Goal: Communication & Community: Share content

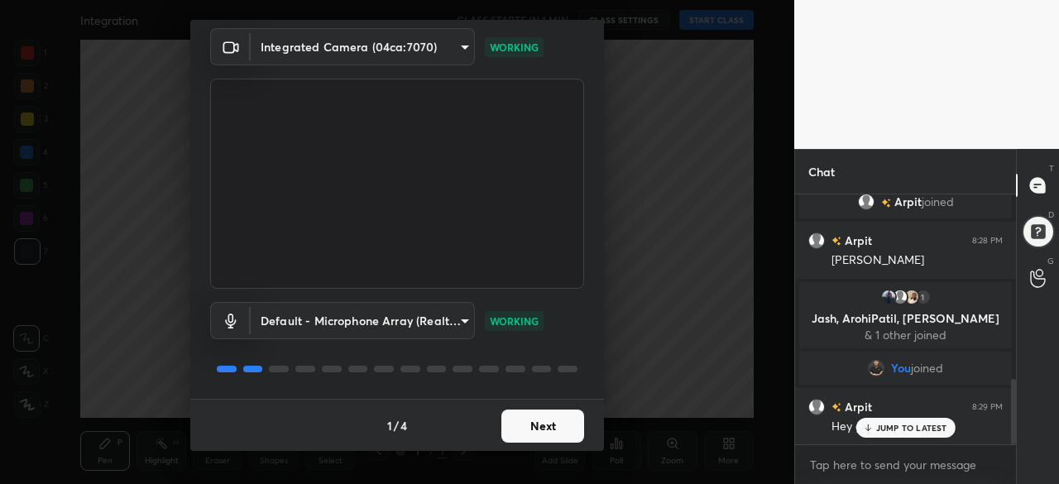
scroll to position [705, 0]
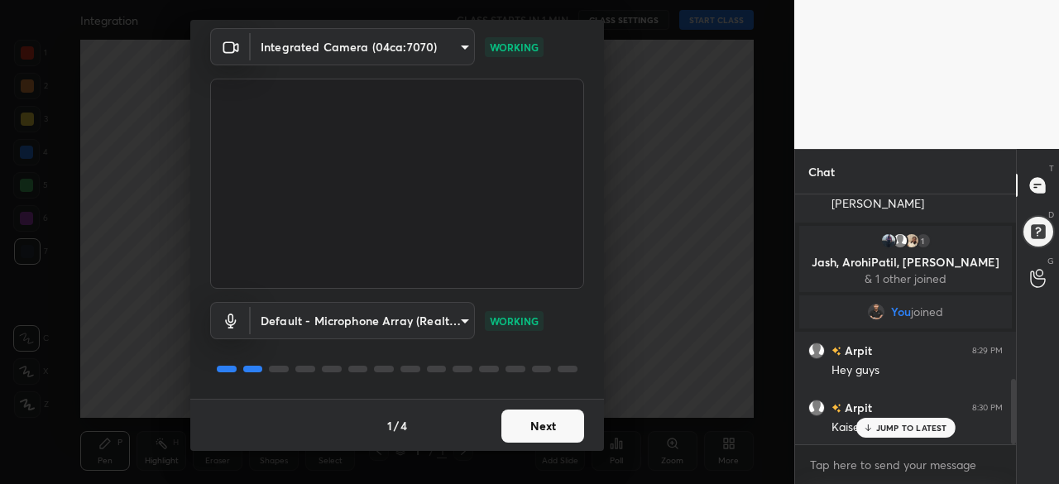
click at [530, 426] on button "Next" at bounding box center [542, 426] width 83 height 33
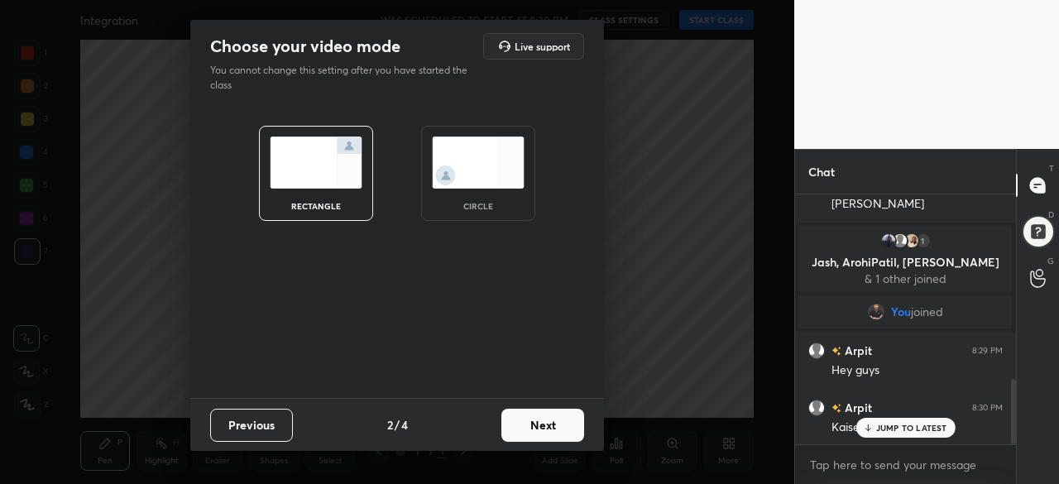
scroll to position [722, 0]
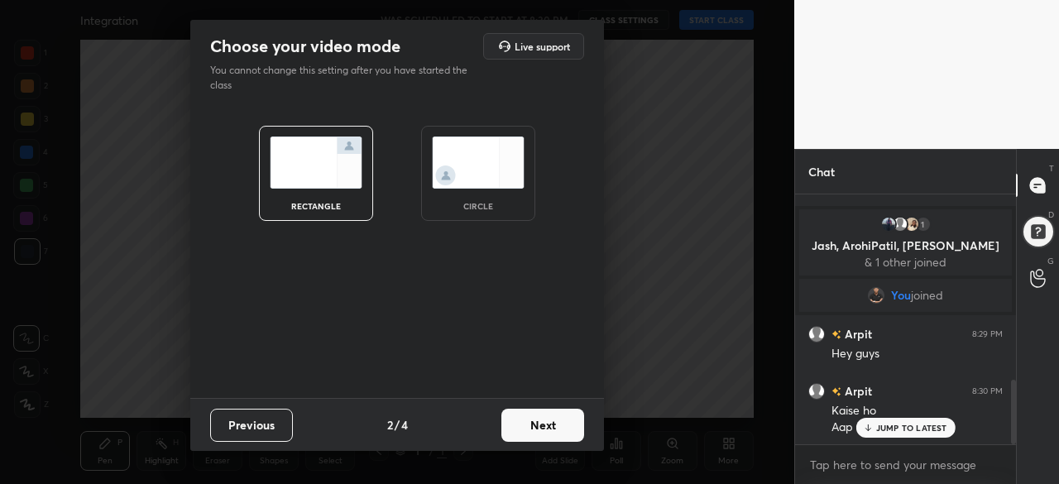
click at [536, 431] on button "Next" at bounding box center [542, 425] width 83 height 33
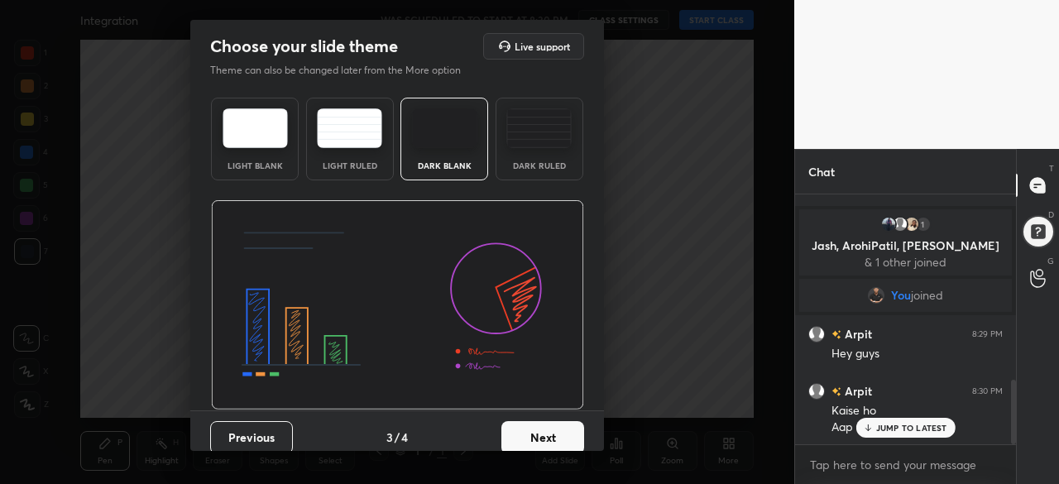
scroll to position [12, 0]
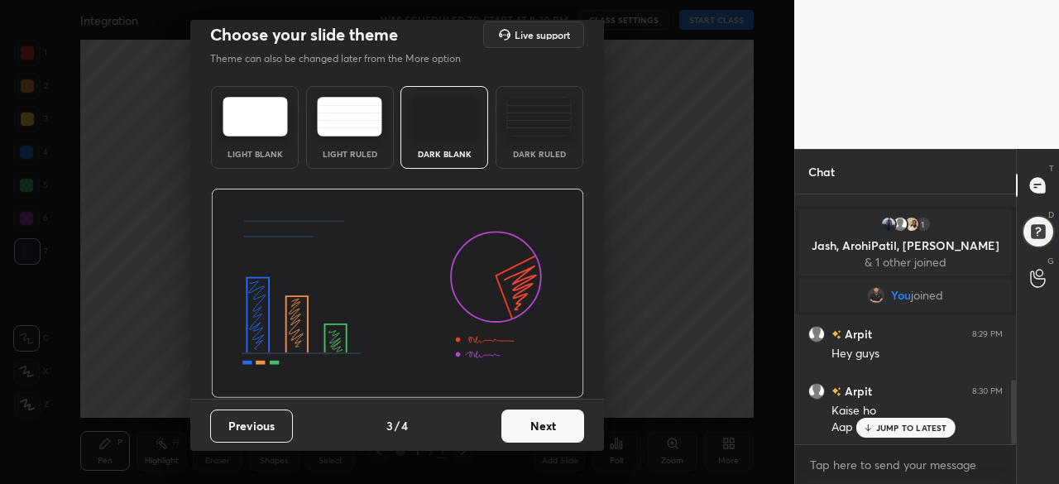
click at [545, 426] on button "Next" at bounding box center [542, 426] width 83 height 33
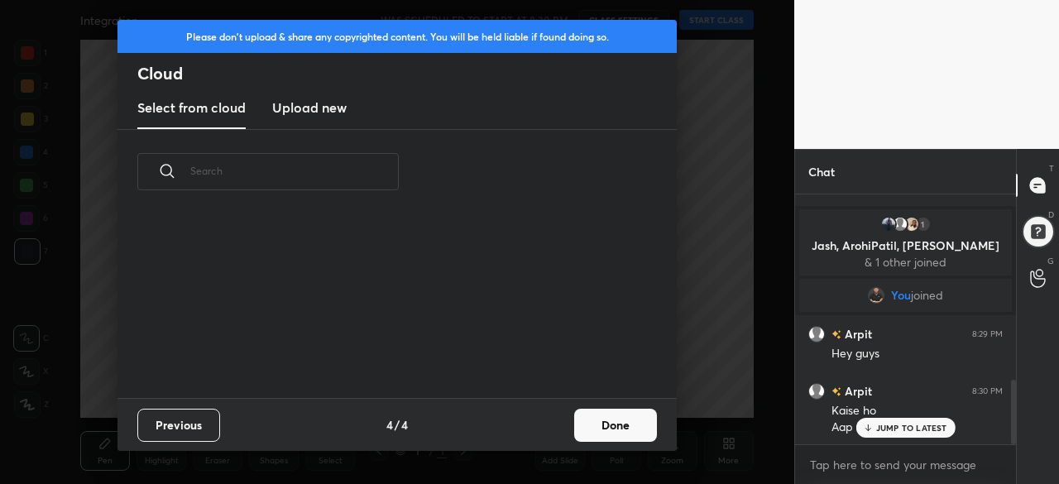
scroll to position [5, 9]
click at [606, 428] on button "Done" at bounding box center [615, 425] width 83 height 33
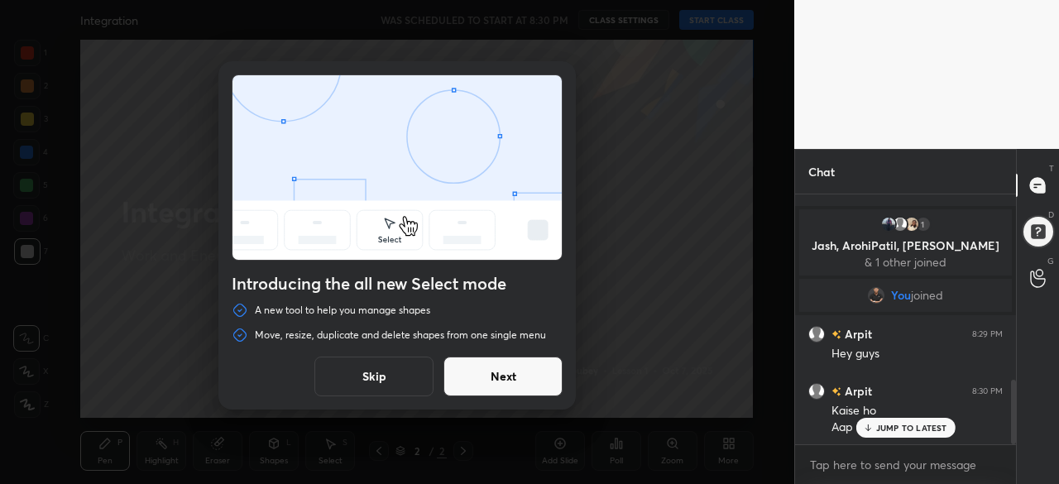
click at [496, 374] on button "Next" at bounding box center [503, 377] width 119 height 40
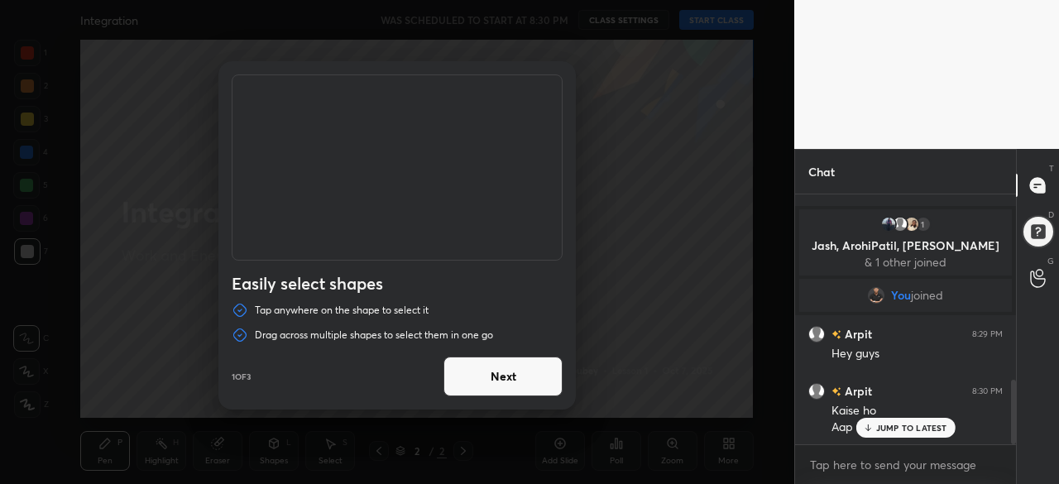
click at [496, 374] on button "Next" at bounding box center [503, 377] width 119 height 40
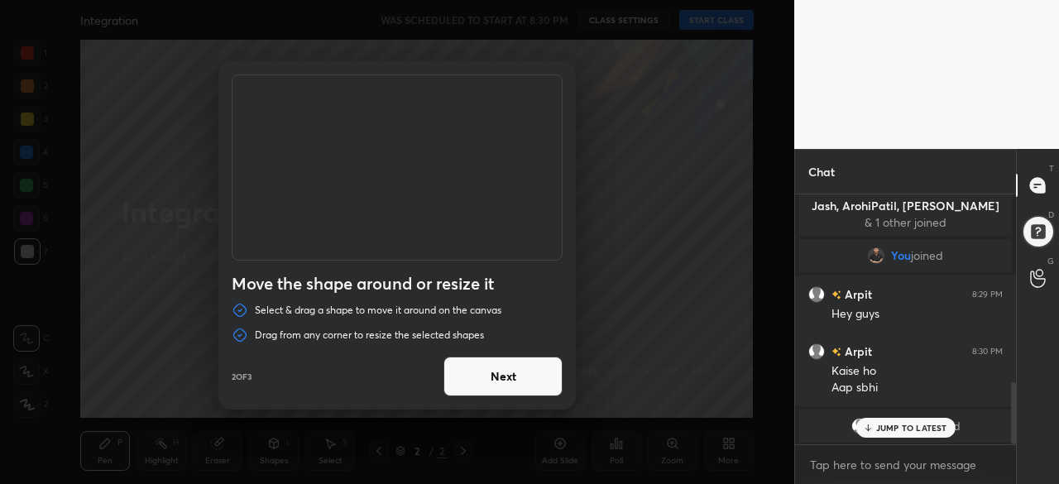
click at [496, 374] on button "Next" at bounding box center [503, 377] width 119 height 40
click at [496, 374] on button "Done" at bounding box center [503, 377] width 119 height 40
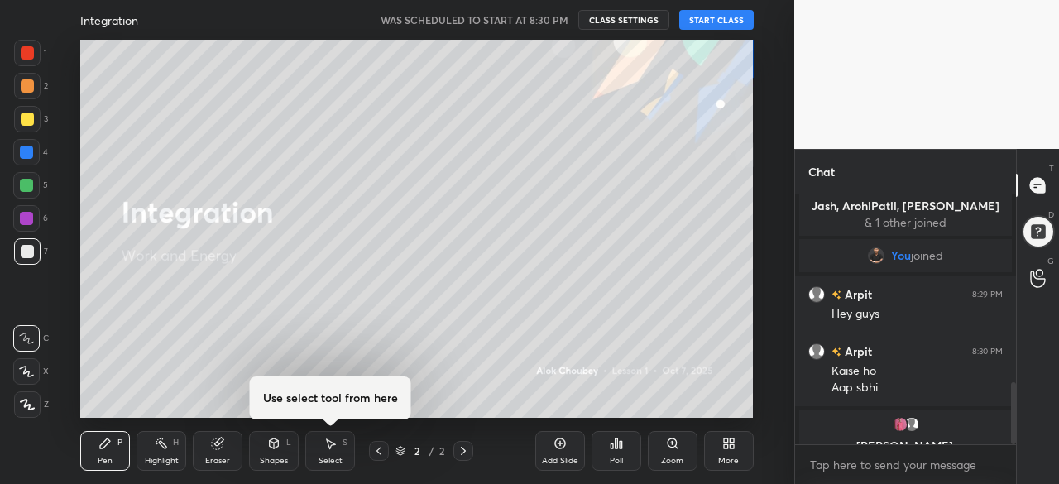
click at [733, 19] on button "START CLASS" at bounding box center [716, 20] width 74 height 20
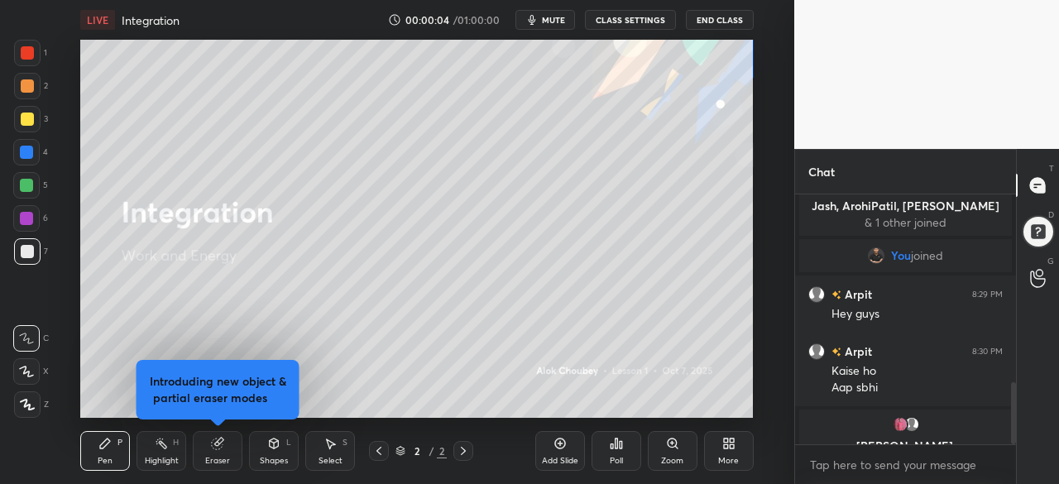
click at [205, 454] on div "Eraser" at bounding box center [218, 451] width 50 height 40
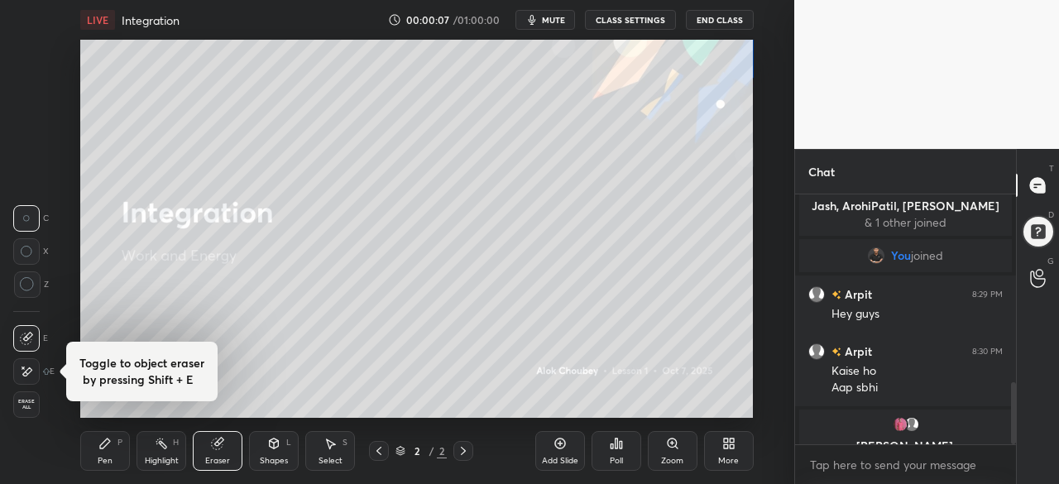
click at [26, 288] on icon at bounding box center [27, 284] width 15 height 15
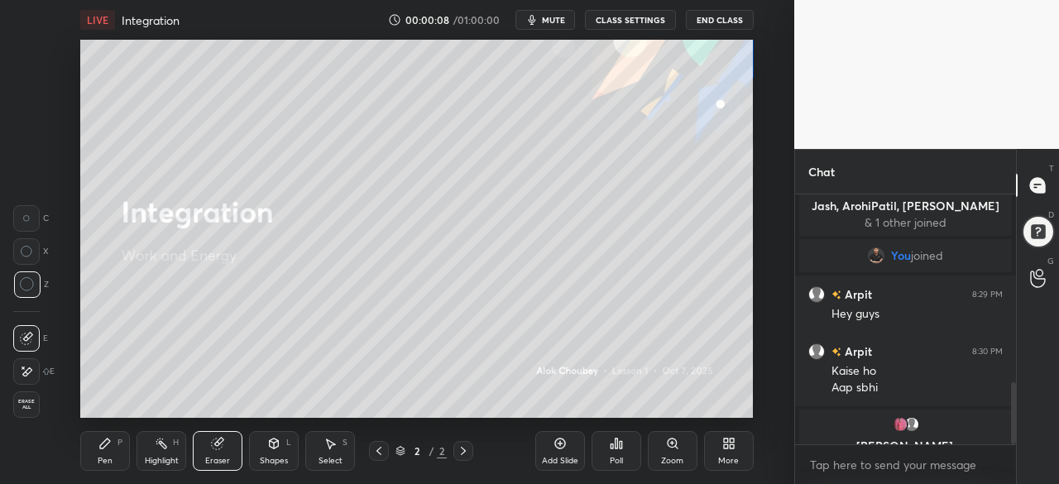
click at [110, 458] on div "Pen" at bounding box center [105, 461] width 15 height 8
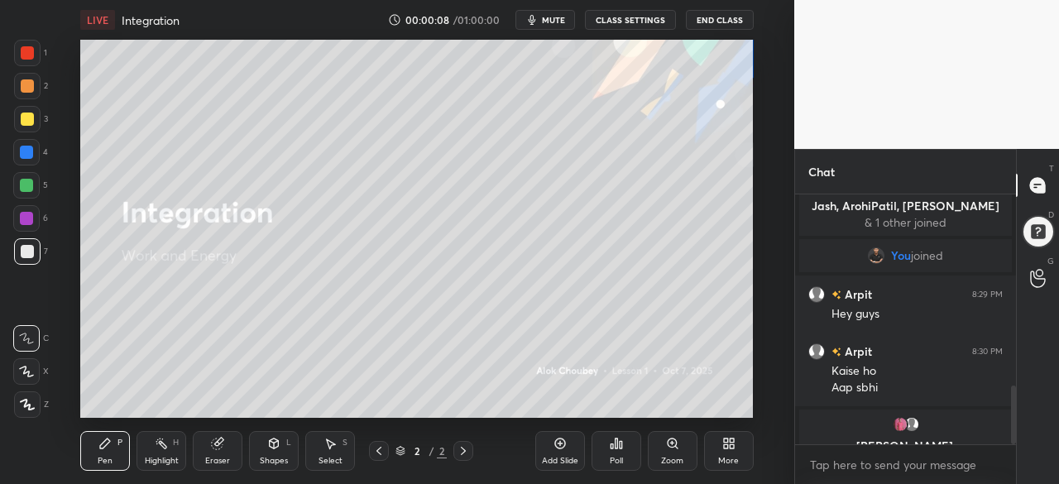
scroll to position [819, 0]
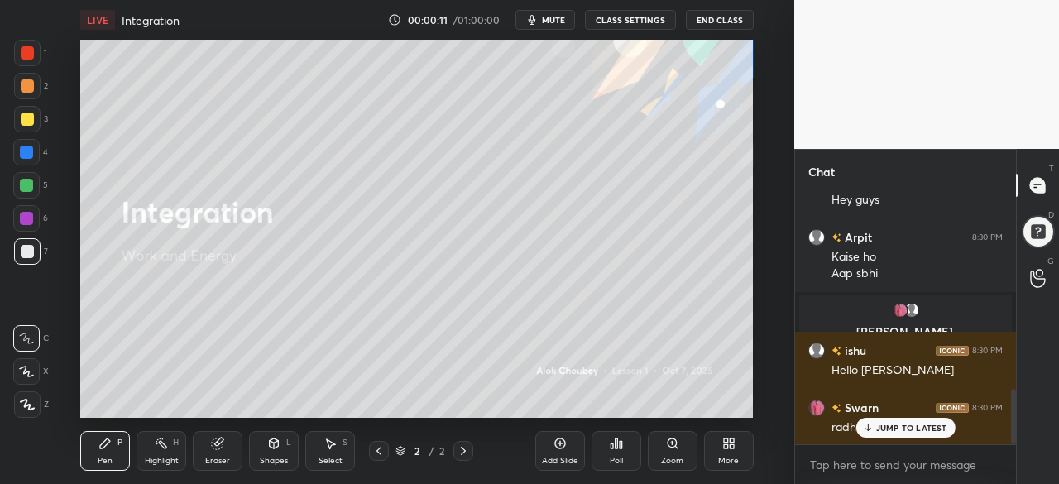
click at [25, 381] on div at bounding box center [26, 371] width 26 height 26
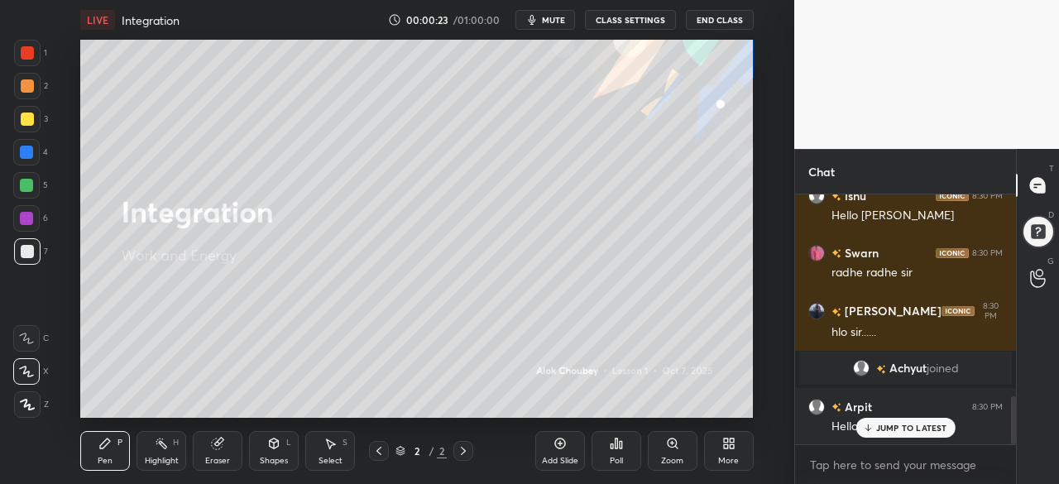
scroll to position [1044, 0]
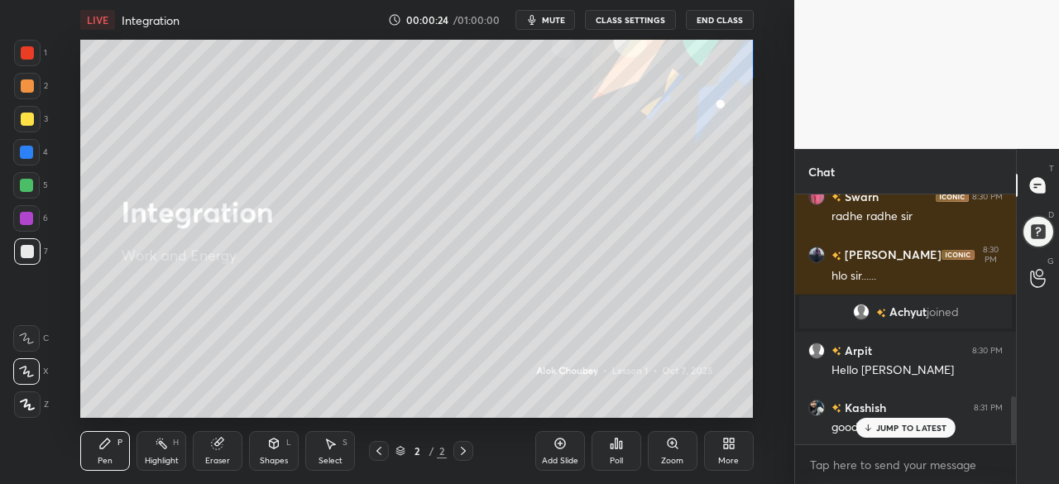
click at [37, 121] on div at bounding box center [27, 119] width 26 height 26
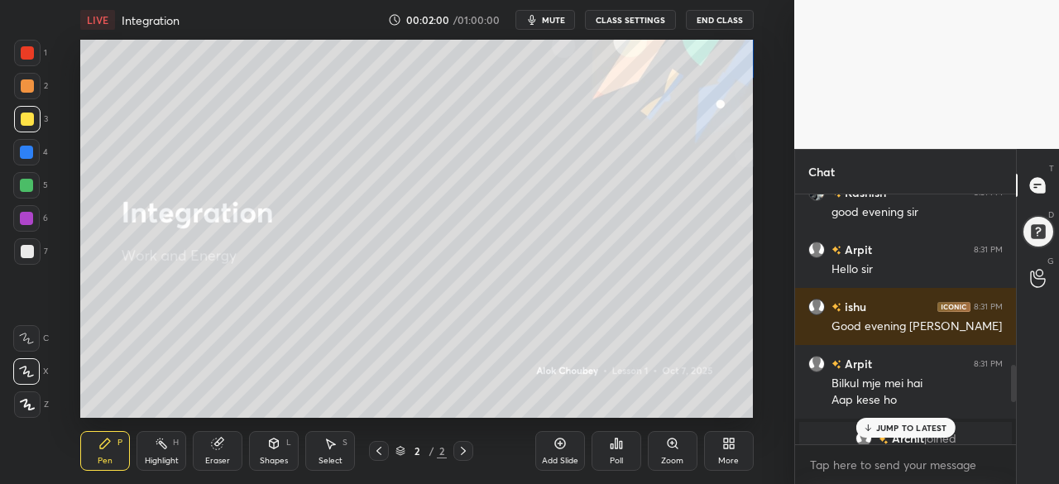
scroll to position [1160, 0]
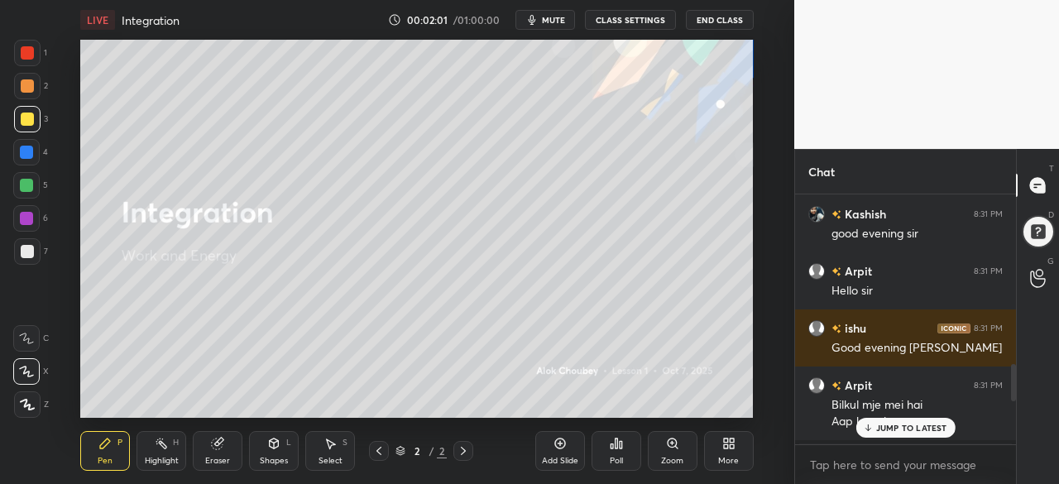
click at [879, 430] on p "JUMP TO LATEST" at bounding box center [911, 428] width 71 height 10
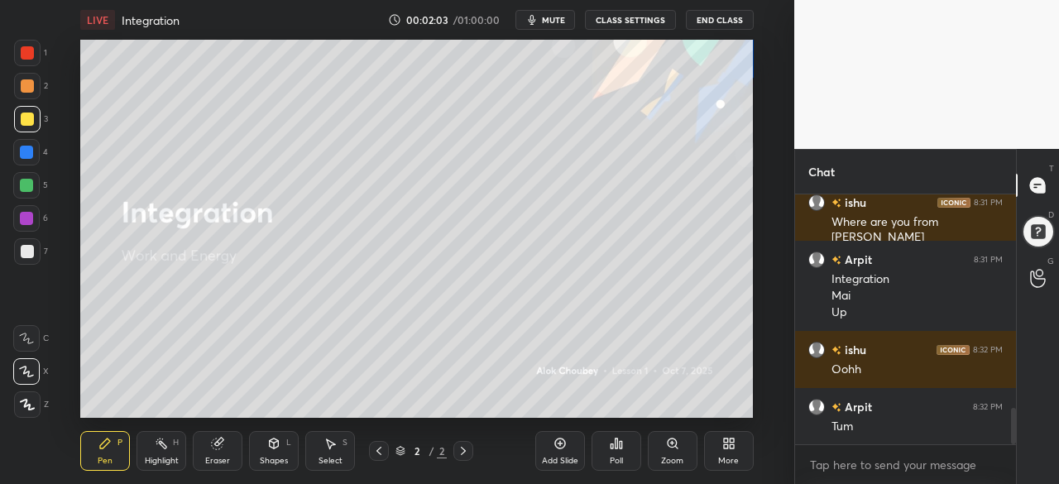
click at [561, 449] on icon at bounding box center [560, 443] width 13 height 13
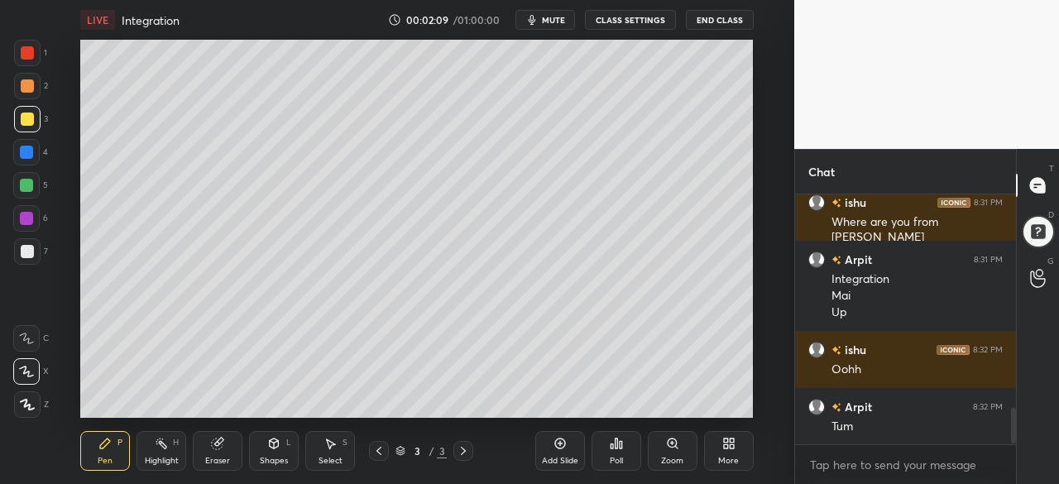
scroll to position [1513, 0]
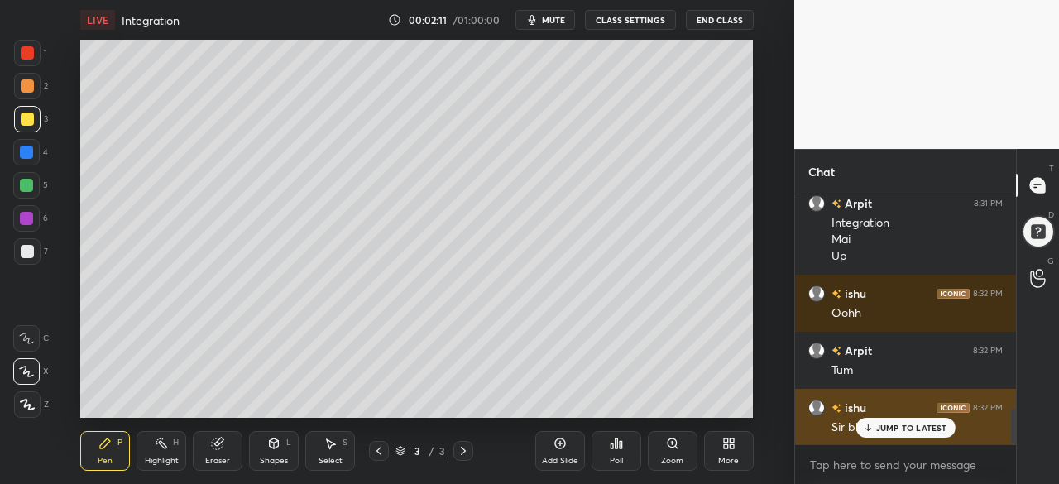
click at [885, 423] on p "JUMP TO LATEST" at bounding box center [911, 428] width 71 height 10
click at [884, 425] on div "Sir bhi up se hain" at bounding box center [917, 428] width 171 height 17
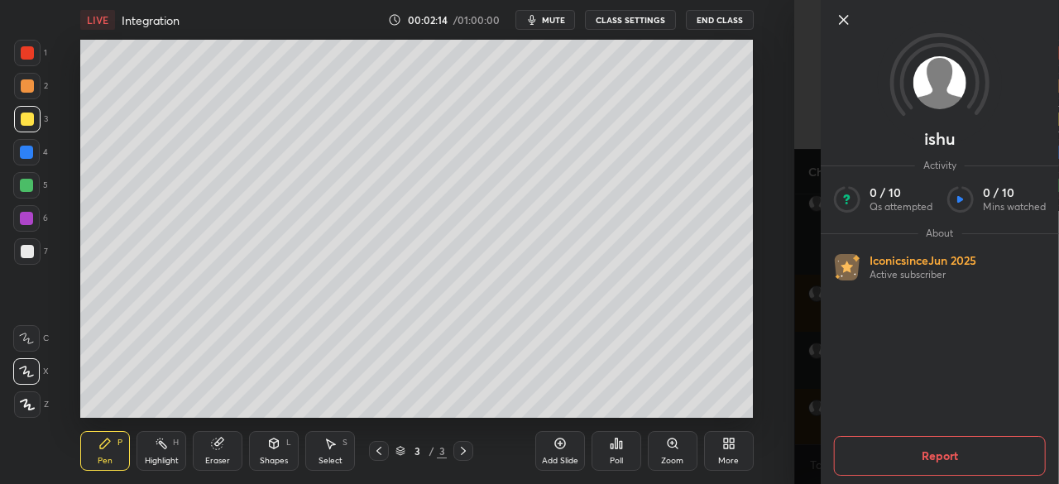
click at [842, 18] on icon at bounding box center [844, 20] width 8 height 8
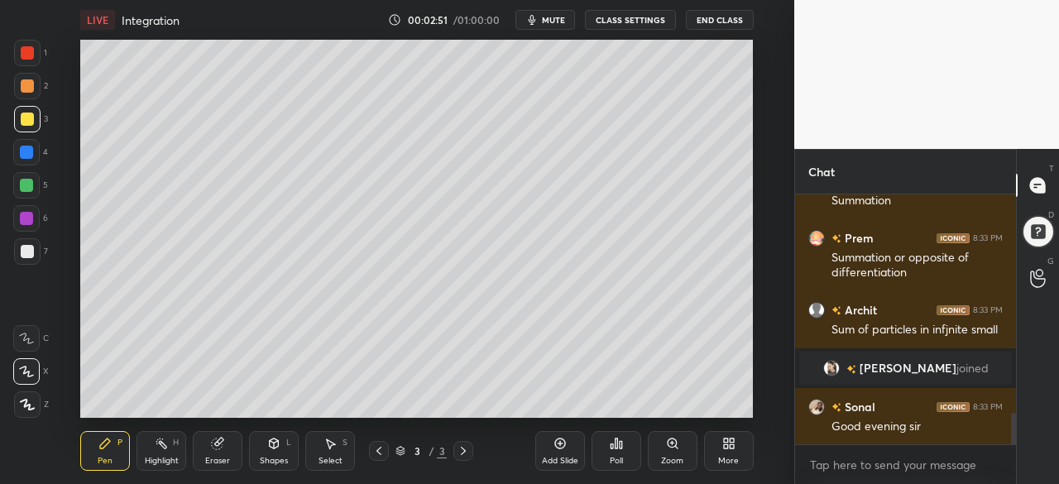
scroll to position [1758, 0]
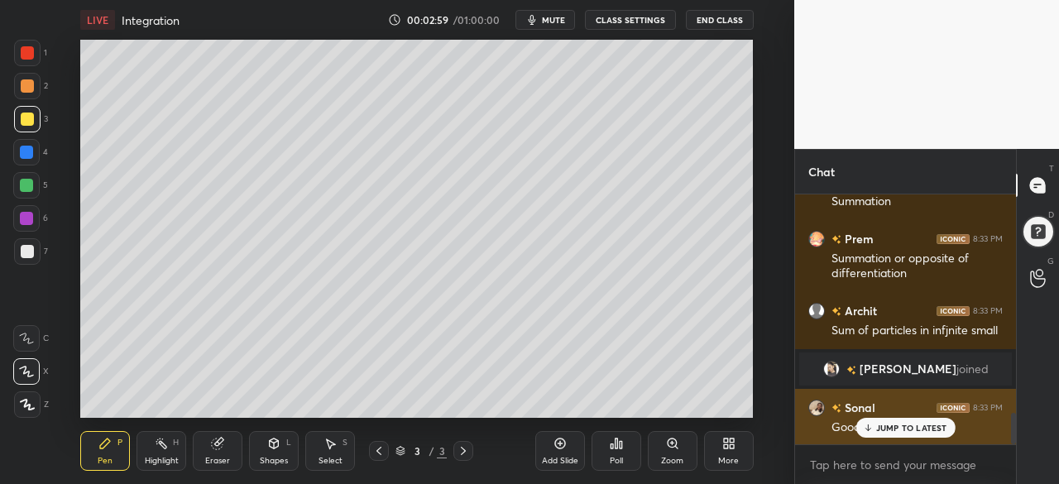
click at [883, 420] on div "JUMP TO LATEST" at bounding box center [905, 428] width 99 height 20
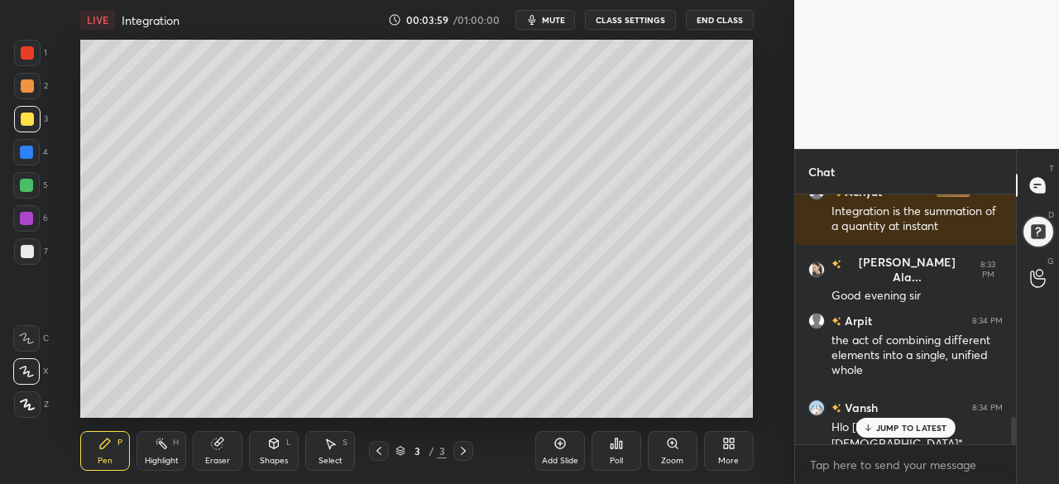
scroll to position [2047, 0]
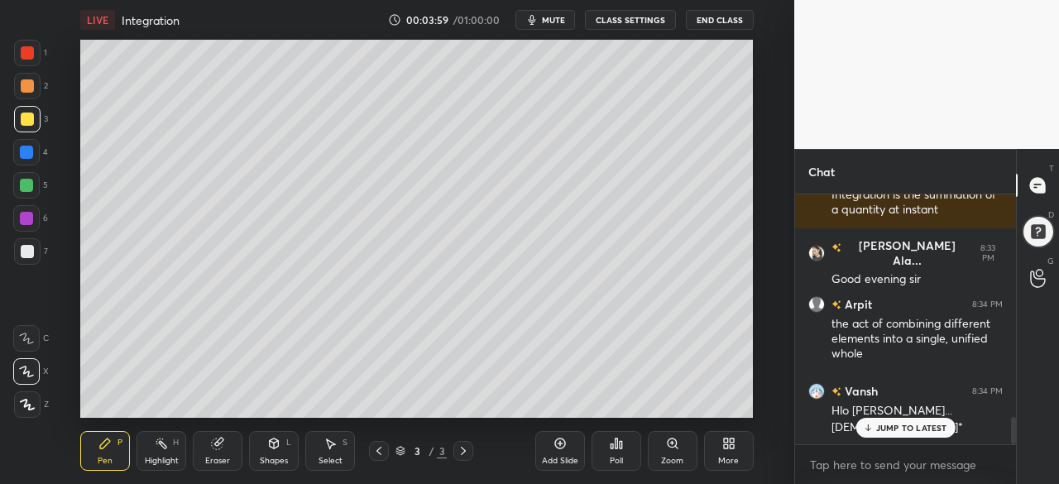
click at [276, 453] on div "Shapes L" at bounding box center [274, 451] width 50 height 40
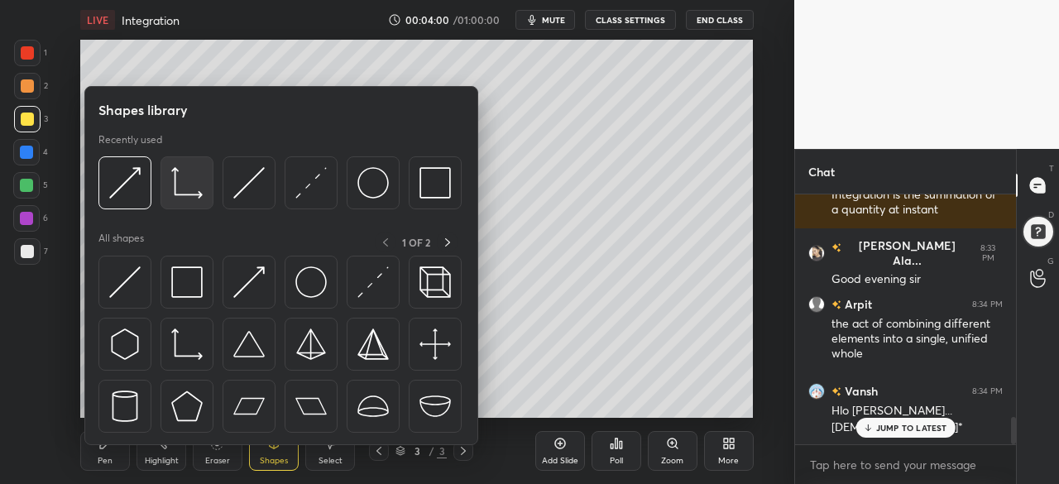
click at [163, 175] on div at bounding box center [187, 182] width 53 height 53
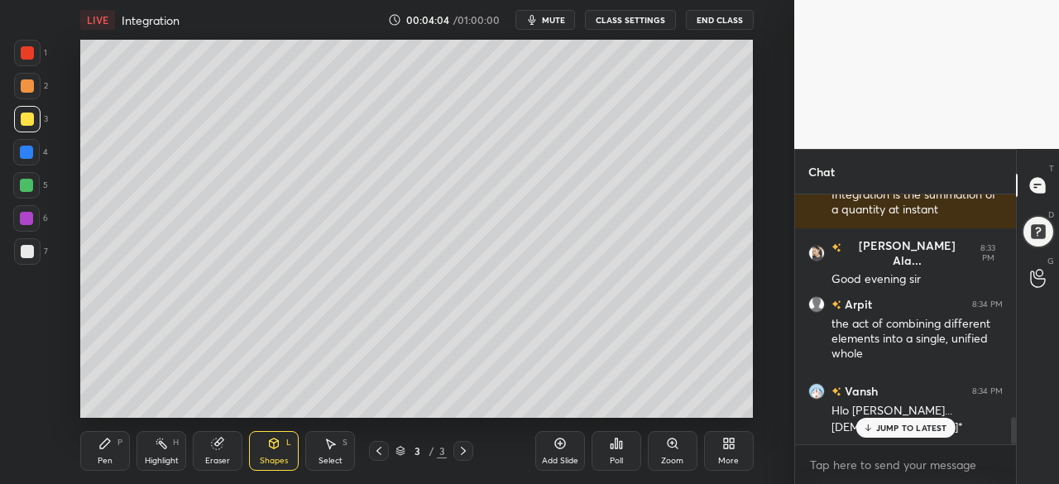
click at [215, 444] on icon at bounding box center [217, 444] width 11 height 11
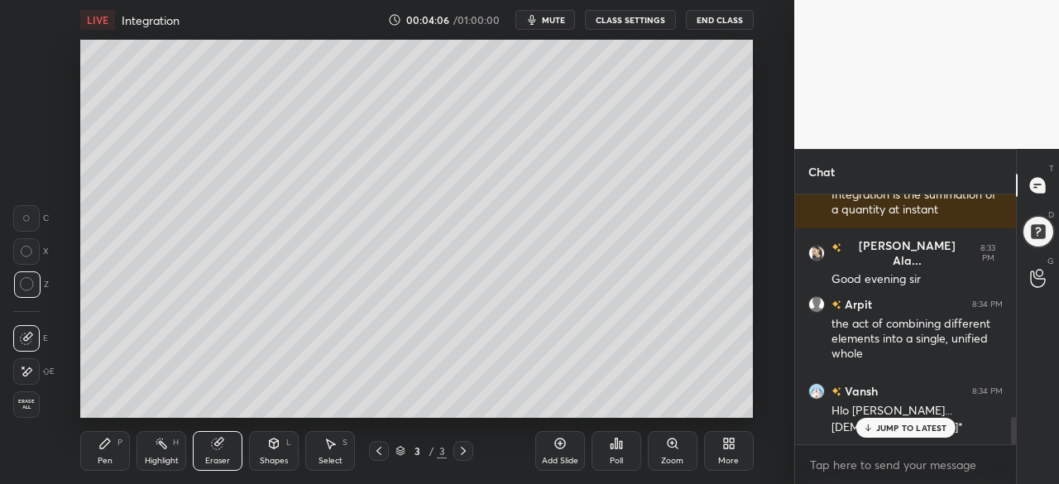
click at [103, 446] on icon at bounding box center [105, 444] width 10 height 10
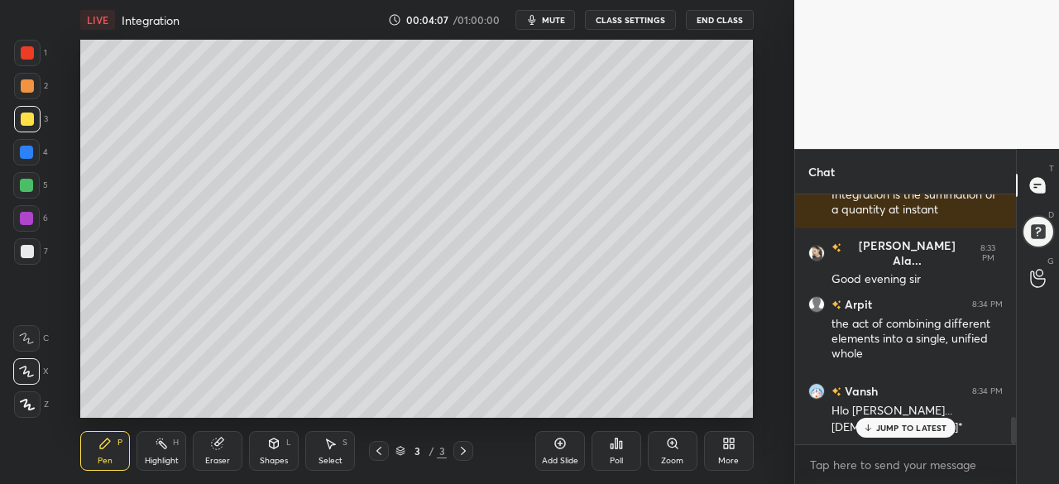
click at [220, 443] on icon at bounding box center [217, 444] width 11 height 11
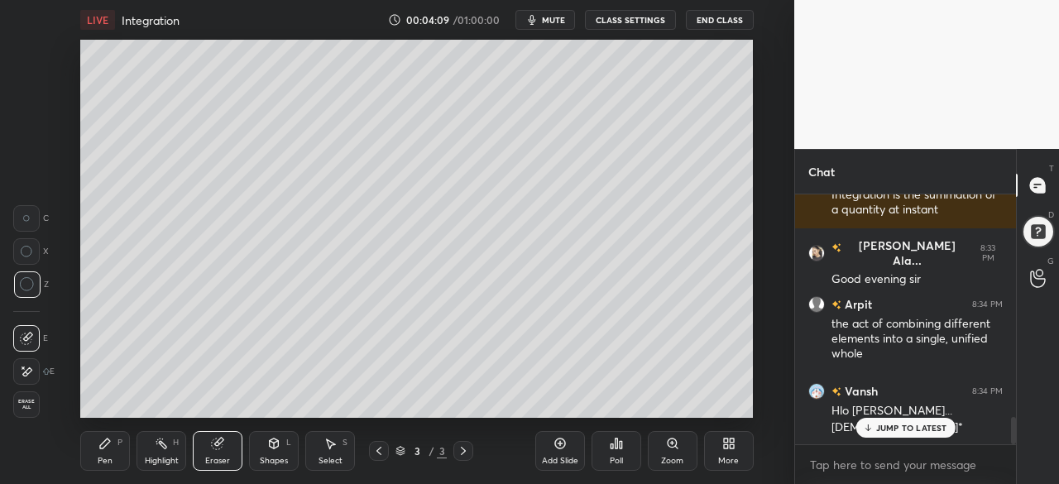
click at [100, 451] on div "Pen P" at bounding box center [105, 451] width 50 height 40
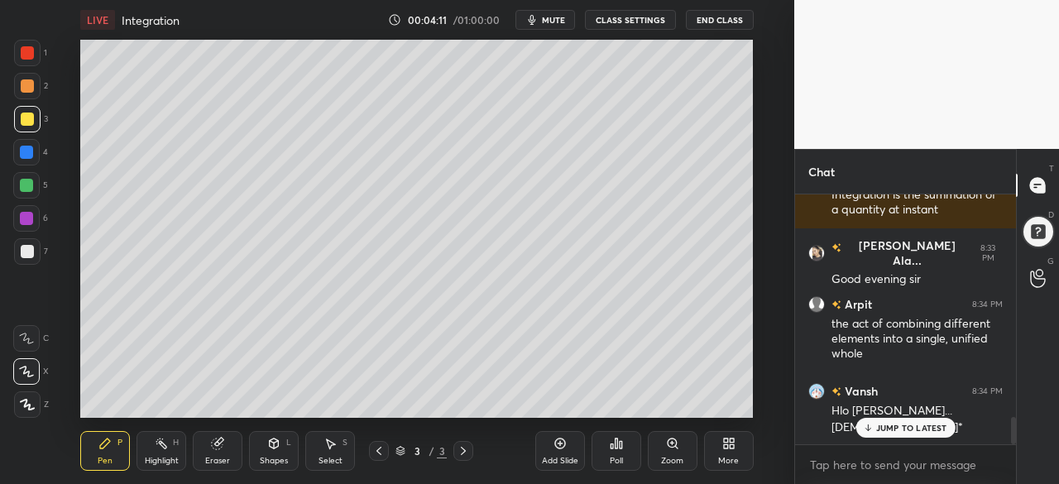
click at [27, 218] on div at bounding box center [26, 218] width 13 height 13
click at [28, 155] on div at bounding box center [26, 152] width 13 height 13
click at [271, 444] on icon at bounding box center [274, 444] width 9 height 10
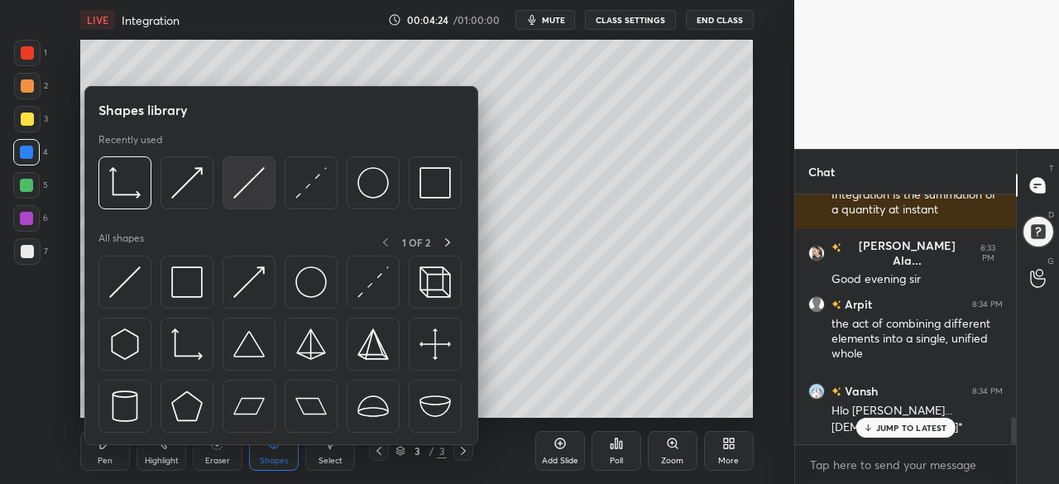
click at [240, 173] on img at bounding box center [248, 182] width 31 height 31
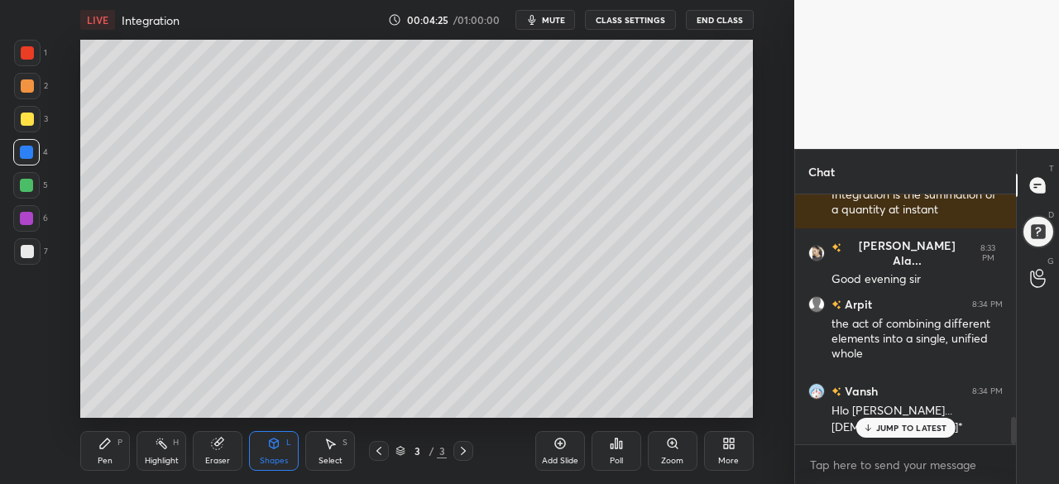
scroll to position [2105, 0]
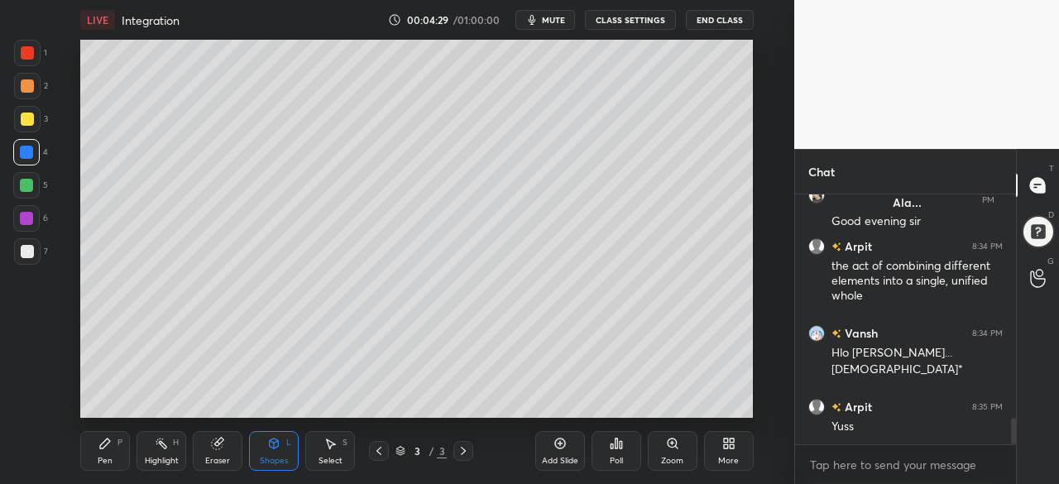
click at [23, 259] on div at bounding box center [27, 251] width 26 height 26
click at [98, 449] on icon at bounding box center [104, 443] width 13 height 13
click at [23, 150] on div at bounding box center [26, 152] width 13 height 13
click at [23, 190] on div at bounding box center [26, 185] width 13 height 13
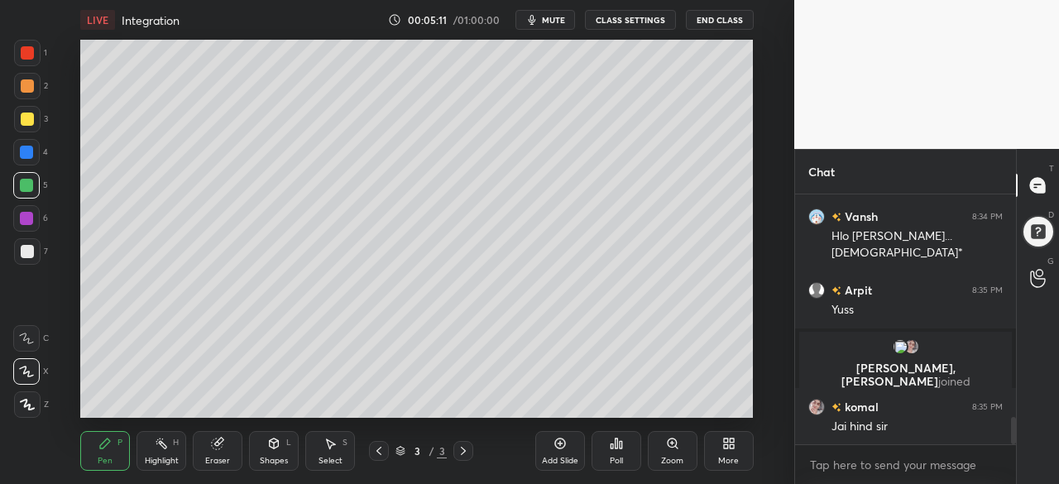
scroll to position [2064, 0]
click at [26, 249] on div at bounding box center [27, 251] width 13 height 13
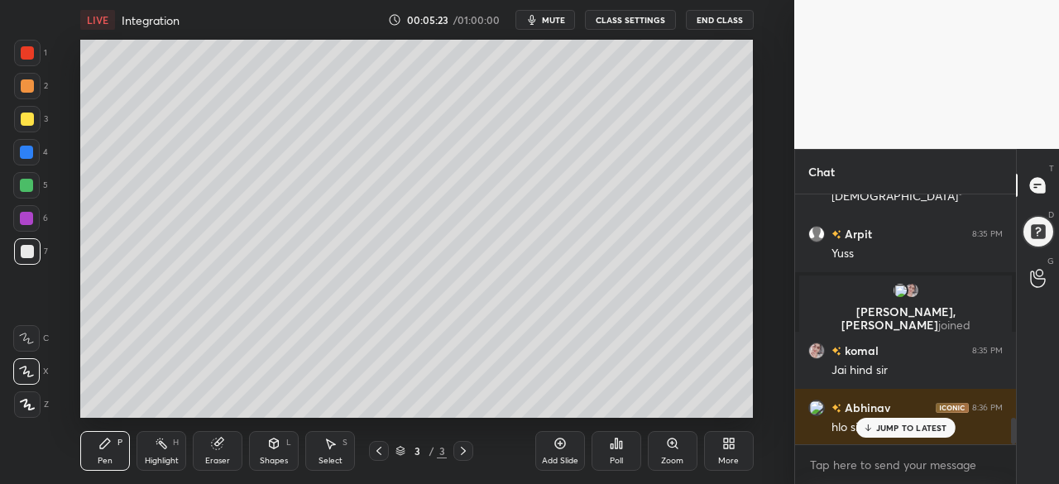
click at [284, 453] on div "Shapes L" at bounding box center [274, 451] width 50 height 40
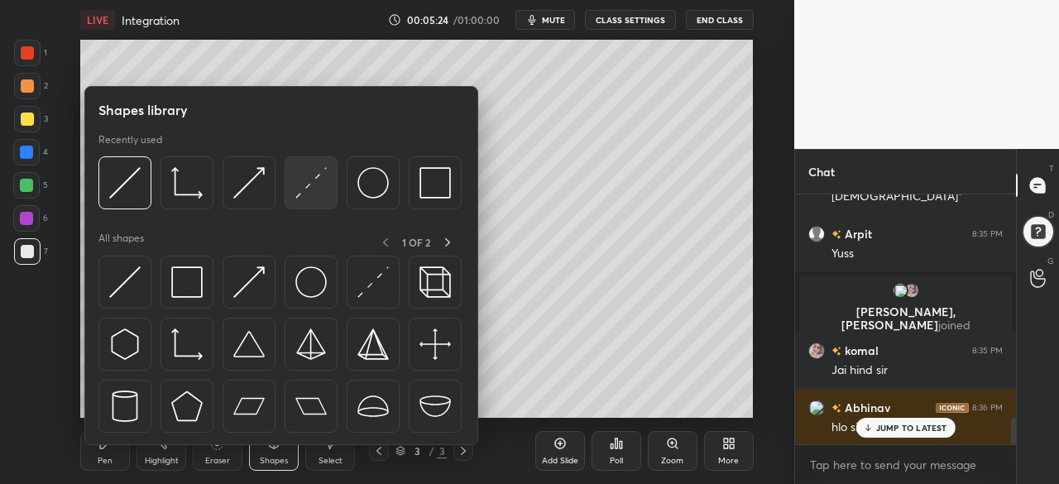
click at [314, 190] on img at bounding box center [310, 182] width 31 height 31
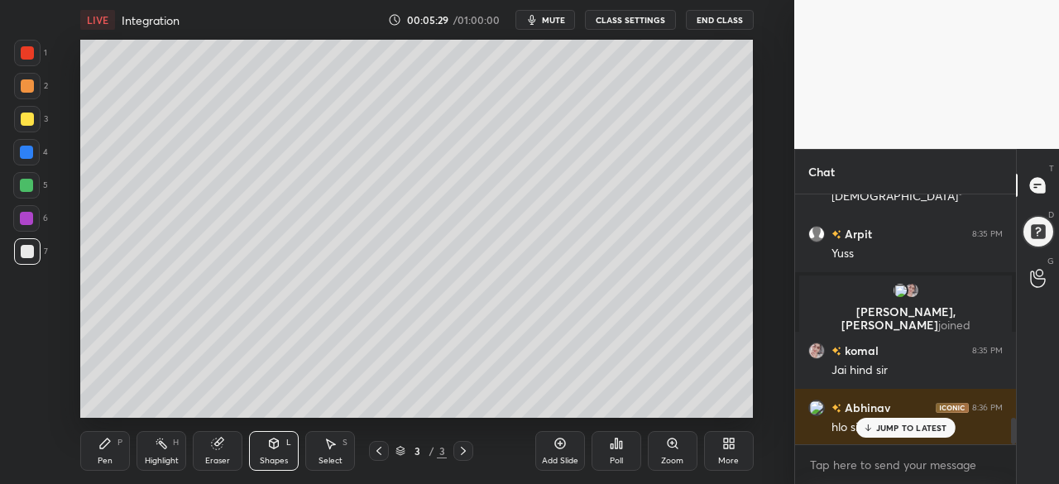
click at [98, 444] on div "Pen P" at bounding box center [105, 451] width 50 height 40
click at [24, 192] on div at bounding box center [26, 185] width 26 height 26
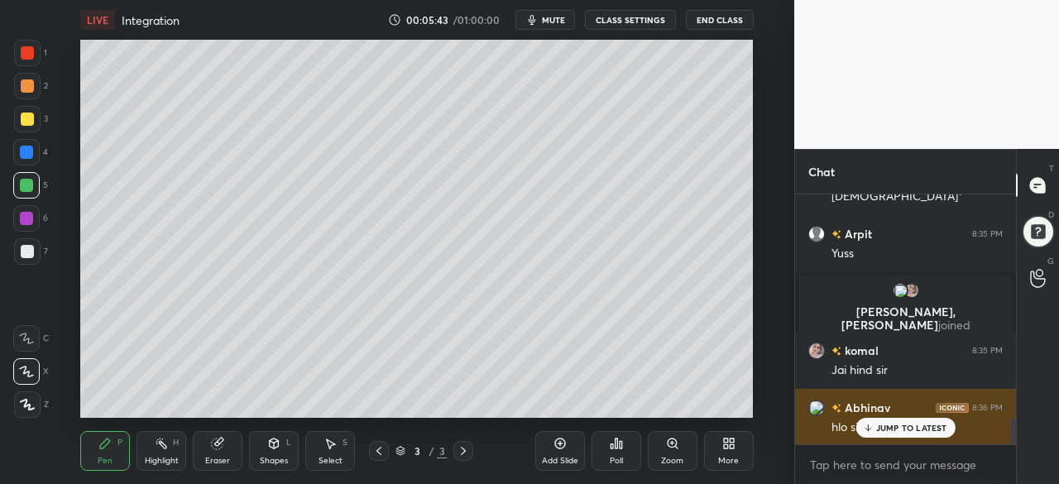
click at [888, 429] on p "JUMP TO LATEST" at bounding box center [911, 428] width 71 height 10
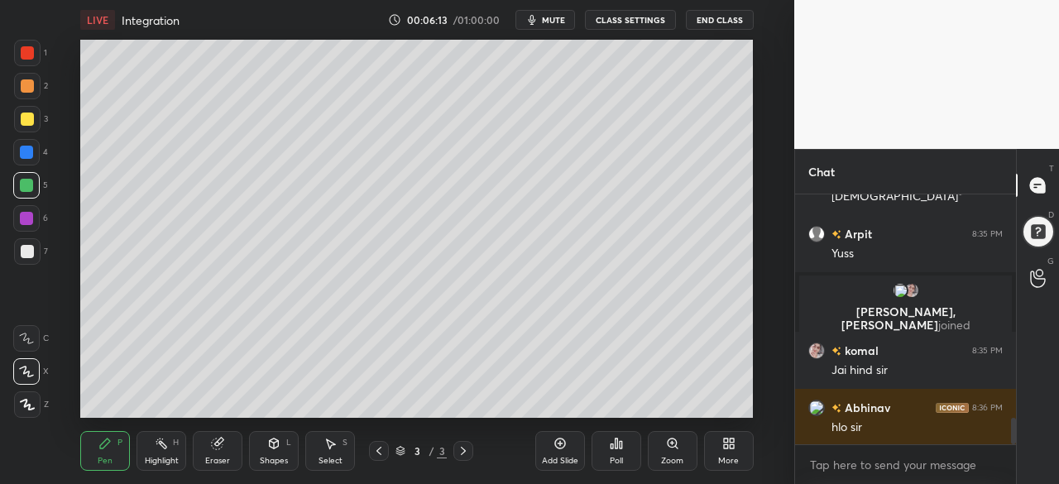
click at [563, 455] on div "Add Slide" at bounding box center [560, 451] width 50 height 40
click at [268, 457] on div "Shapes" at bounding box center [274, 461] width 28 height 8
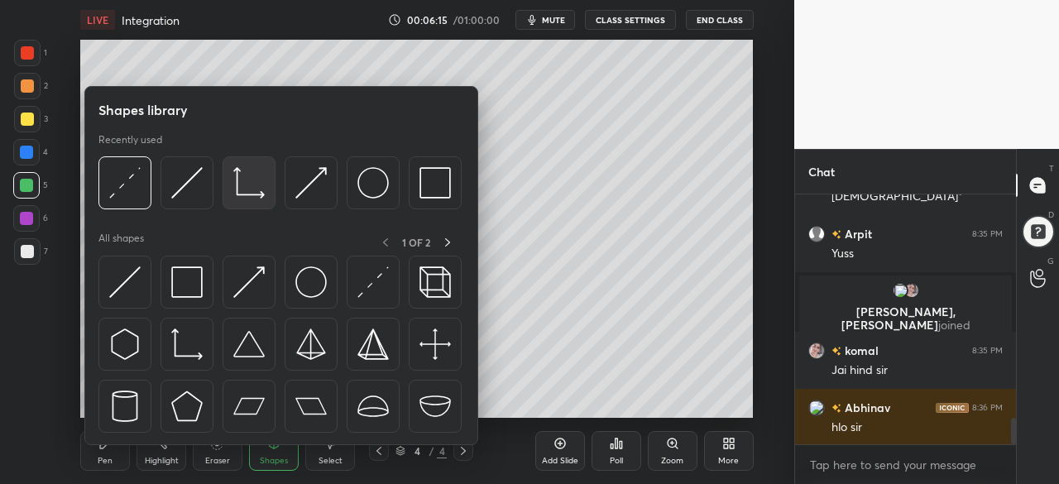
click at [255, 199] on div at bounding box center [249, 182] width 53 height 53
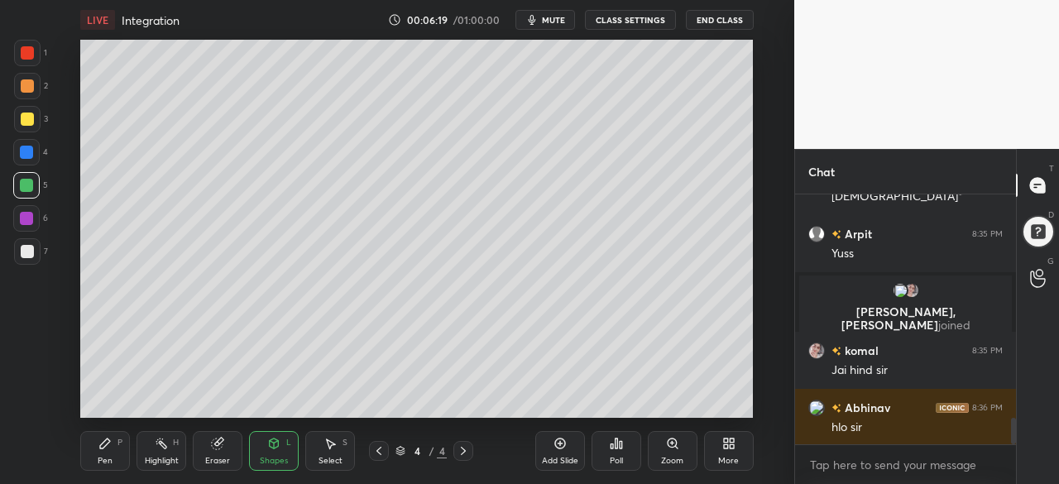
click at [227, 451] on div "Eraser" at bounding box center [218, 451] width 50 height 40
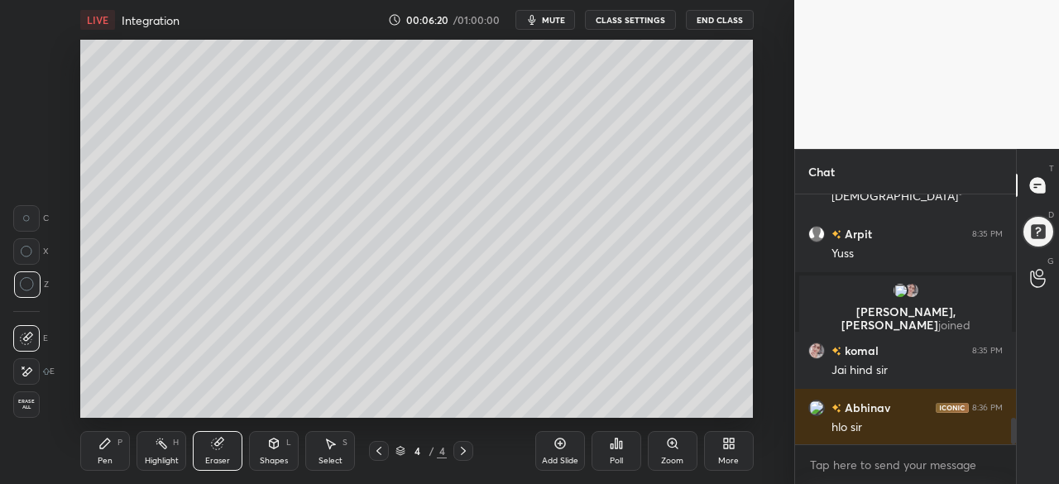
click at [103, 458] on div "Pen" at bounding box center [105, 461] width 15 height 8
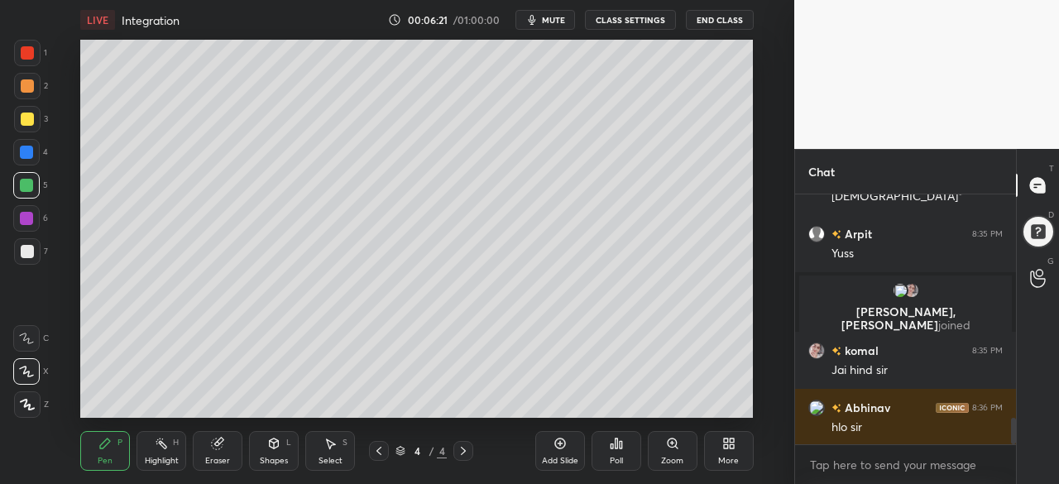
click at [221, 453] on div "Eraser" at bounding box center [218, 451] width 50 height 40
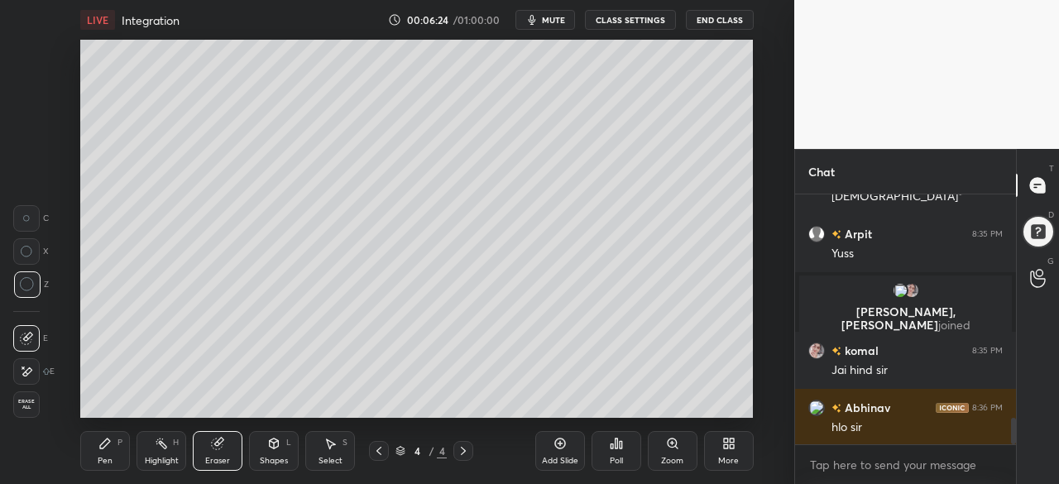
click at [109, 468] on div "Pen P" at bounding box center [105, 451] width 50 height 40
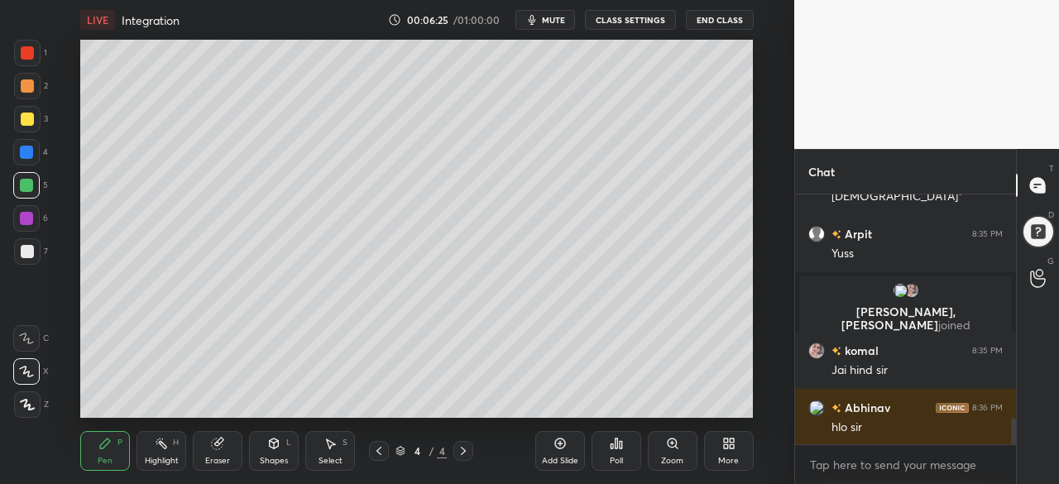
click at [23, 265] on div "7" at bounding box center [31, 254] width 34 height 33
click at [23, 190] on div at bounding box center [26, 185] width 13 height 13
click at [25, 118] on div at bounding box center [27, 119] width 13 height 13
click at [15, 161] on div at bounding box center [26, 152] width 26 height 26
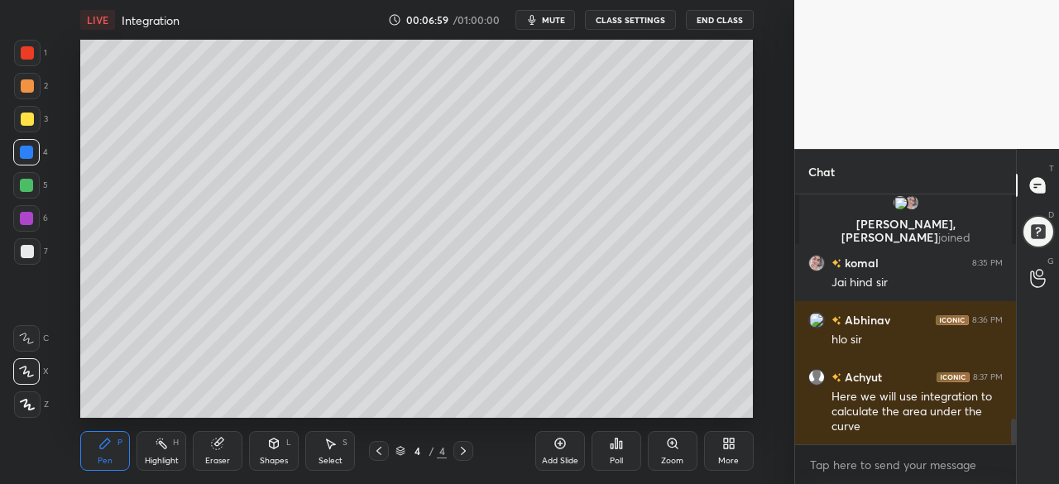
click at [20, 190] on div at bounding box center [26, 185] width 13 height 13
click at [30, 257] on div at bounding box center [27, 251] width 13 height 13
click at [274, 459] on div "Shapes" at bounding box center [274, 461] width 28 height 8
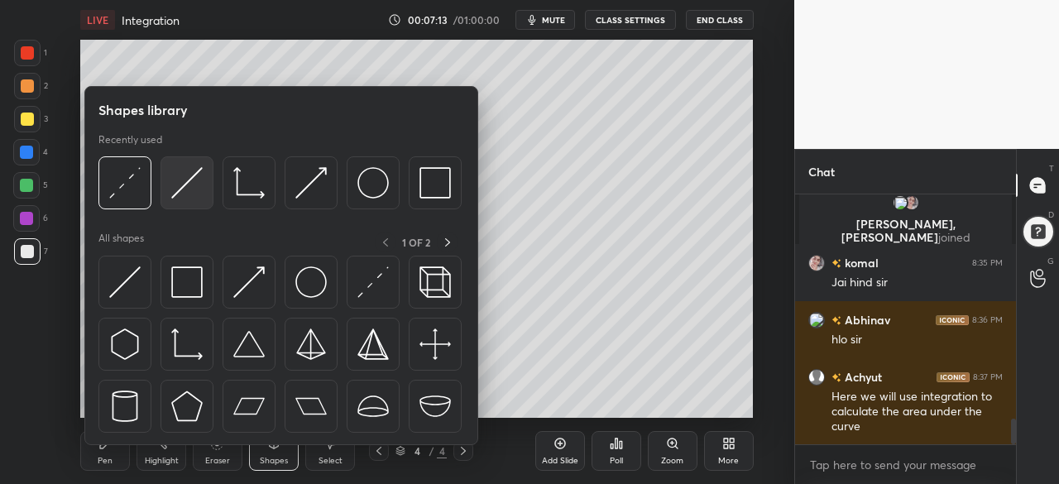
click at [190, 198] on img at bounding box center [186, 182] width 31 height 31
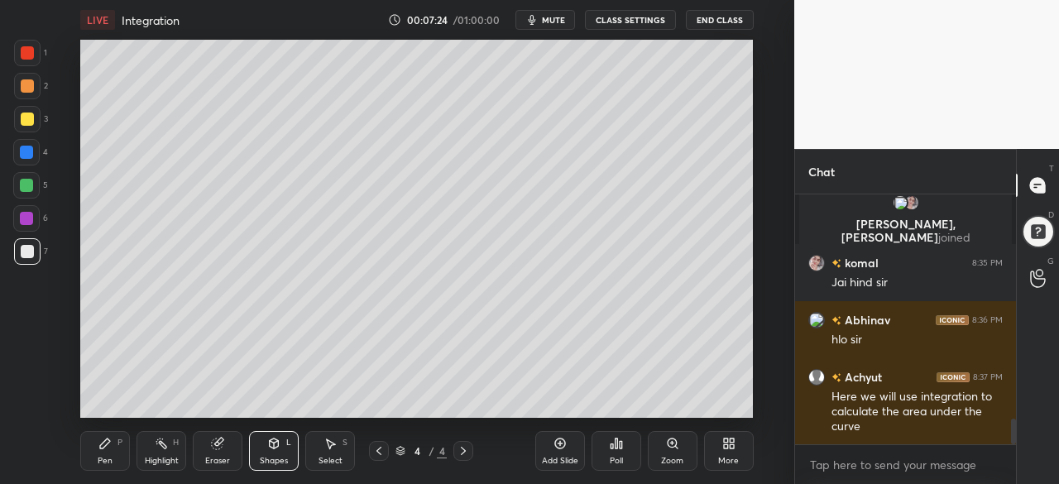
click at [102, 465] on div "Pen" at bounding box center [105, 461] width 15 height 8
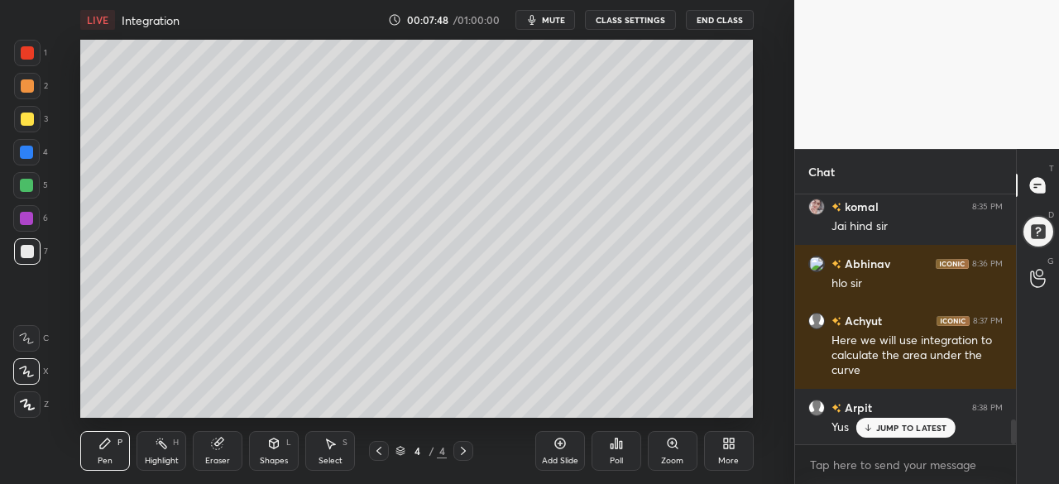
scroll to position [2281, 0]
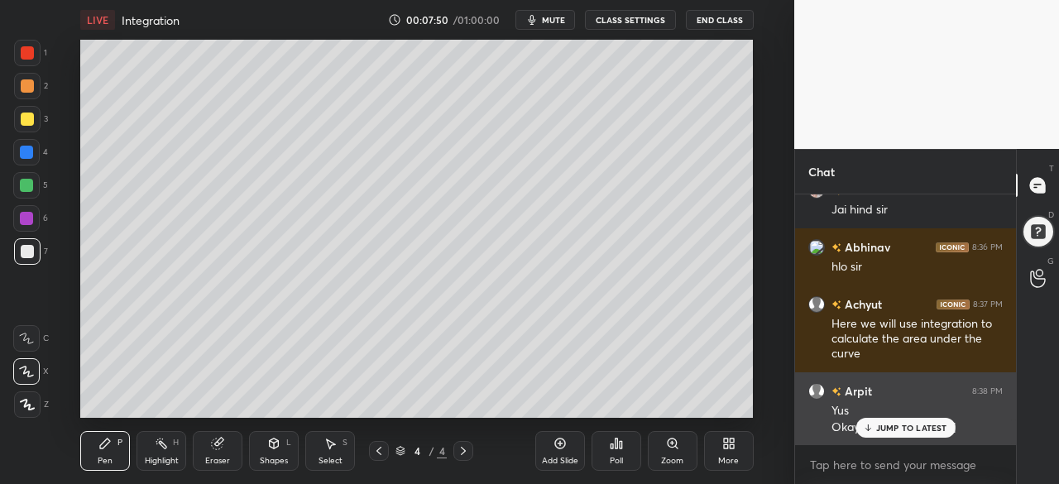
click at [870, 430] on icon at bounding box center [867, 428] width 11 height 10
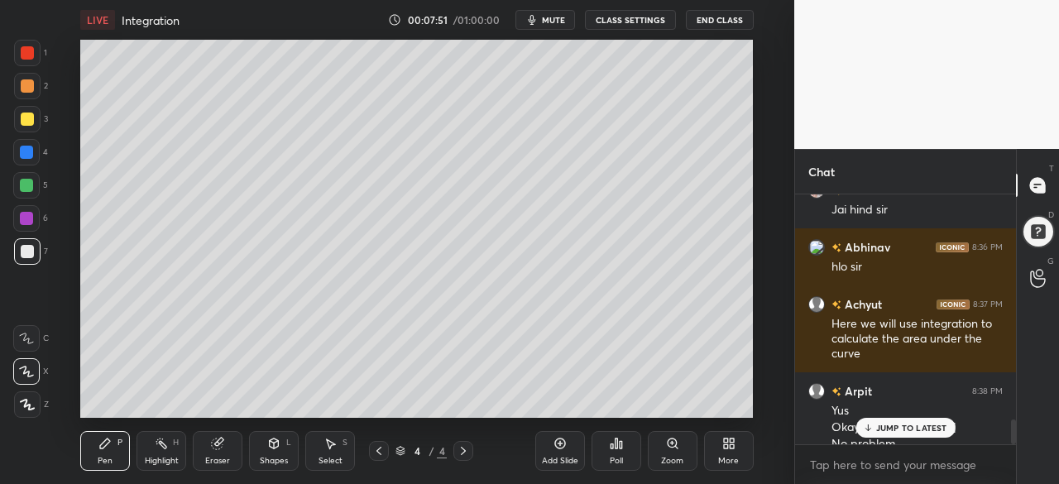
scroll to position [2297, 0]
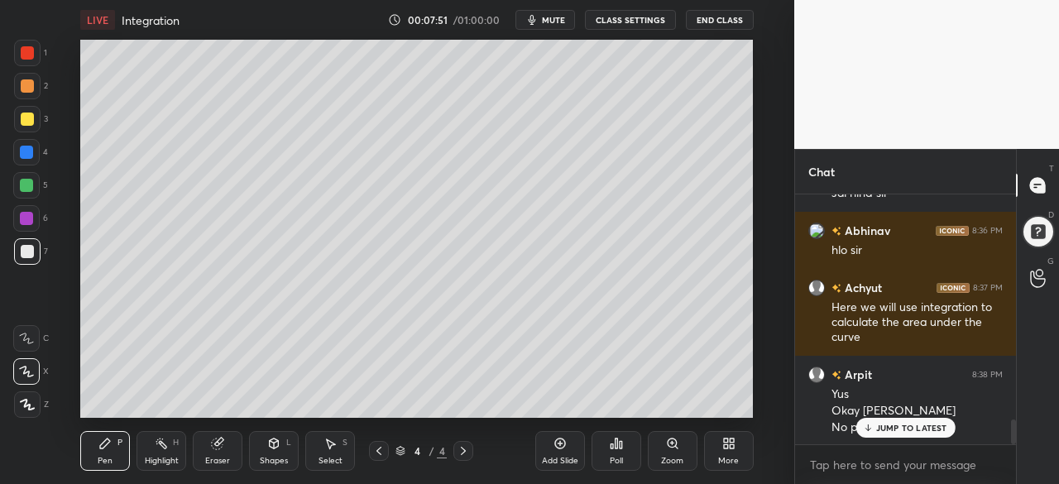
click at [556, 451] on div "Add Slide" at bounding box center [560, 451] width 50 height 40
click at [21, 122] on div at bounding box center [27, 119] width 13 height 13
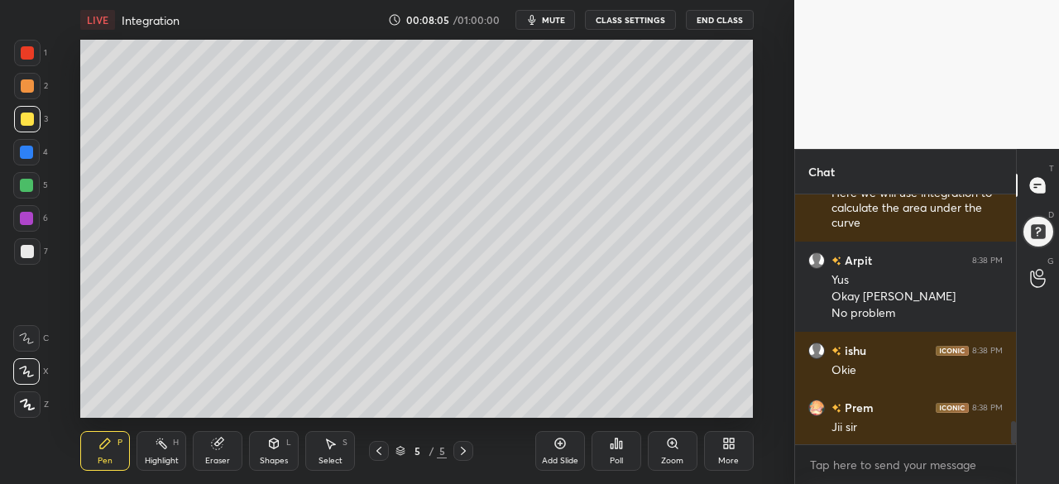
scroll to position [2469, 0]
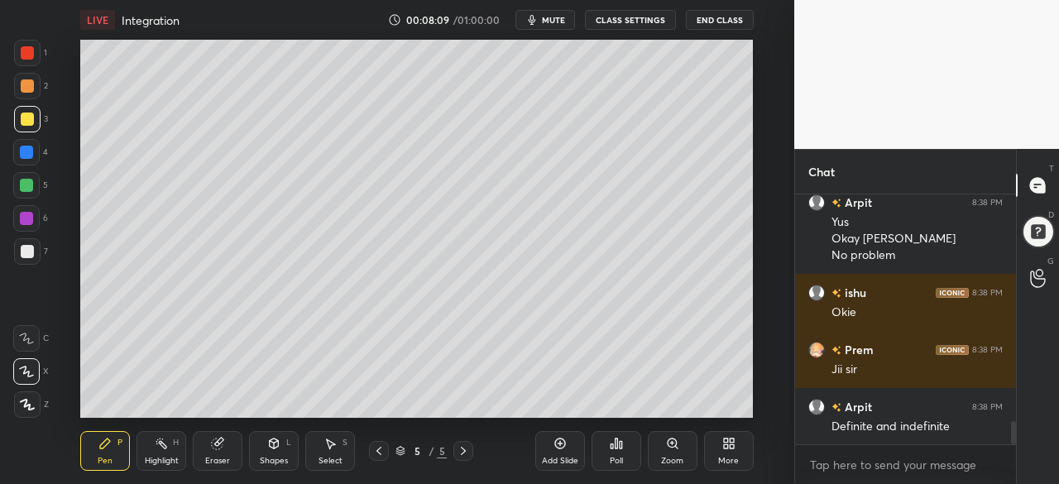
click at [25, 194] on div at bounding box center [26, 185] width 26 height 26
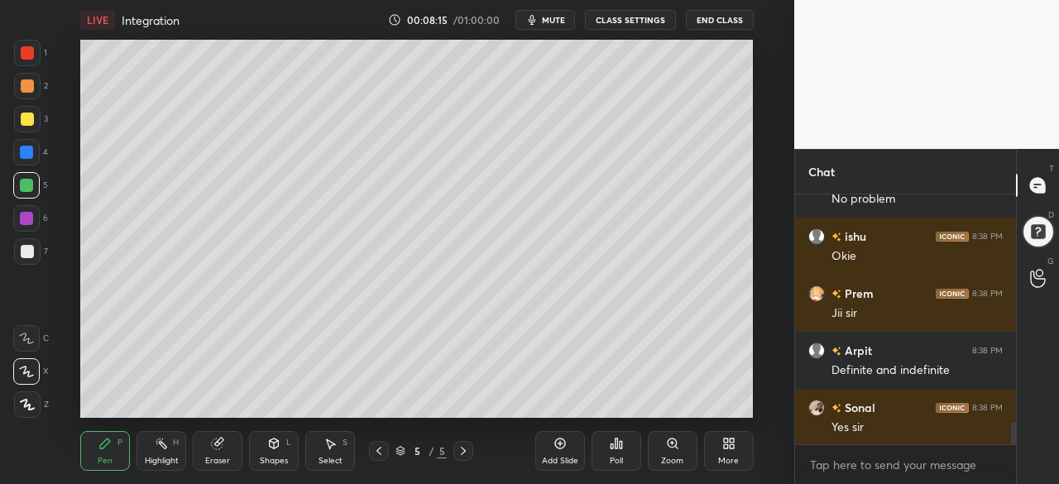
click at [19, 252] on div at bounding box center [27, 251] width 26 height 26
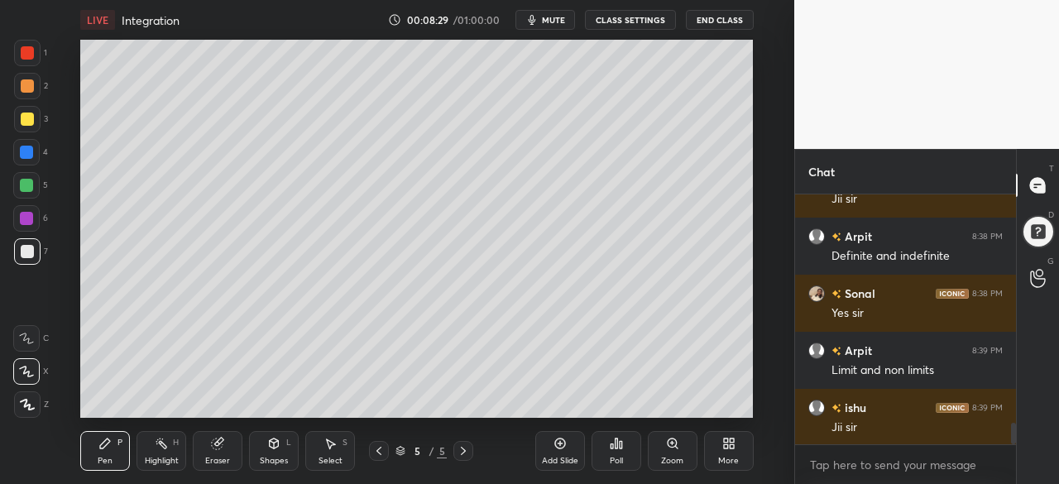
scroll to position [2679, 0]
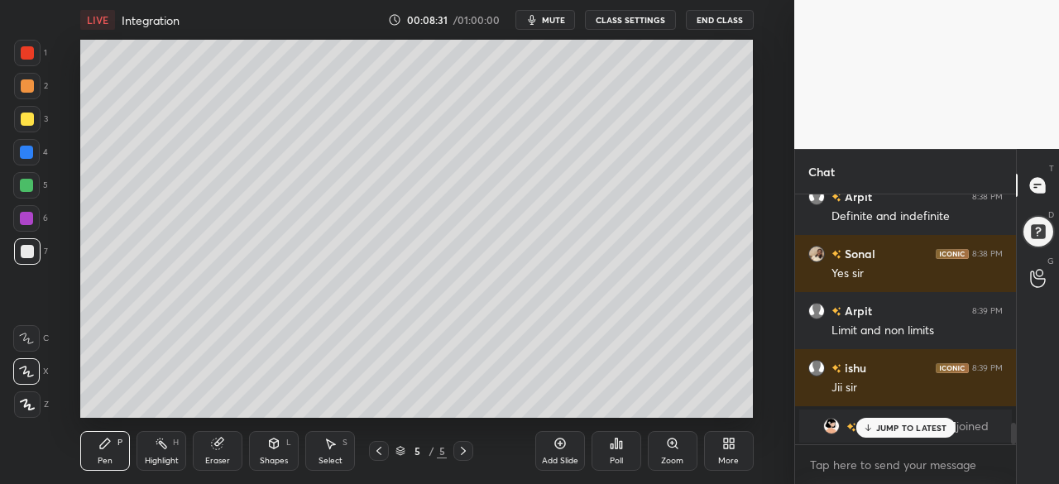
click at [31, 155] on div at bounding box center [26, 152] width 13 height 13
click at [886, 434] on div "JUMP TO LATEST" at bounding box center [905, 428] width 99 height 20
click at [25, 124] on div at bounding box center [27, 119] width 13 height 13
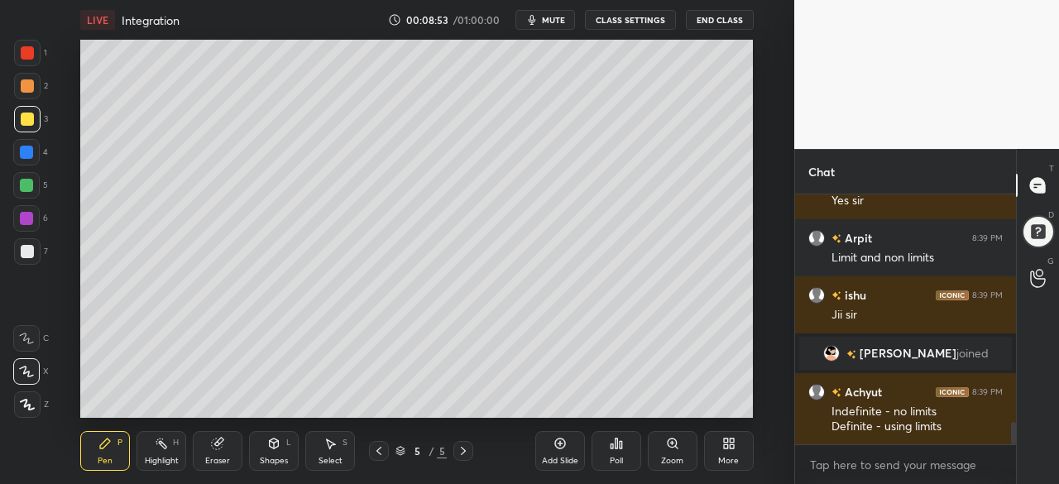
scroll to position [2550, 0]
click at [372, 466] on div "Pen P Highlight H Eraser Shapes L Select S 5 / 5 Add Slide Poll Zoom More" at bounding box center [416, 451] width 673 height 66
click at [374, 458] on icon at bounding box center [378, 450] width 13 height 13
click at [209, 469] on div "Eraser" at bounding box center [218, 451] width 50 height 40
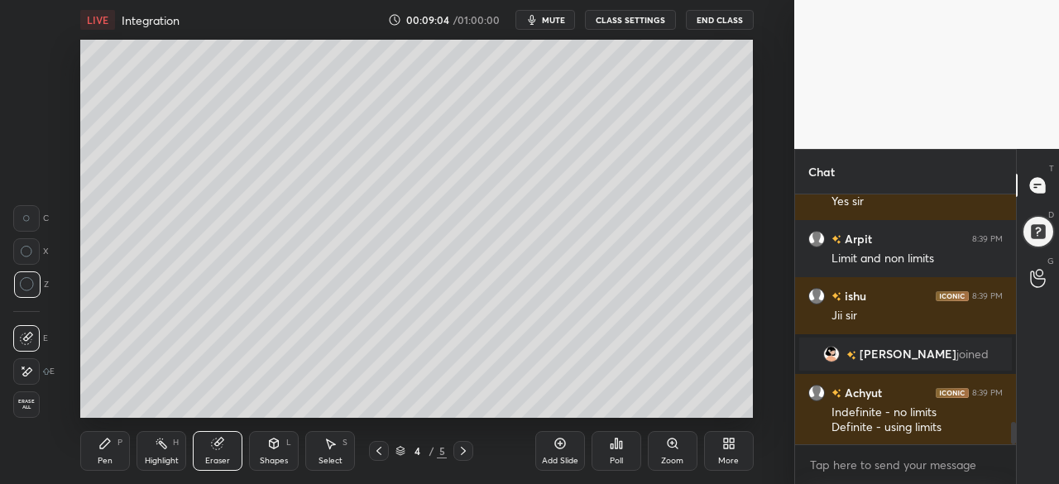
click at [31, 256] on icon at bounding box center [27, 252] width 12 height 12
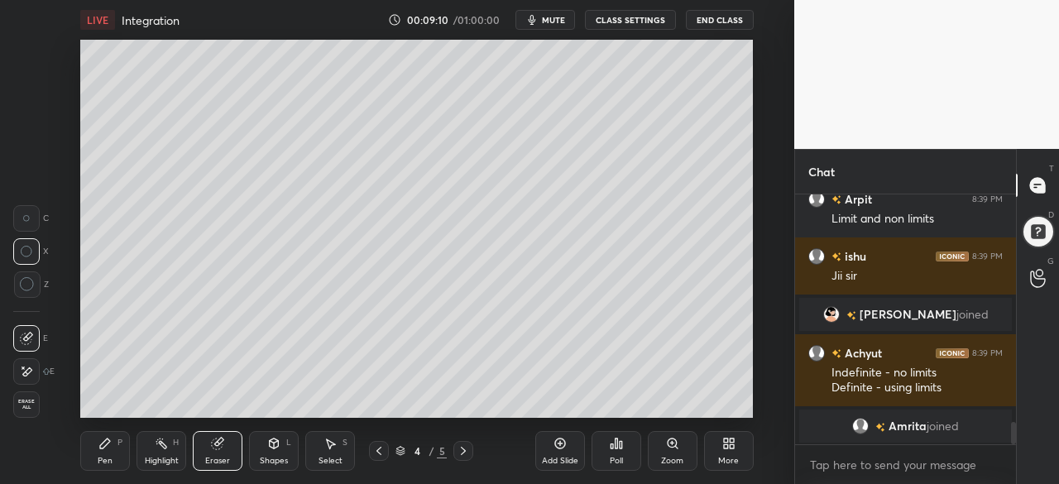
click at [98, 453] on div "Pen P" at bounding box center [105, 451] width 50 height 40
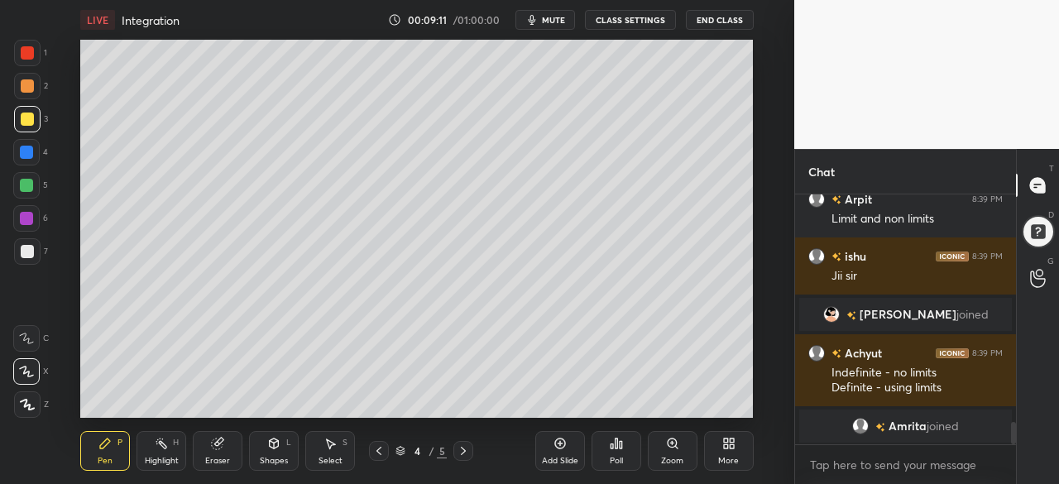
click at [26, 191] on div at bounding box center [26, 185] width 13 height 13
click at [453, 461] on div "Pen P Highlight H Eraser Shapes L Select S 4 / 5 Add Slide Poll Zoom More" at bounding box center [416, 451] width 673 height 66
click at [465, 449] on icon at bounding box center [463, 450] width 13 height 13
click at [28, 131] on div at bounding box center [27, 119] width 26 height 26
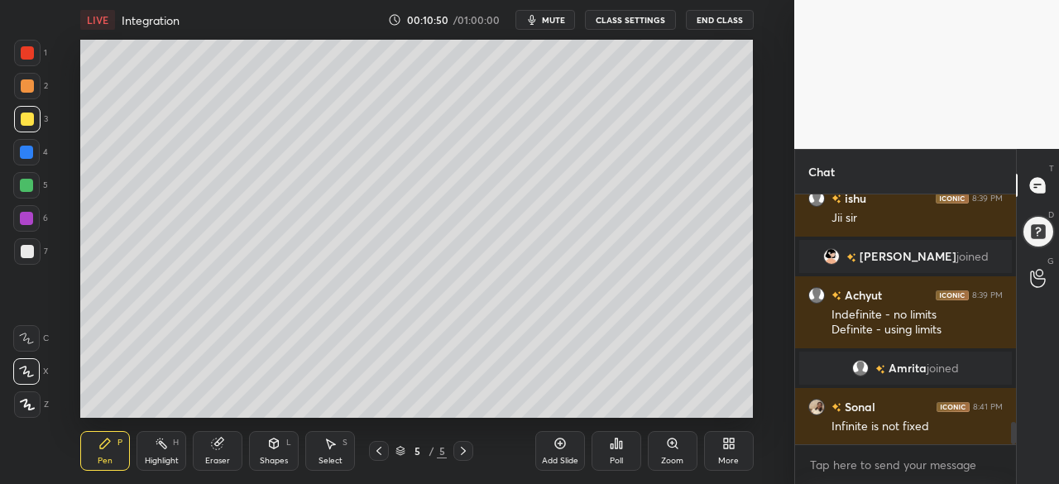
click at [30, 223] on div at bounding box center [26, 218] width 13 height 13
click at [31, 160] on div at bounding box center [26, 152] width 26 height 26
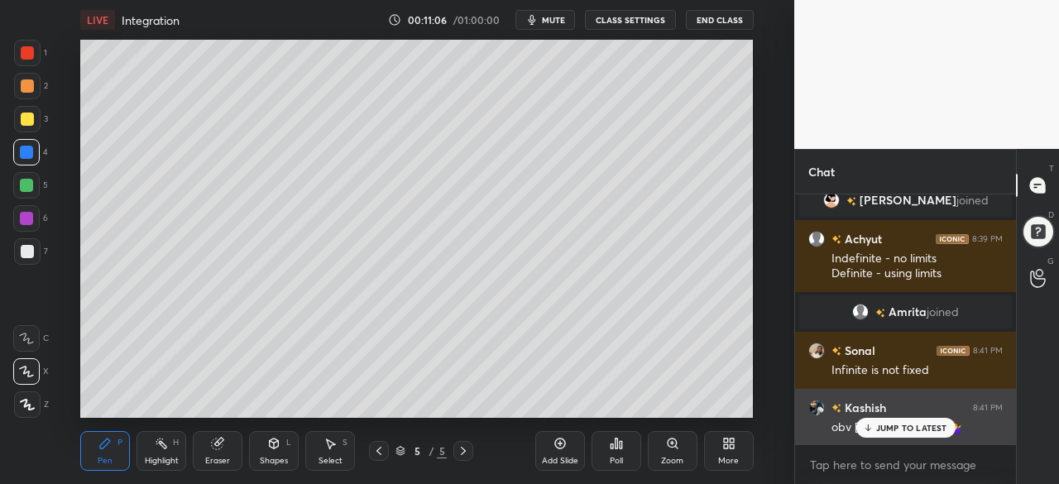
click at [897, 430] on p "JUMP TO LATEST" at bounding box center [911, 428] width 71 height 10
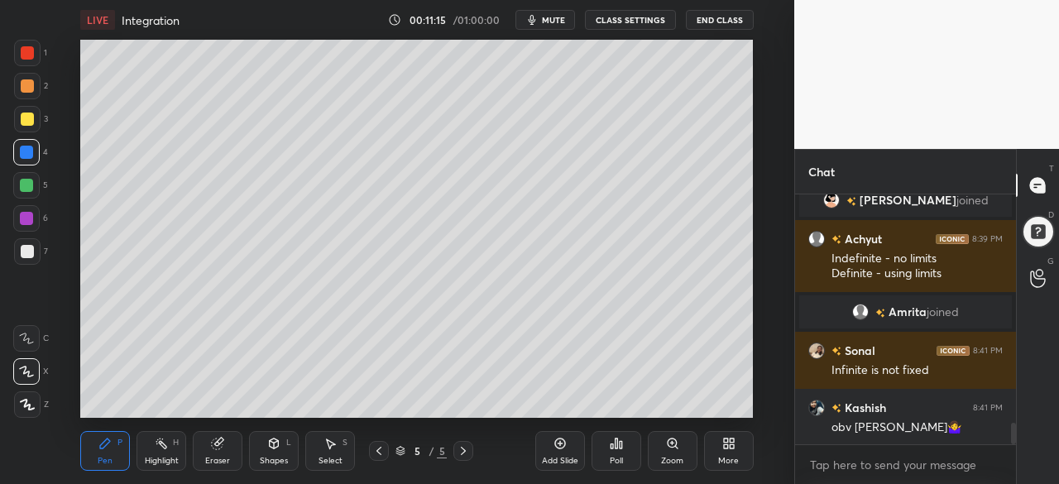
click at [215, 455] on div "Eraser" at bounding box center [218, 451] width 50 height 40
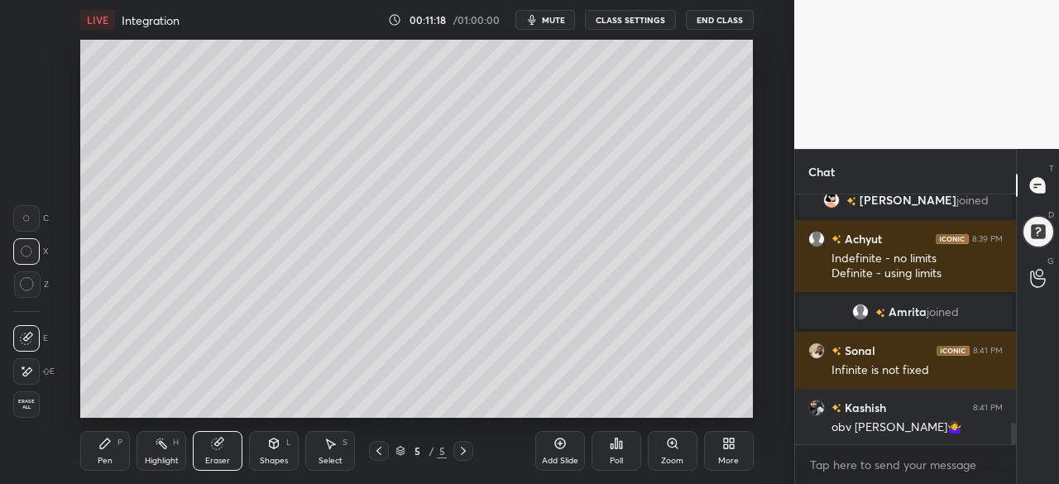
click at [97, 451] on div "Pen P" at bounding box center [105, 451] width 50 height 40
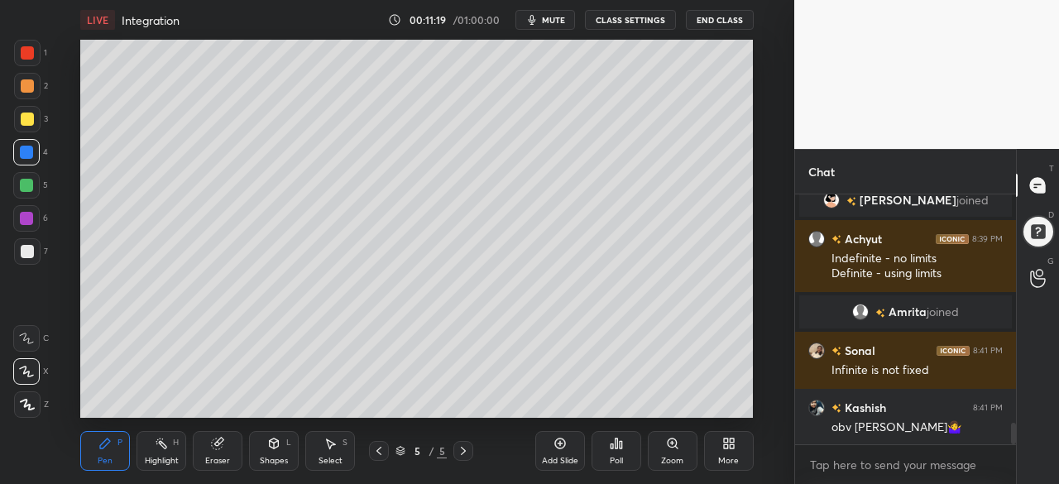
click at [31, 223] on div at bounding box center [26, 218] width 13 height 13
click at [561, 448] on icon at bounding box center [560, 443] width 13 height 13
click at [28, 254] on div at bounding box center [27, 251] width 13 height 13
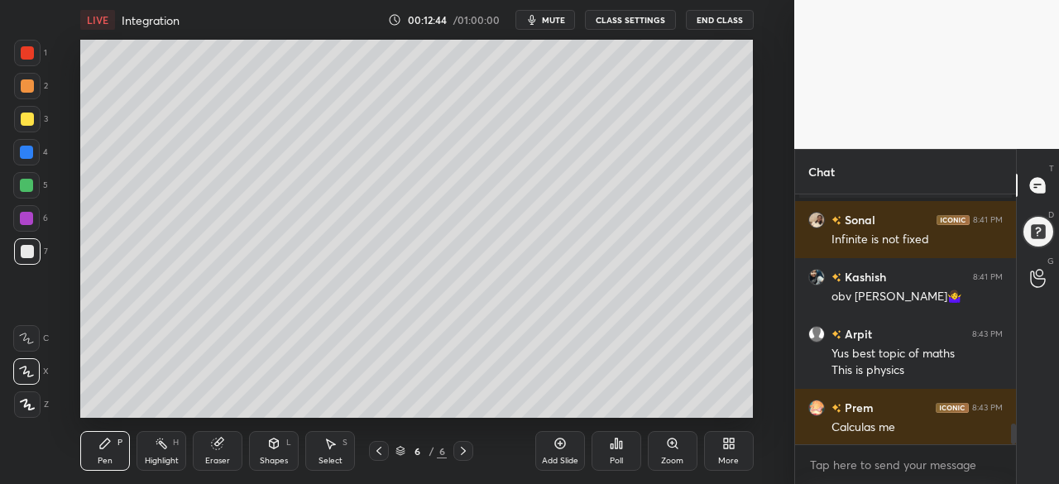
scroll to position [2815, 0]
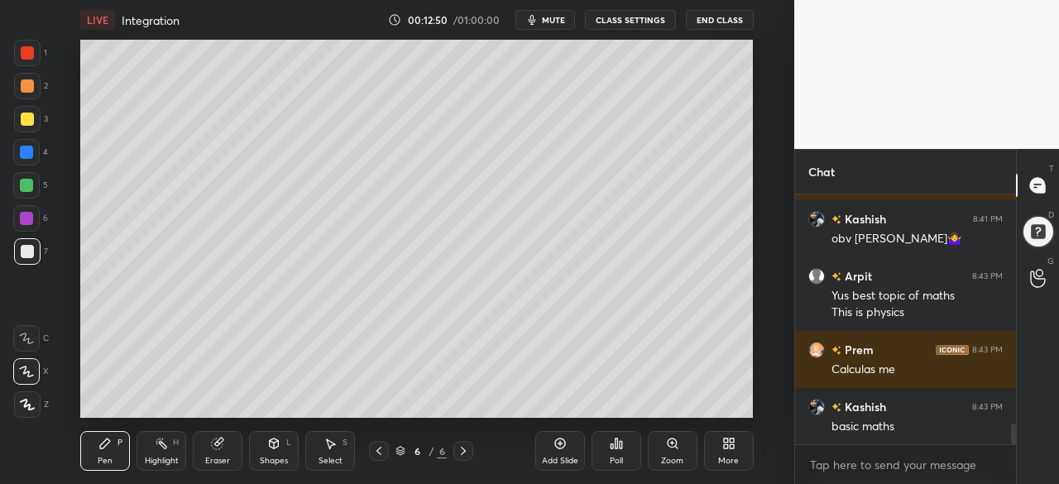
click at [21, 116] on div at bounding box center [27, 119] width 13 height 13
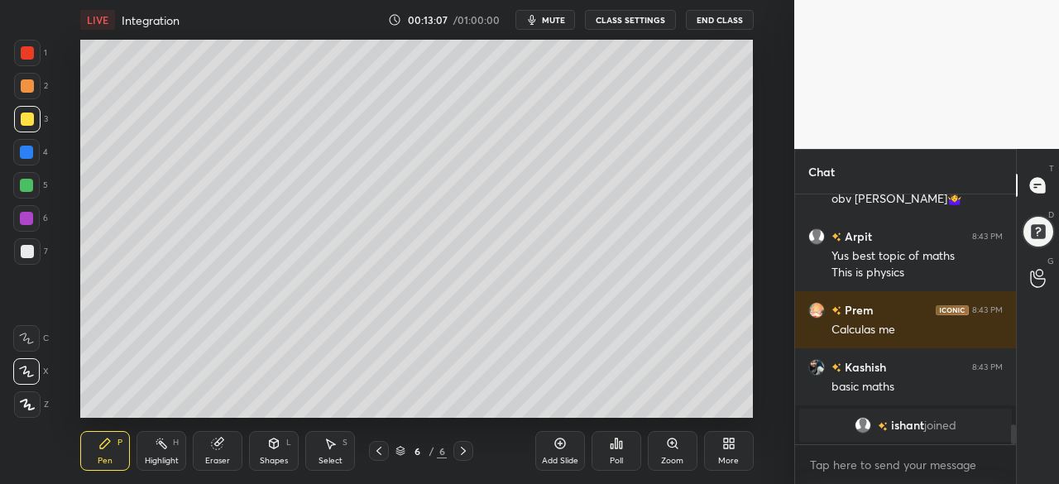
click at [26, 188] on div at bounding box center [26, 185] width 13 height 13
click at [24, 218] on div at bounding box center [26, 218] width 13 height 13
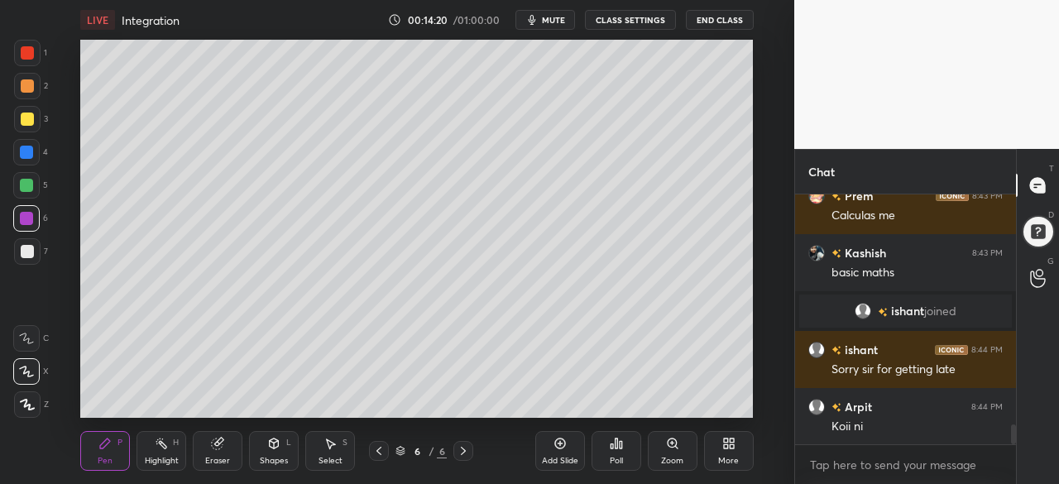
scroll to position [2959, 0]
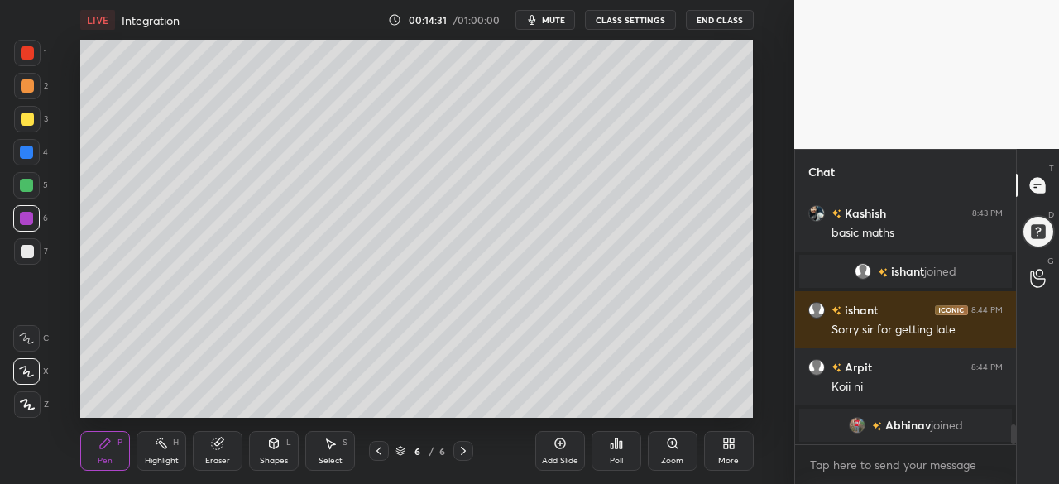
click at [30, 252] on div at bounding box center [27, 251] width 13 height 13
click at [26, 146] on div at bounding box center [26, 152] width 13 height 13
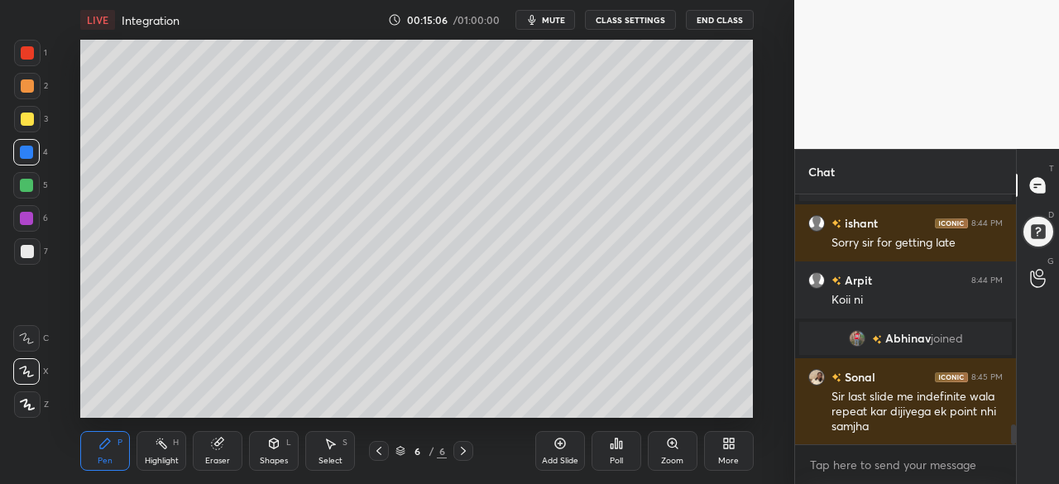
scroll to position [2905, 0]
click at [26, 128] on div at bounding box center [27, 119] width 26 height 26
click at [382, 450] on icon at bounding box center [378, 450] width 13 height 13
click at [463, 451] on icon at bounding box center [463, 450] width 13 height 13
click at [377, 446] on icon at bounding box center [378, 450] width 13 height 13
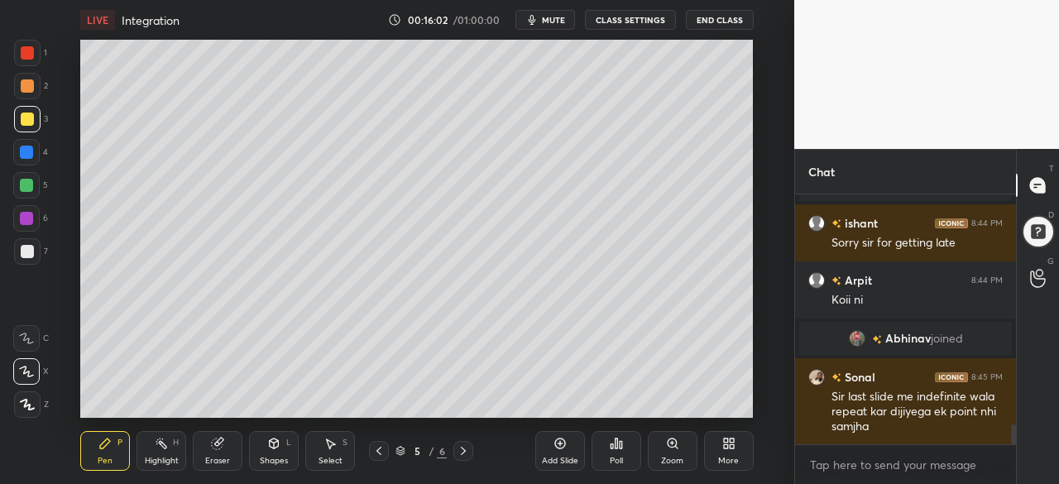
click at [559, 443] on icon at bounding box center [560, 443] width 13 height 13
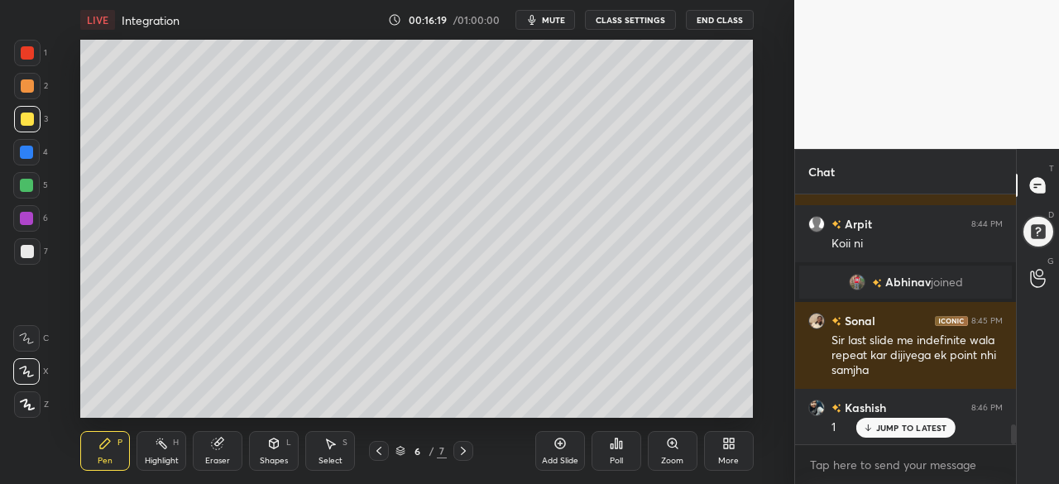
scroll to position [3019, 0]
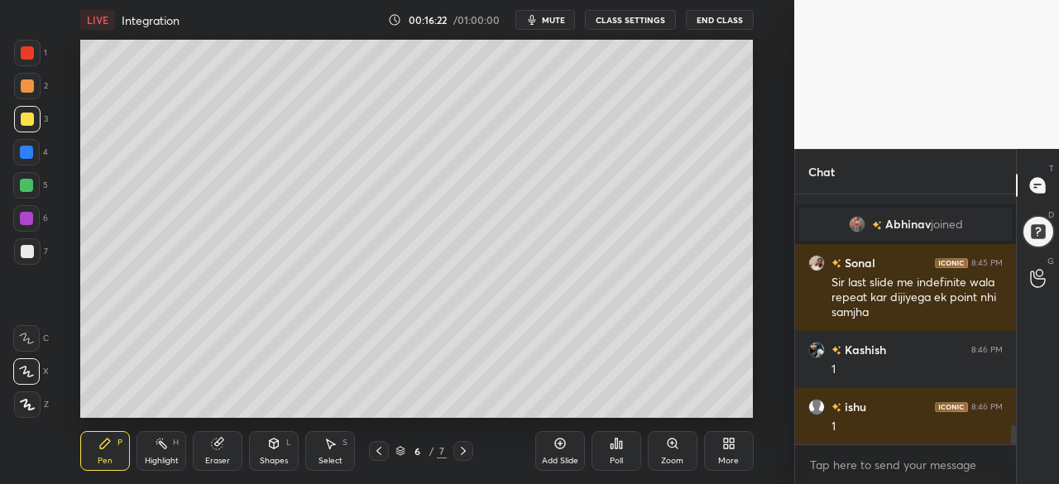
click at [33, 184] on div at bounding box center [26, 185] width 26 height 26
click at [462, 449] on icon at bounding box center [463, 450] width 13 height 13
click at [31, 122] on div at bounding box center [27, 119] width 13 height 13
click at [31, 185] on div at bounding box center [26, 185] width 13 height 13
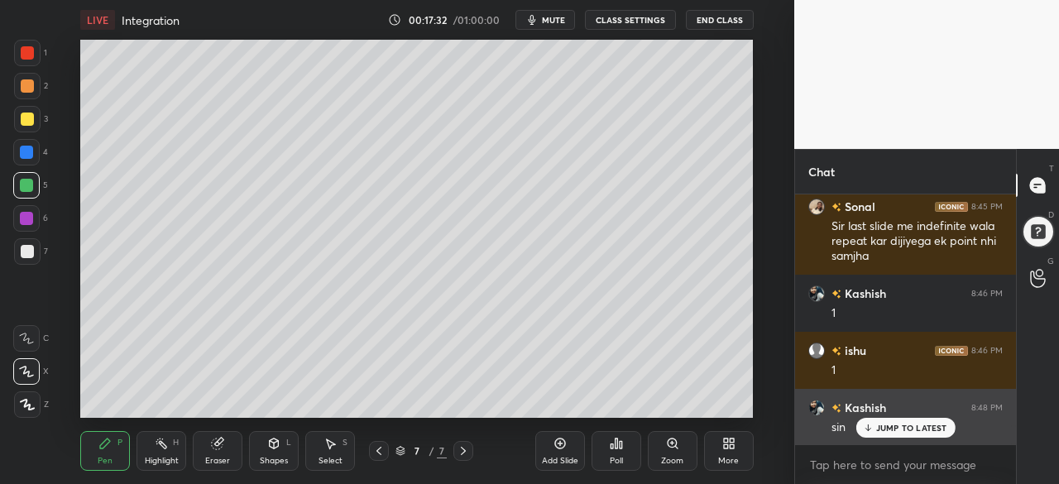
click at [899, 429] on p "JUMP TO LATEST" at bounding box center [911, 428] width 71 height 10
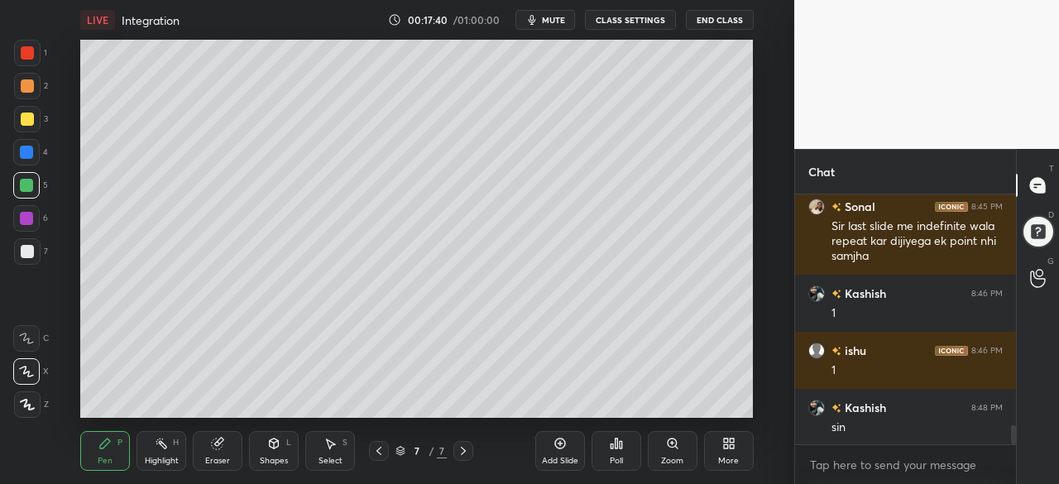
click at [573, 443] on div "Add Slide" at bounding box center [560, 451] width 50 height 40
click at [29, 148] on div at bounding box center [26, 152] width 13 height 13
click at [31, 186] on div at bounding box center [26, 185] width 13 height 13
click at [31, 213] on div at bounding box center [26, 218] width 13 height 13
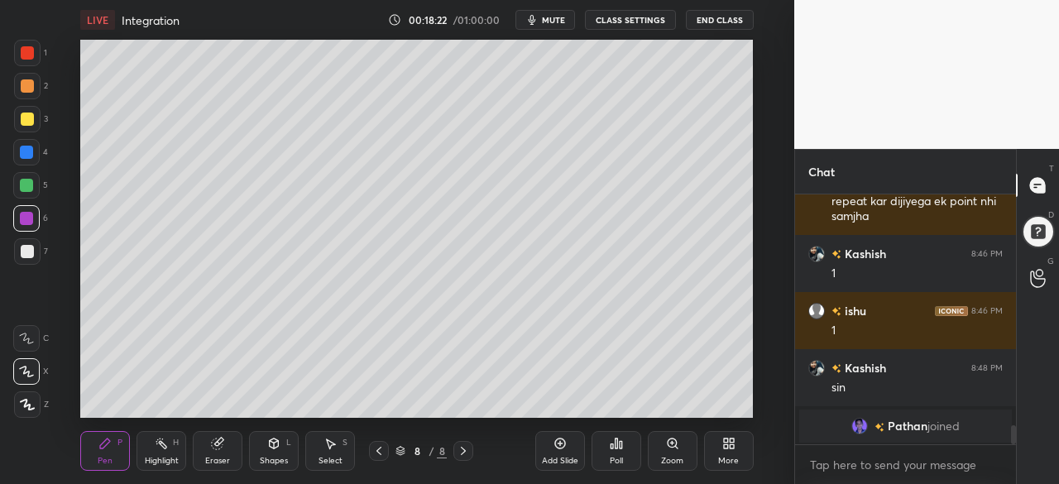
click at [28, 125] on div at bounding box center [27, 119] width 13 height 13
click at [31, 183] on div at bounding box center [26, 185] width 13 height 13
click at [36, 151] on div at bounding box center [26, 152] width 26 height 26
click at [562, 442] on icon at bounding box center [560, 443] width 13 height 13
click at [32, 123] on div at bounding box center [27, 119] width 13 height 13
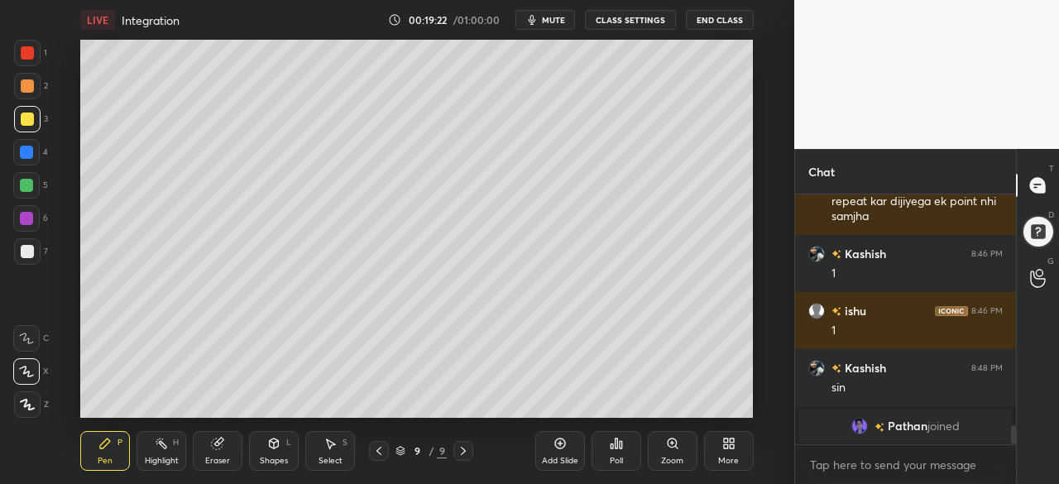
click at [26, 149] on div at bounding box center [26, 152] width 13 height 13
click at [27, 185] on div at bounding box center [26, 185] width 13 height 13
click at [30, 252] on div at bounding box center [27, 251] width 13 height 13
click at [28, 149] on div at bounding box center [26, 152] width 13 height 13
click at [31, 117] on div at bounding box center [27, 119] width 13 height 13
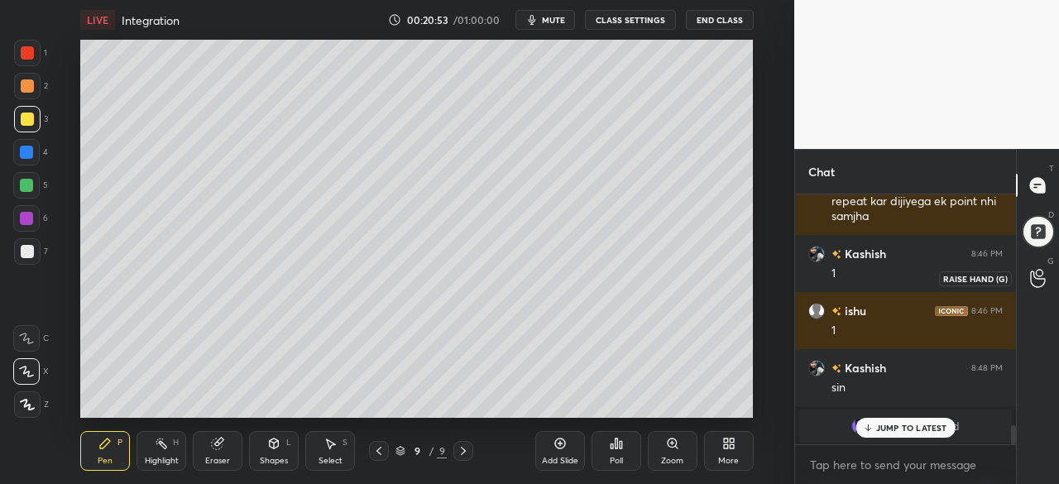
click at [1036, 282] on icon at bounding box center [1038, 278] width 16 height 19
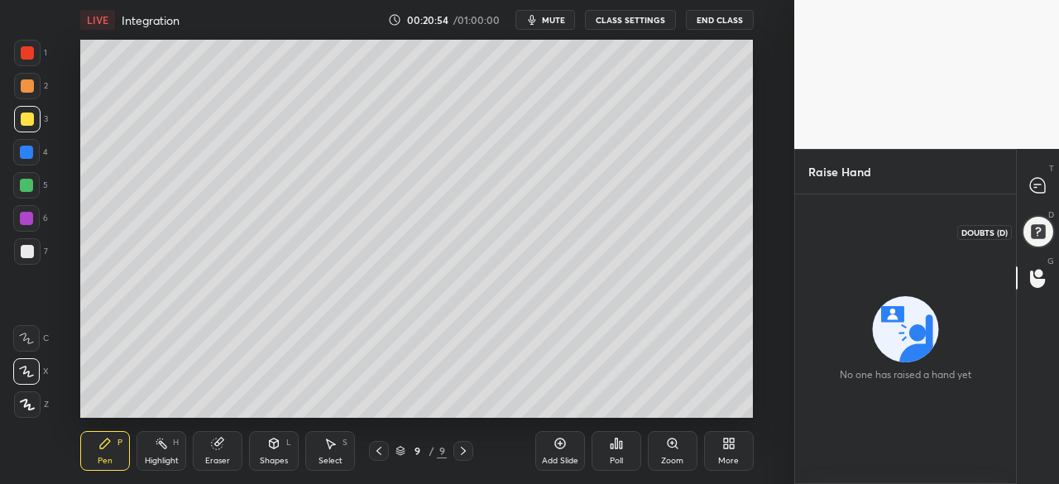
click at [1036, 236] on div at bounding box center [1038, 231] width 36 height 36
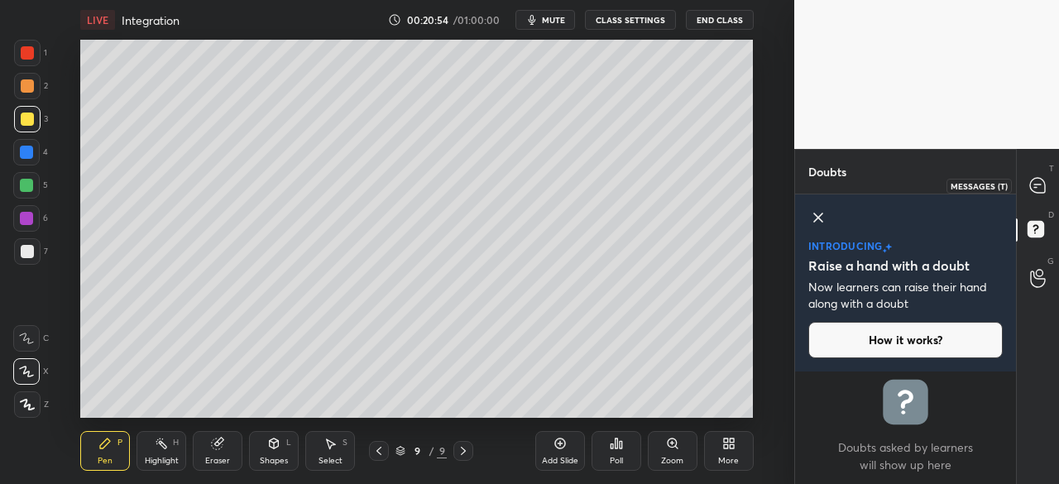
click at [1038, 180] on icon at bounding box center [1037, 185] width 15 height 15
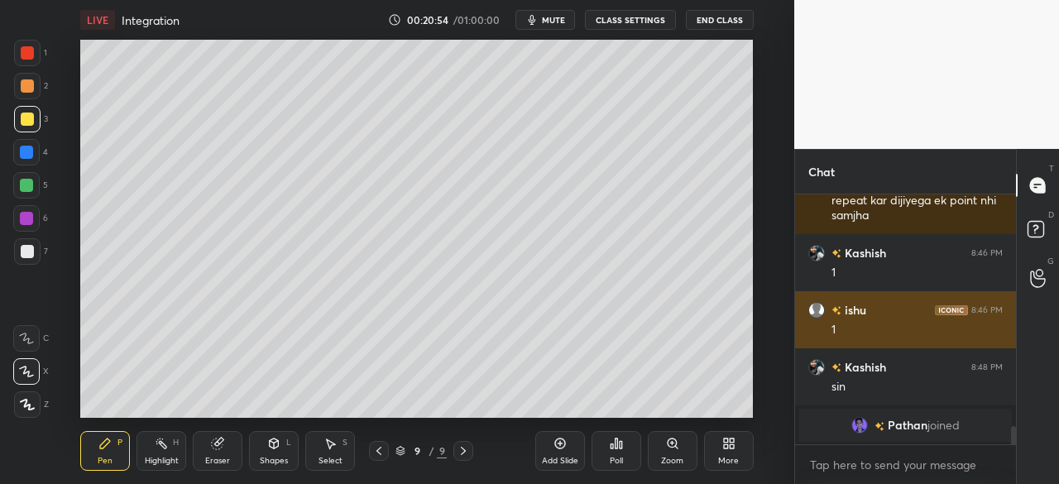
scroll to position [245, 216]
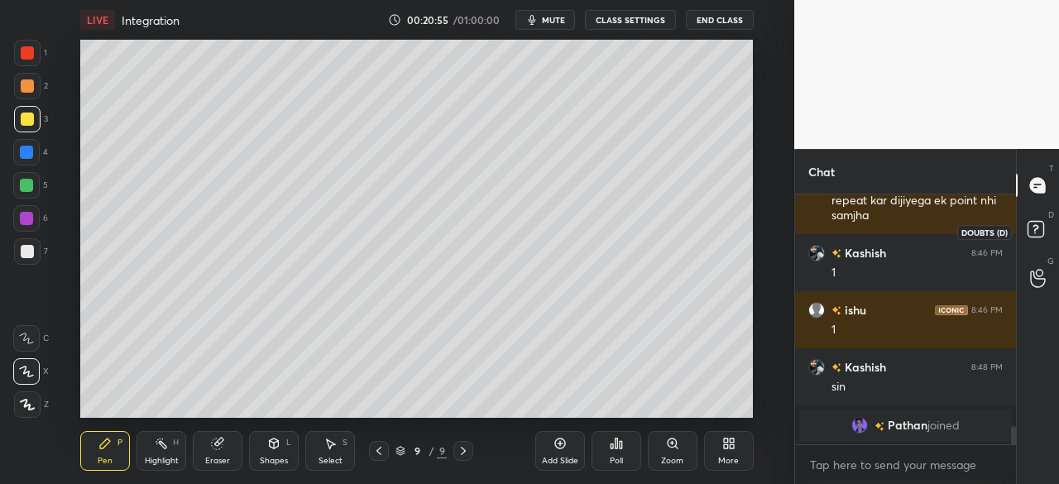
click at [1031, 232] on rect at bounding box center [1036, 230] width 16 height 16
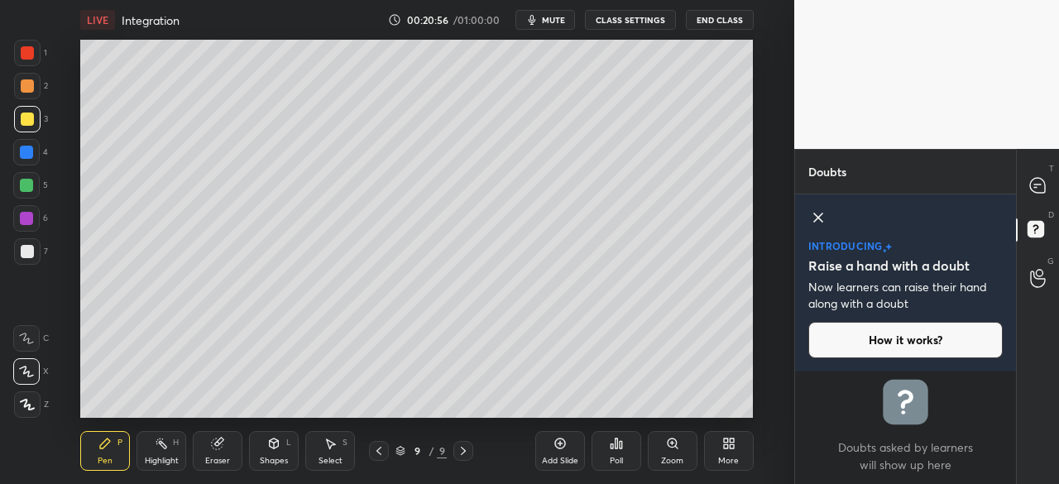
click at [816, 216] on icon at bounding box center [818, 217] width 8 height 8
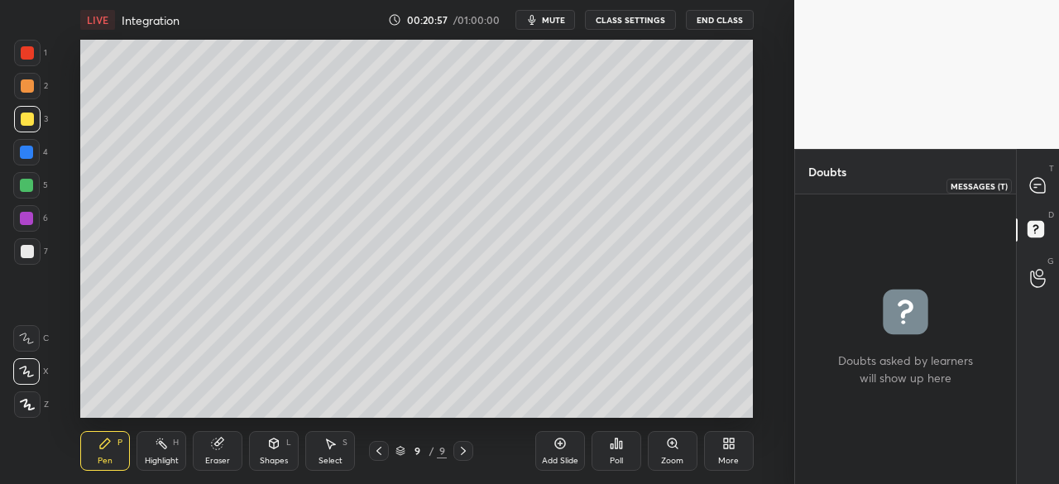
click at [1039, 173] on div at bounding box center [1038, 185] width 33 height 30
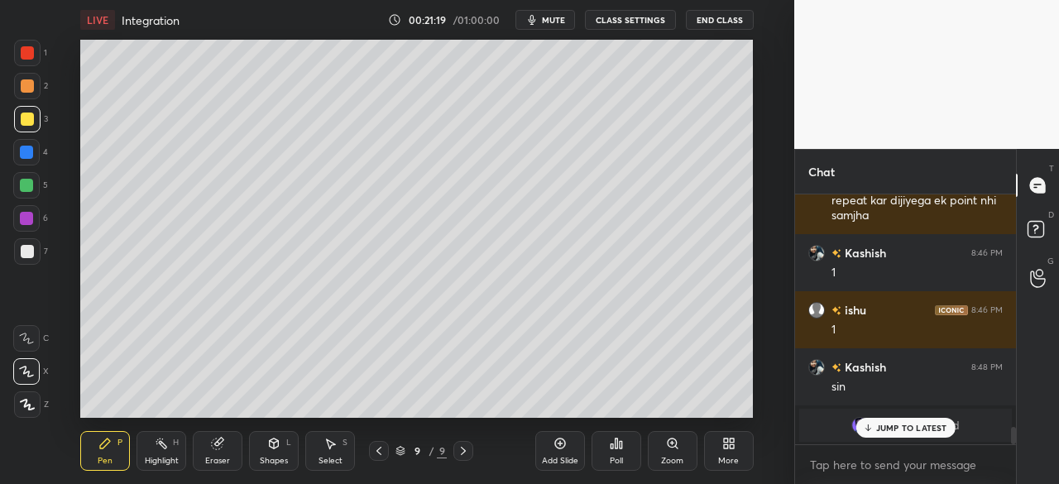
scroll to position [3303, 0]
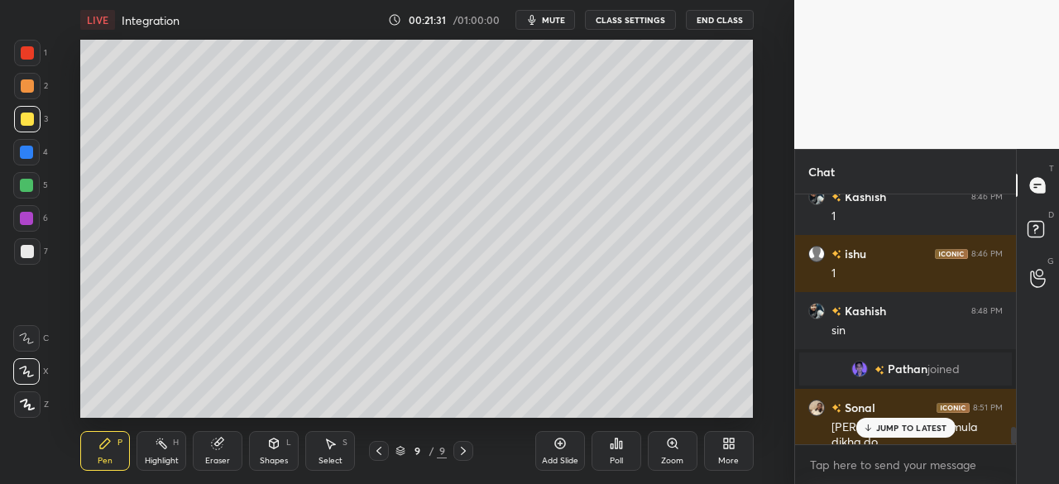
click at [371, 451] on div at bounding box center [379, 451] width 20 height 20
click at [31, 249] on div at bounding box center [27, 251] width 13 height 13
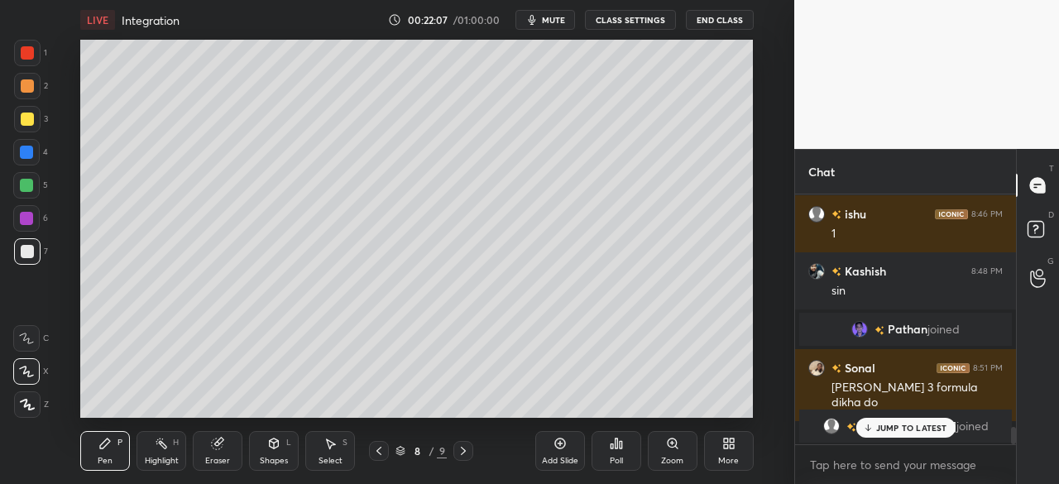
click at [902, 425] on p "JUMP TO LATEST" at bounding box center [911, 428] width 71 height 10
click at [381, 449] on icon at bounding box center [378, 450] width 13 height 13
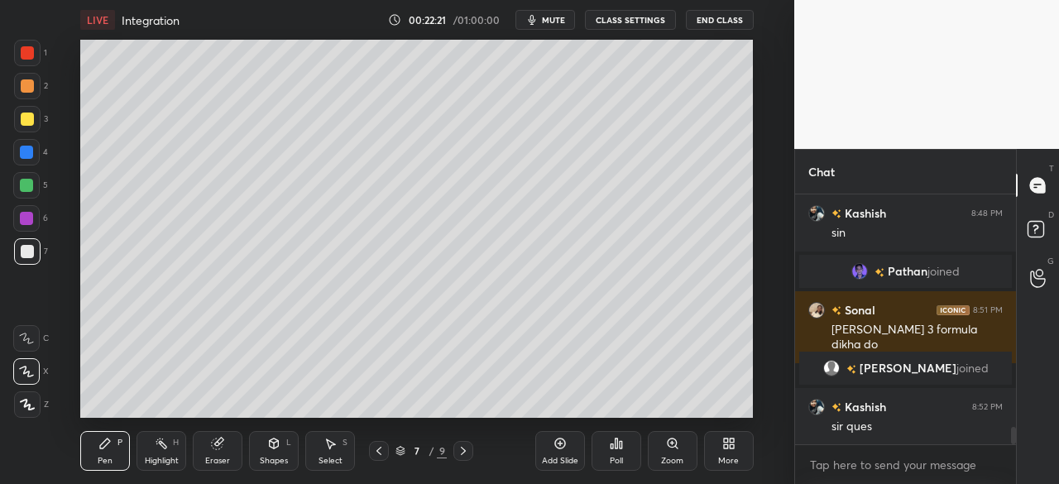
click at [460, 449] on icon at bounding box center [463, 450] width 13 height 13
click at [464, 448] on icon at bounding box center [463, 450] width 13 height 13
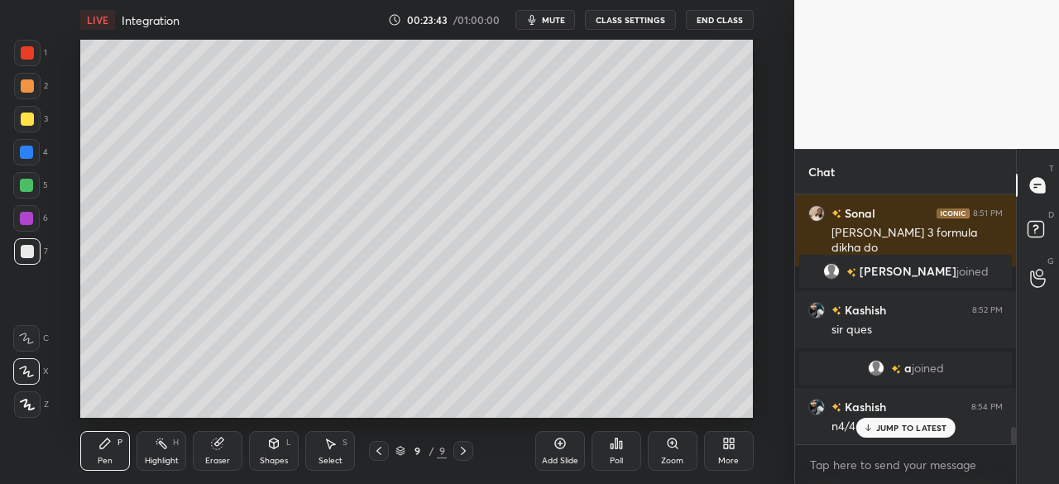
scroll to position [3275, 0]
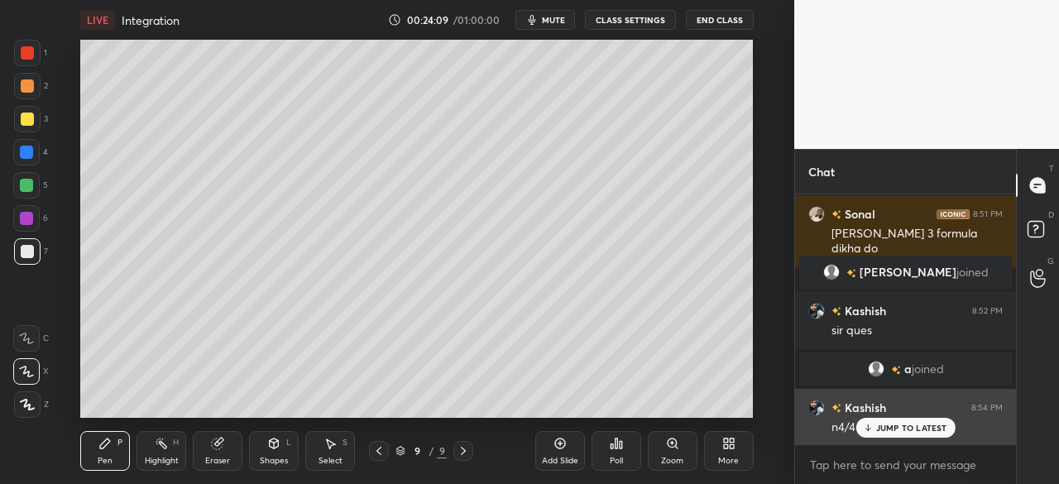
click at [876, 434] on div "JUMP TO LATEST" at bounding box center [905, 428] width 99 height 20
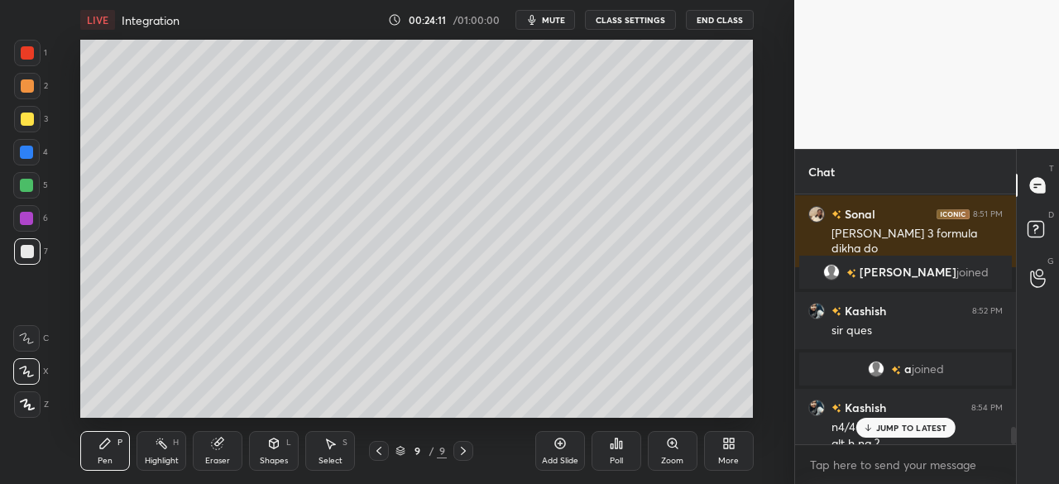
scroll to position [3292, 0]
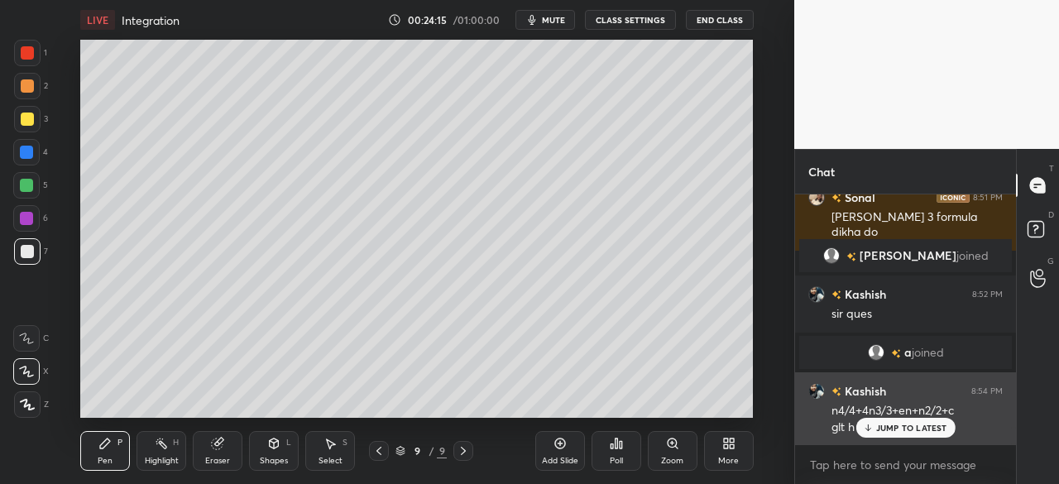
click at [880, 429] on p "JUMP TO LATEST" at bounding box center [911, 428] width 71 height 10
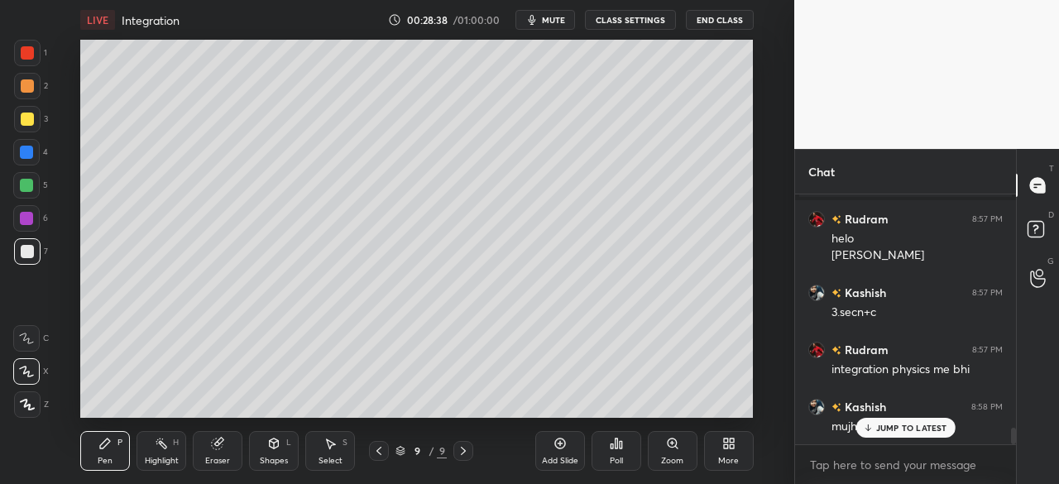
scroll to position [3611, 0]
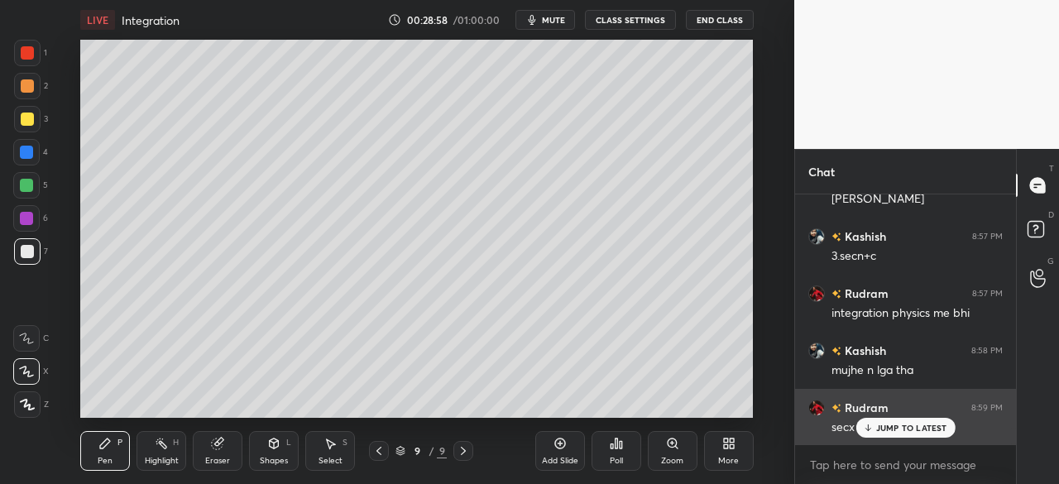
click at [869, 428] on icon at bounding box center [867, 428] width 11 height 10
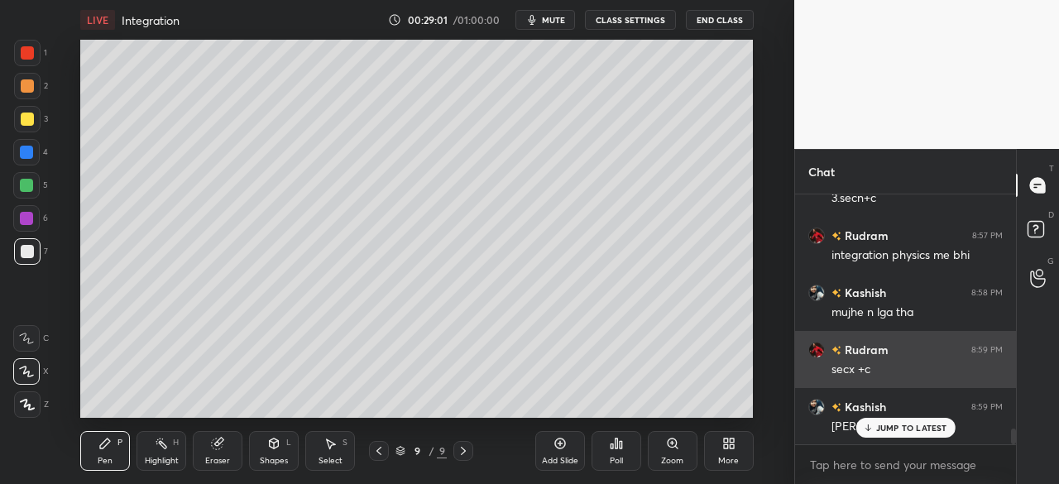
scroll to position [3725, 0]
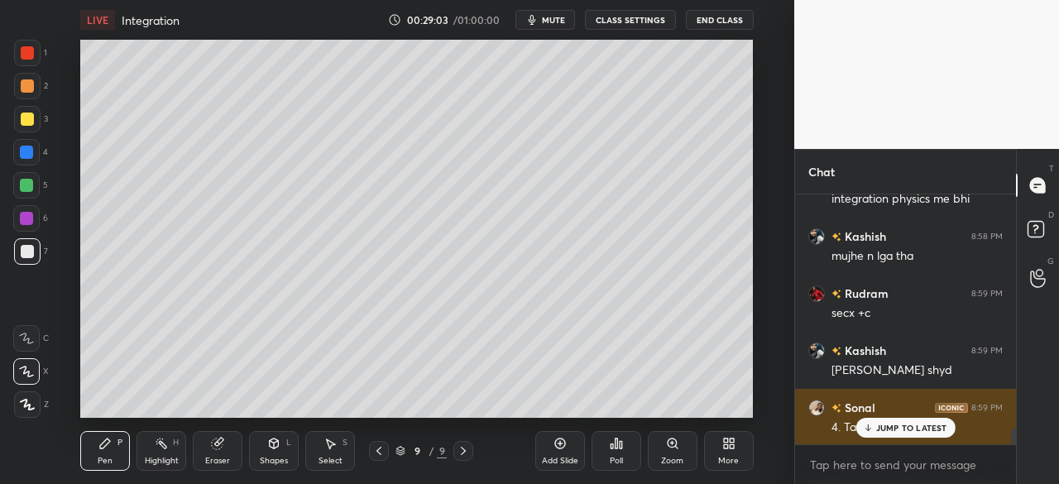
click at [885, 429] on p "JUMP TO LATEST" at bounding box center [911, 428] width 71 height 10
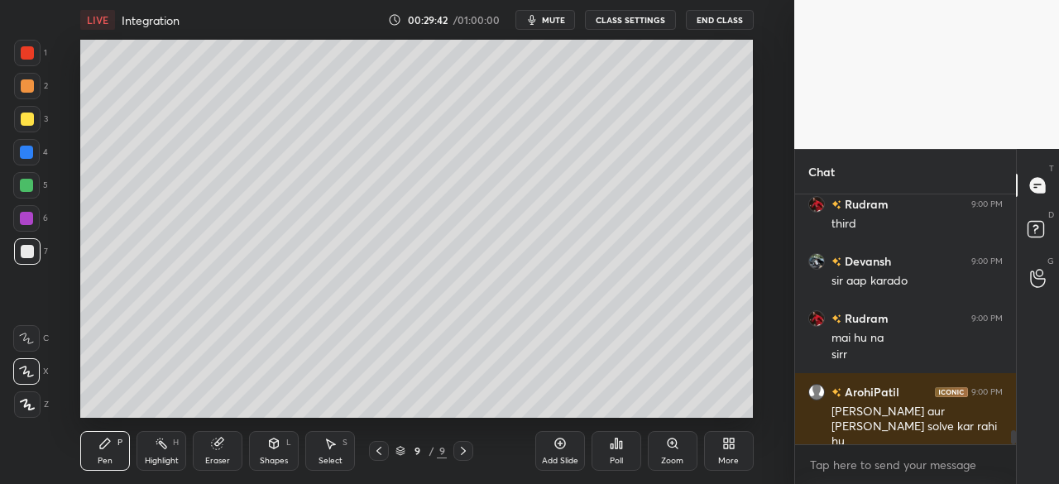
scroll to position [4214, 0]
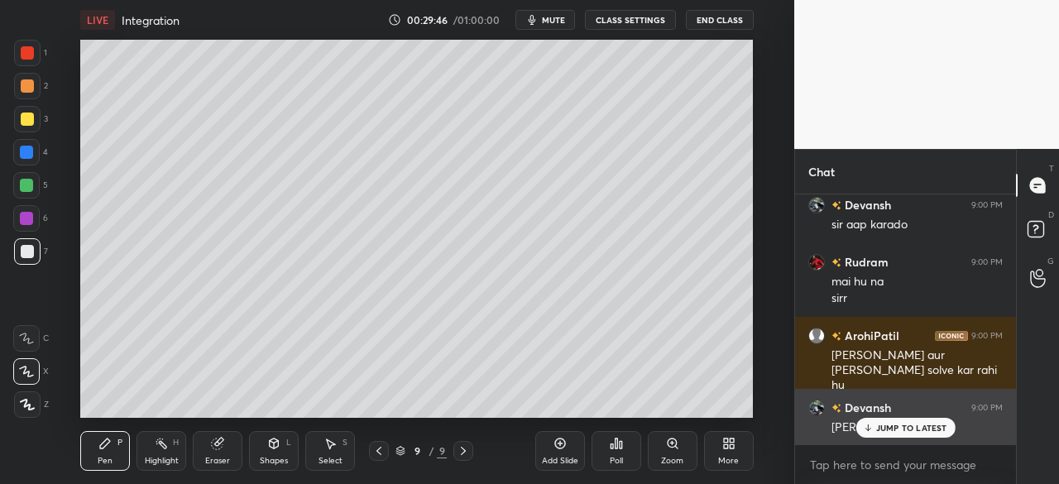
click at [894, 431] on p "JUMP TO LATEST" at bounding box center [911, 428] width 71 height 10
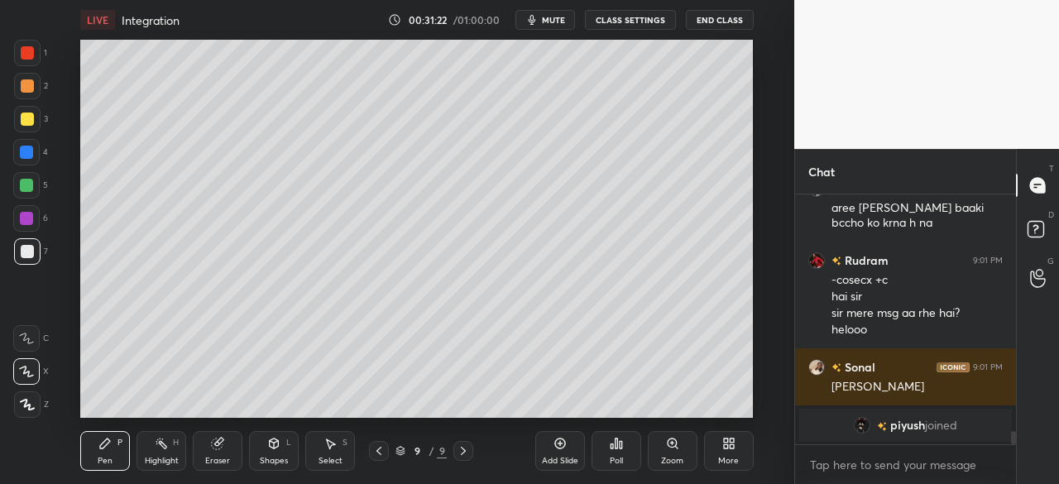
scroll to position [4371, 0]
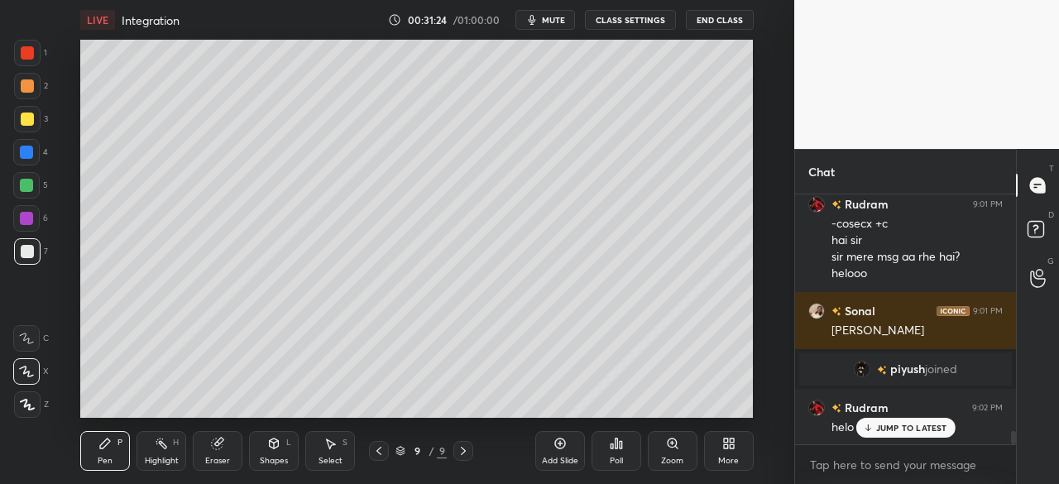
click at [566, 454] on div "Add Slide" at bounding box center [560, 451] width 50 height 40
click at [28, 187] on div at bounding box center [26, 185] width 13 height 13
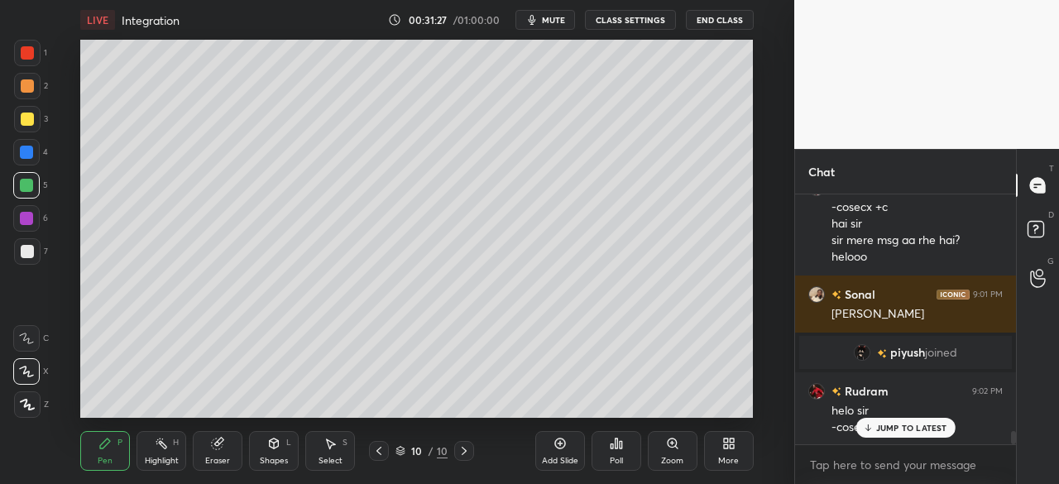
click at [25, 147] on div at bounding box center [26, 152] width 13 height 13
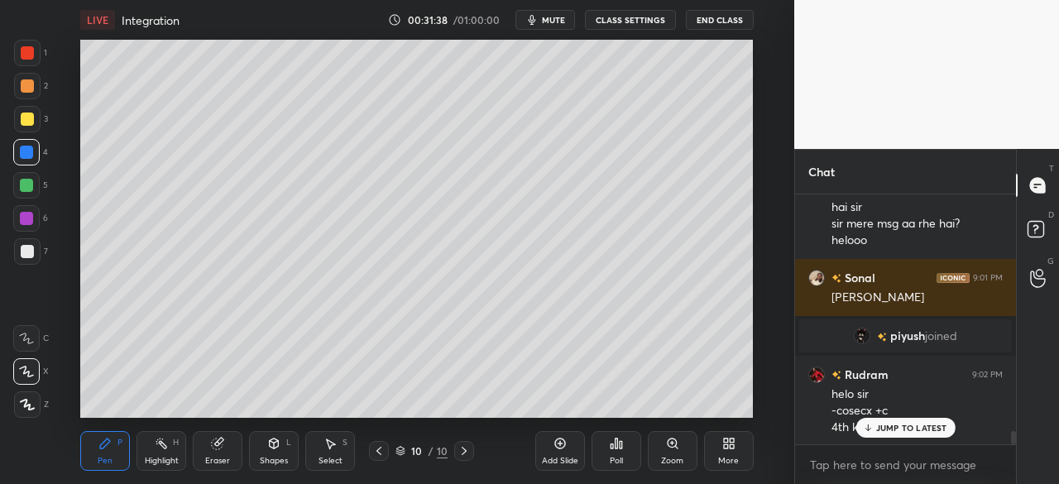
click at [23, 261] on div at bounding box center [27, 251] width 26 height 26
click at [25, 259] on div at bounding box center [27, 251] width 26 height 26
click at [29, 122] on div at bounding box center [27, 119] width 13 height 13
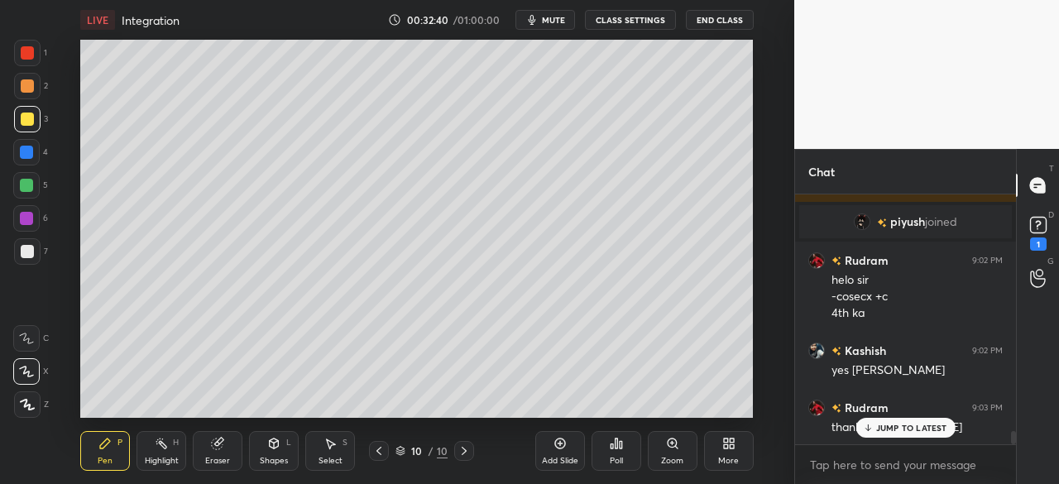
scroll to position [4591, 0]
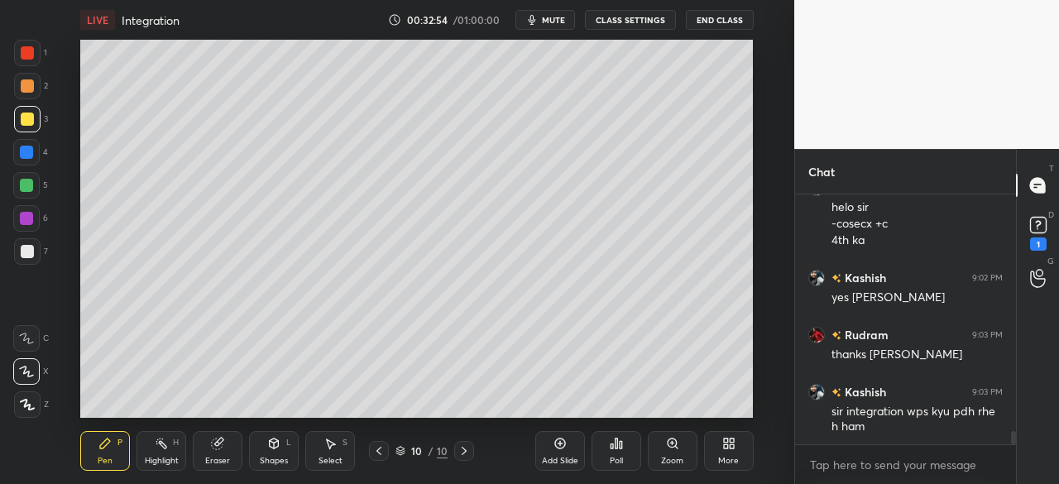
click at [373, 450] on icon at bounding box center [378, 450] width 13 height 13
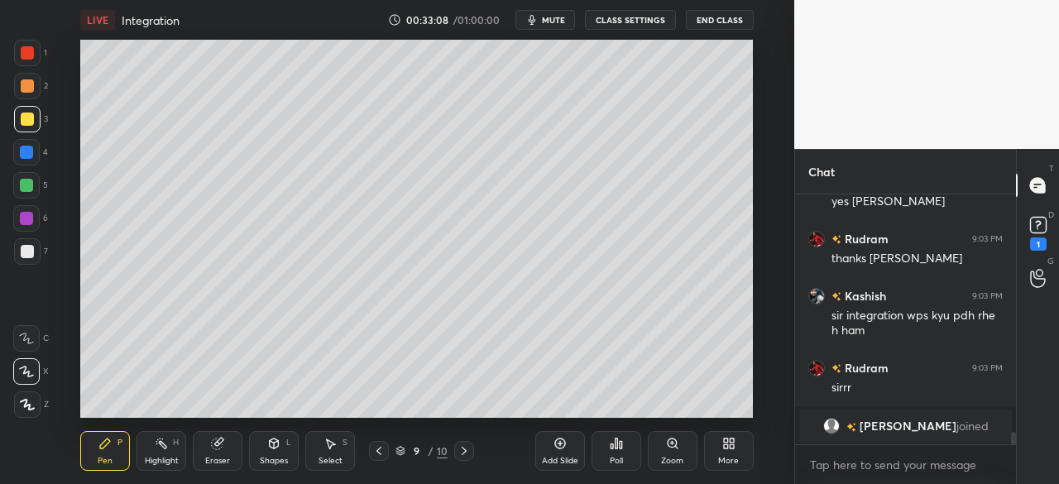
scroll to position [4674, 0]
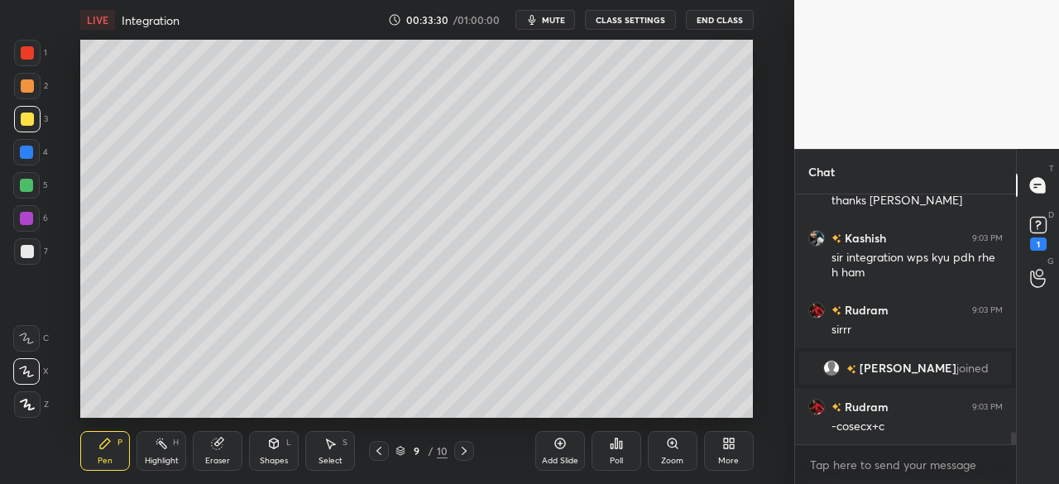
click at [378, 448] on icon at bounding box center [378, 450] width 13 height 13
click at [463, 449] on icon at bounding box center [464, 451] width 5 height 8
click at [756, 315] on div "Setting up your live class Poll for secs No correct answer Start poll" at bounding box center [417, 229] width 728 height 378
click at [30, 218] on div at bounding box center [26, 218] width 13 height 13
click at [380, 448] on icon at bounding box center [379, 451] width 5 height 8
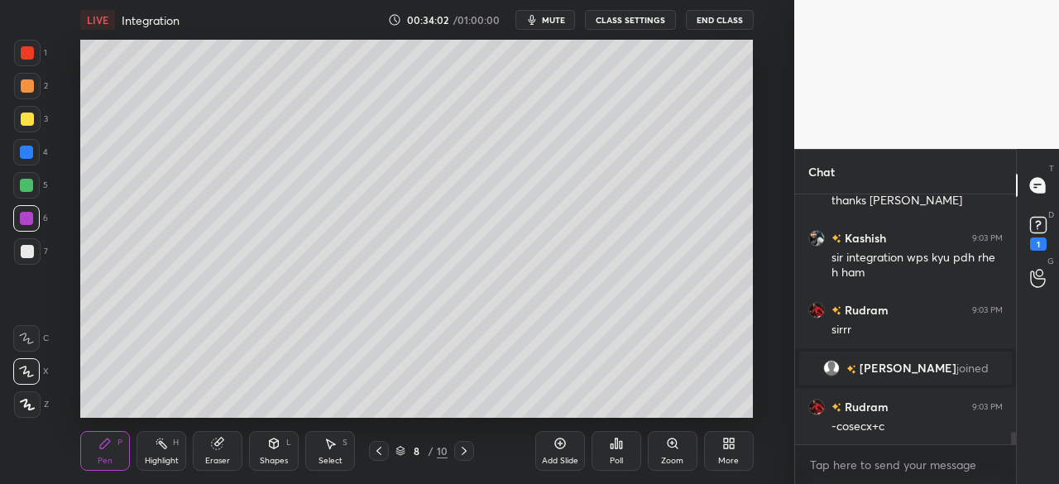
click at [465, 448] on icon at bounding box center [464, 450] width 13 height 13
click at [560, 441] on icon at bounding box center [560, 443] width 13 height 13
click at [33, 88] on div at bounding box center [27, 86] width 26 height 26
click at [379, 449] on icon at bounding box center [379, 451] width 5 height 8
click at [467, 448] on icon at bounding box center [463, 450] width 13 height 13
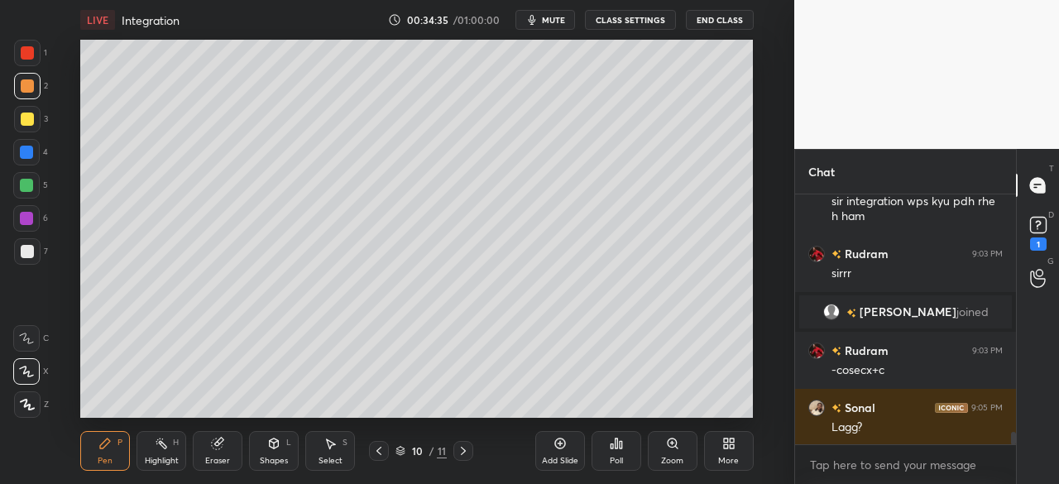
scroll to position [4788, 0]
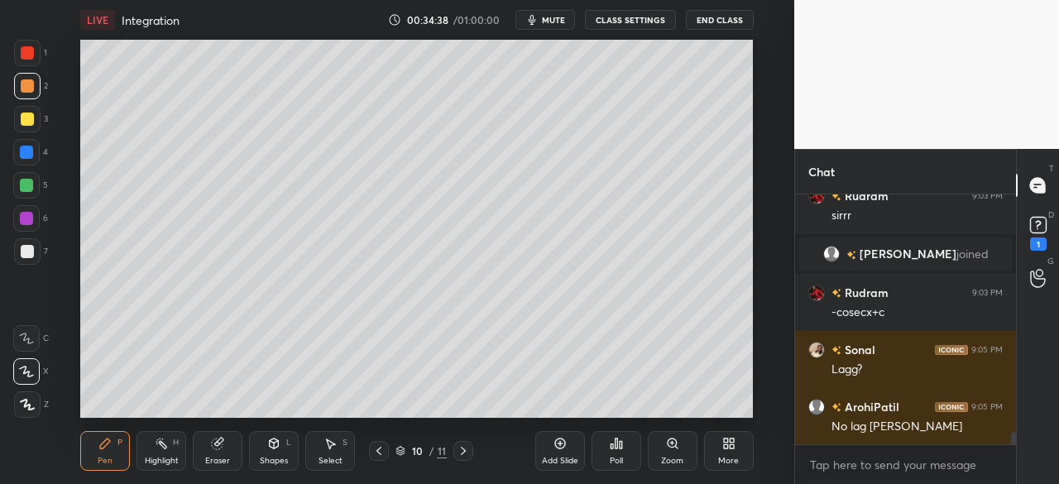
click at [38, 156] on div at bounding box center [26, 152] width 26 height 26
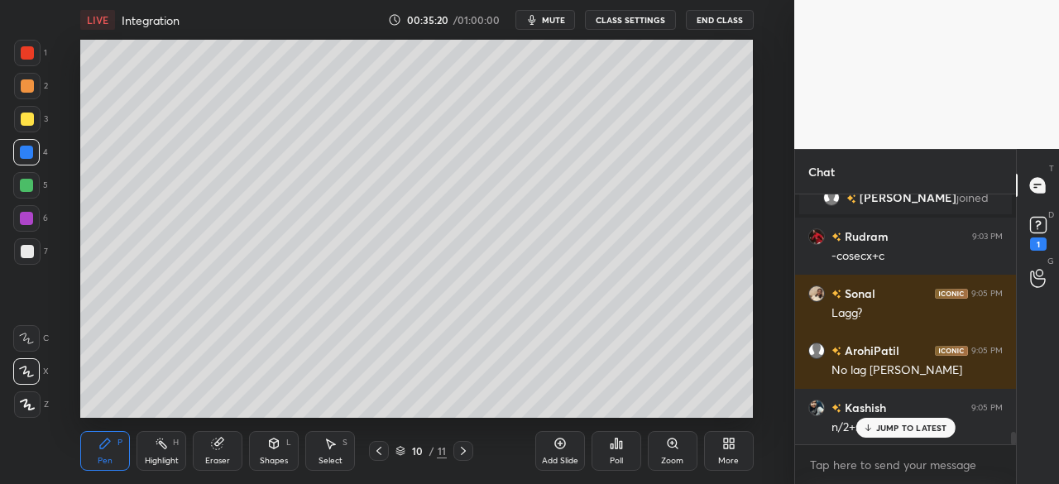
click at [895, 436] on div "JUMP TO LATEST" at bounding box center [905, 428] width 99 height 20
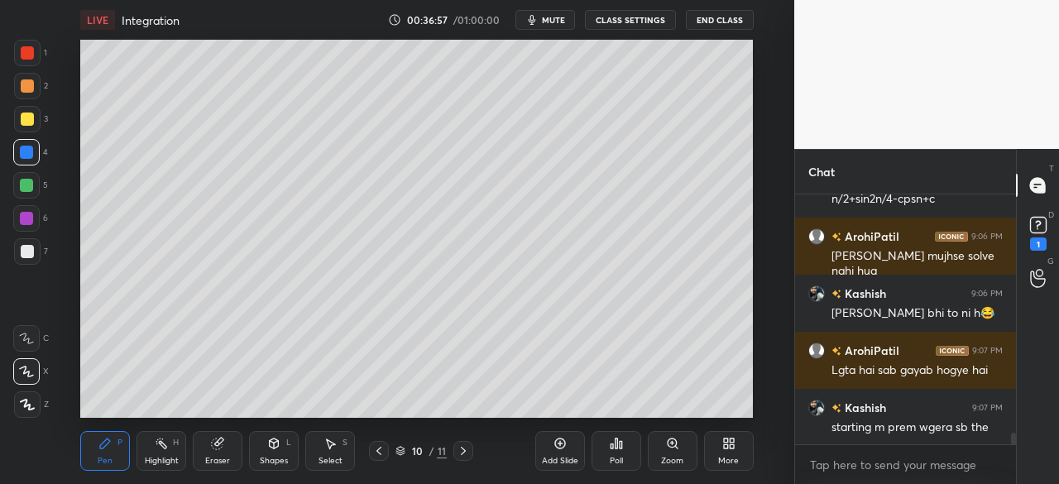
scroll to position [5131, 0]
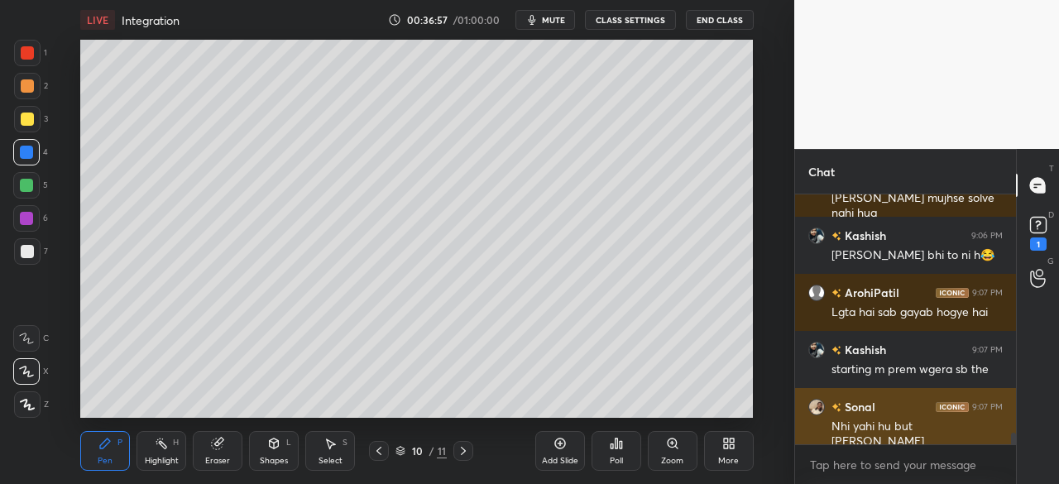
click at [893, 433] on div "Nhi yahi hu but [PERSON_NAME]" at bounding box center [917, 434] width 171 height 31
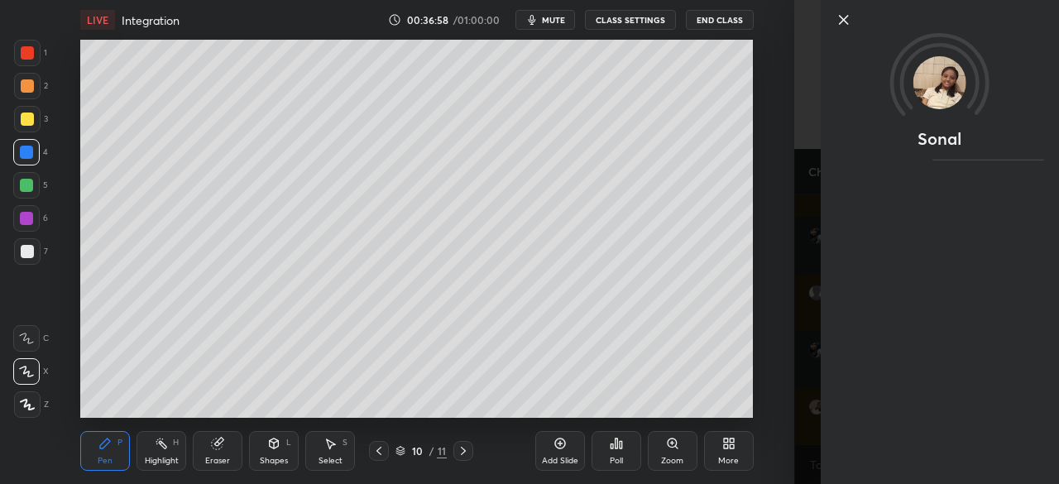
click at [840, 13] on icon at bounding box center [844, 20] width 20 height 20
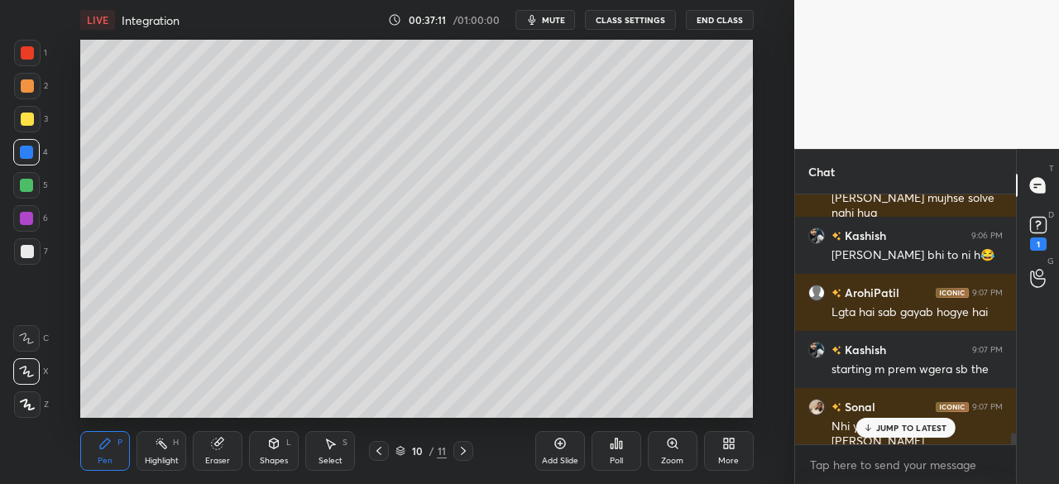
scroll to position [5217, 0]
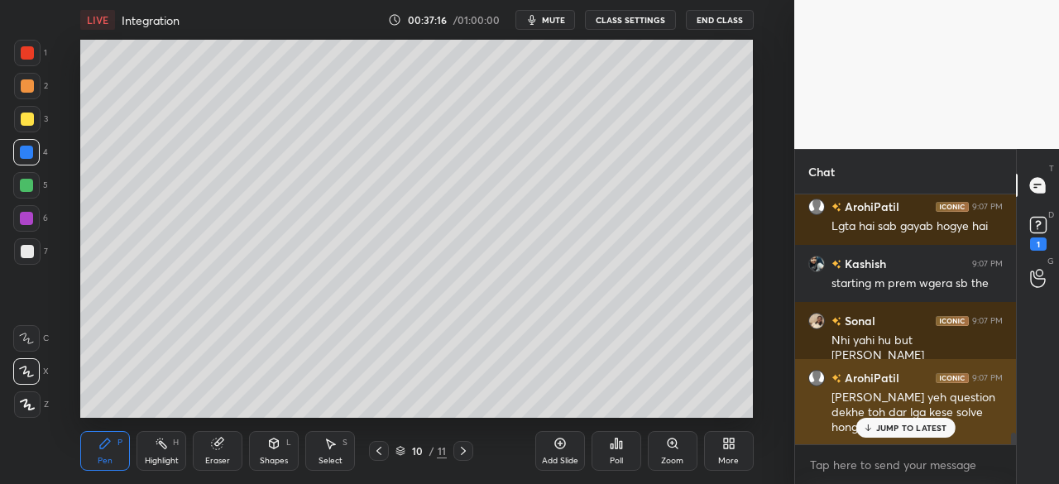
click at [884, 420] on div "JUMP TO LATEST" at bounding box center [905, 428] width 99 height 20
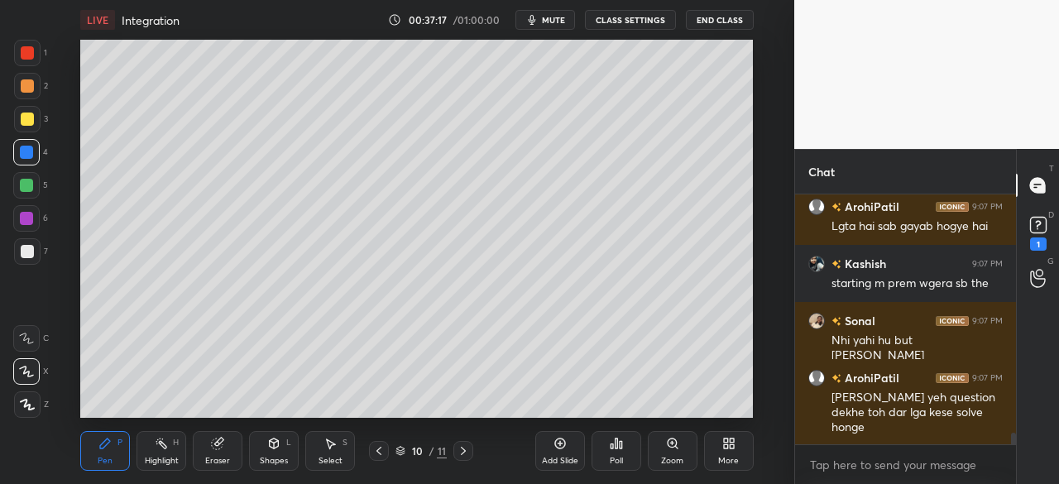
click at [230, 434] on div "Eraser" at bounding box center [218, 451] width 50 height 40
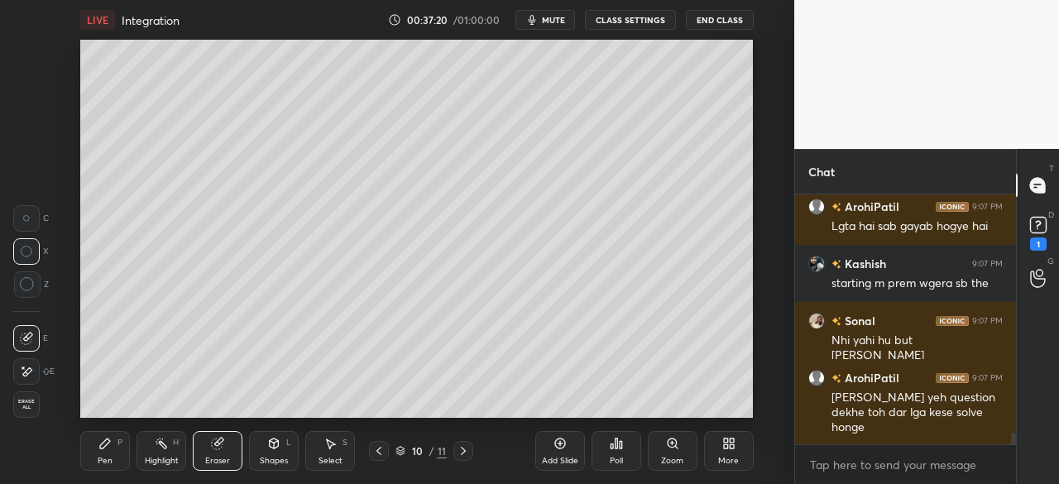
scroll to position [5275, 0]
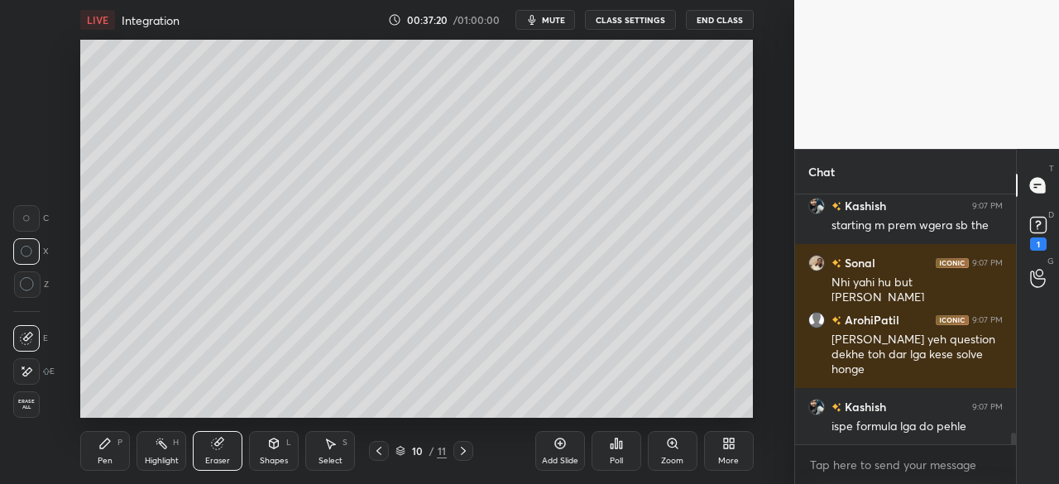
click at [104, 444] on icon at bounding box center [105, 444] width 10 height 10
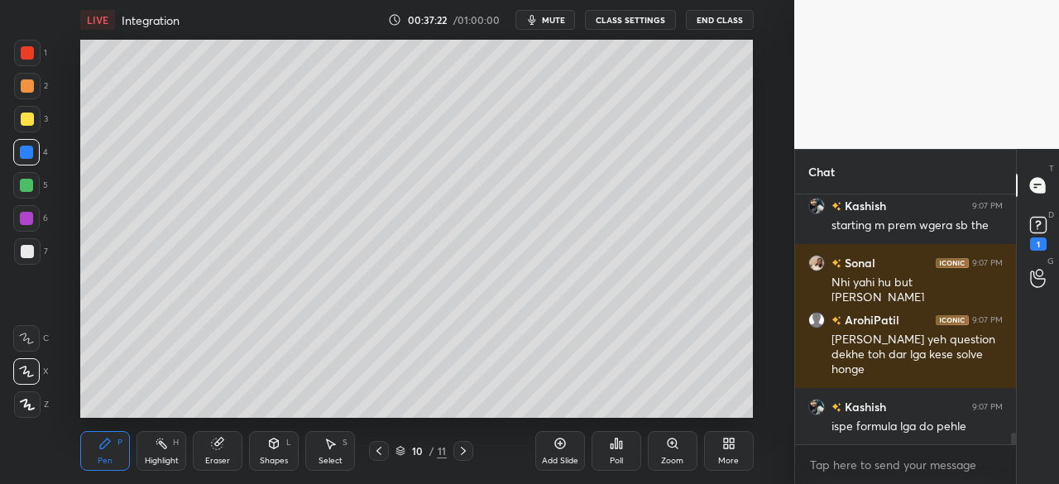
click at [32, 178] on div at bounding box center [26, 185] width 26 height 26
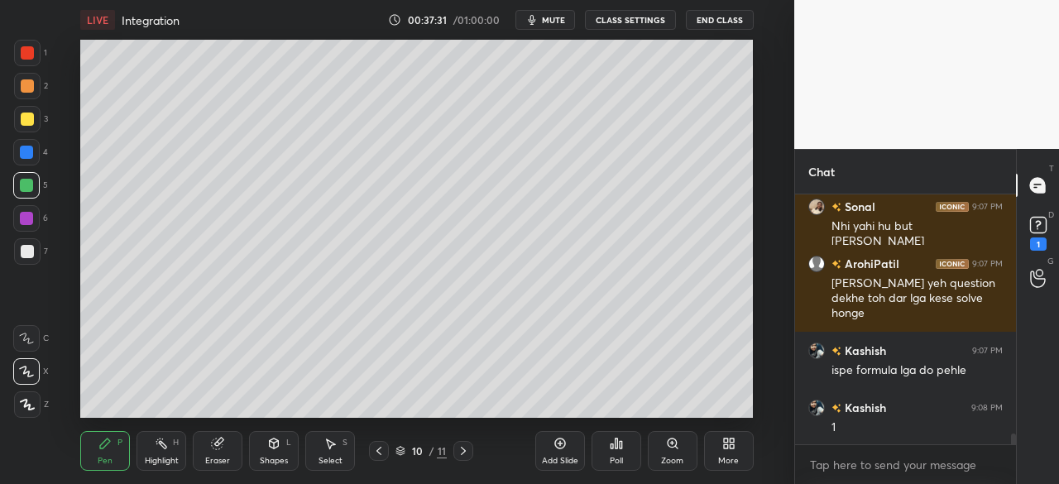
scroll to position [5389, 0]
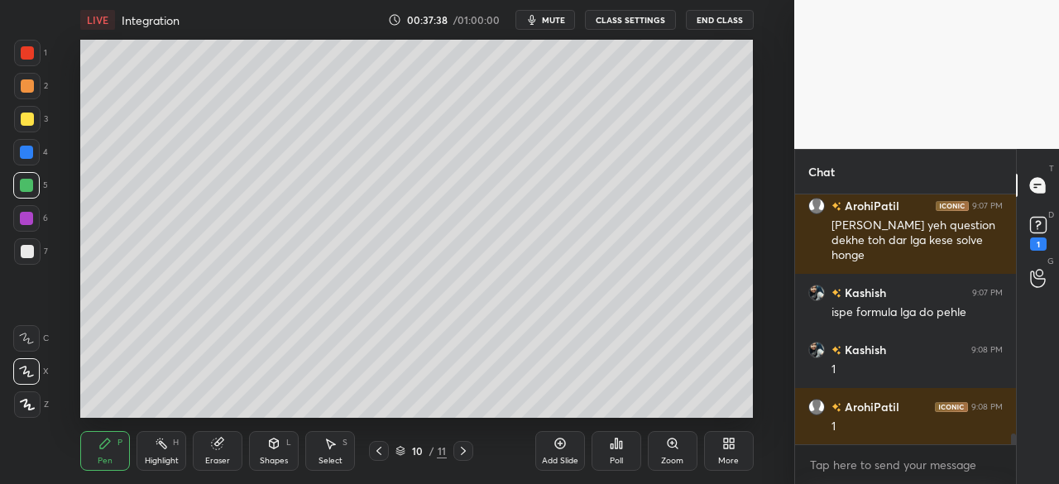
click at [27, 154] on div at bounding box center [26, 152] width 13 height 13
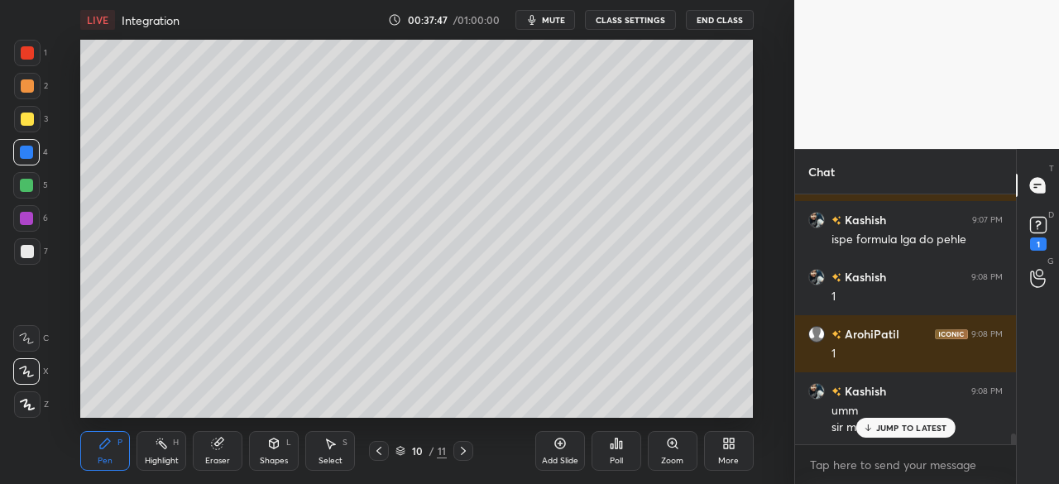
scroll to position [5534, 0]
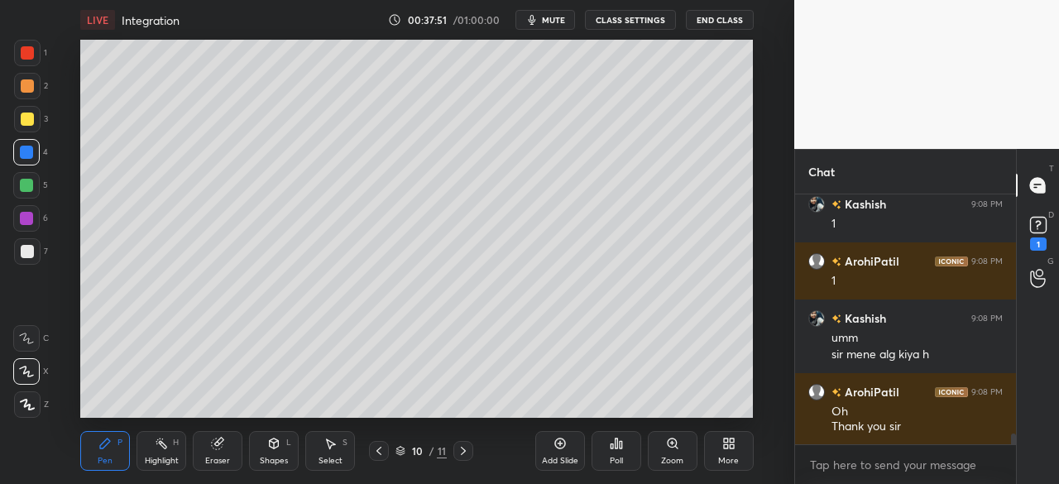
click at [562, 441] on icon at bounding box center [560, 443] width 13 height 13
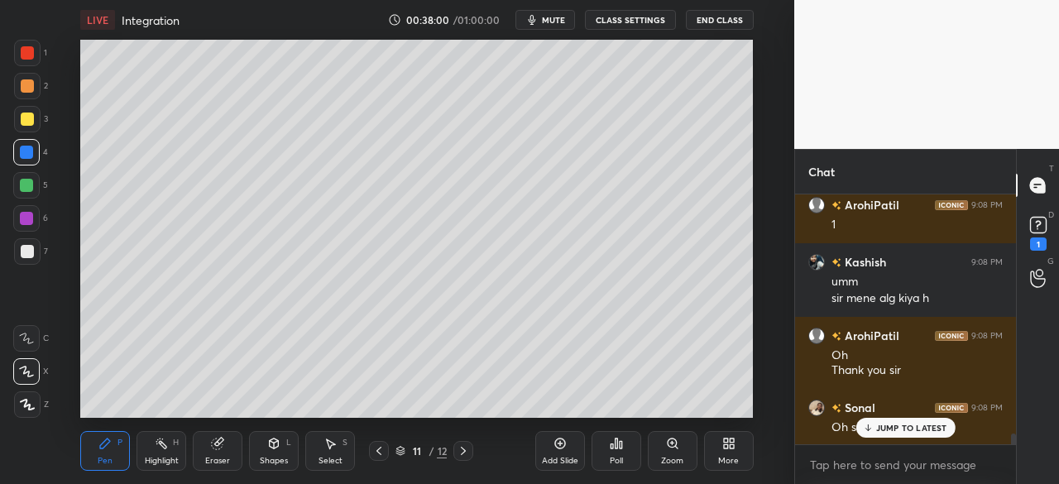
scroll to position [5649, 0]
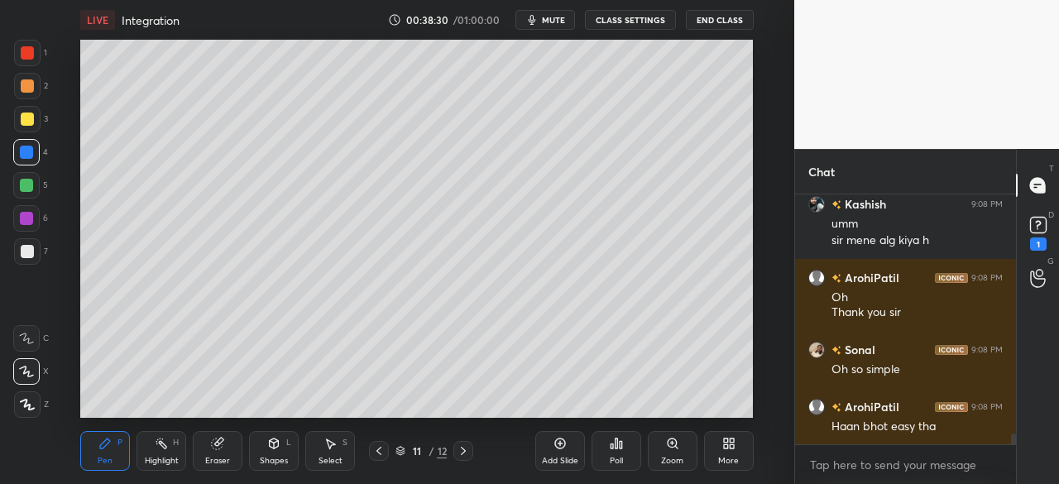
click at [36, 121] on div at bounding box center [27, 119] width 26 height 26
click at [33, 252] on div at bounding box center [27, 251] width 26 height 26
click at [30, 218] on div at bounding box center [26, 218] width 13 height 13
click at [22, 185] on div at bounding box center [26, 185] width 13 height 13
click at [273, 451] on div "Shapes L" at bounding box center [274, 451] width 50 height 40
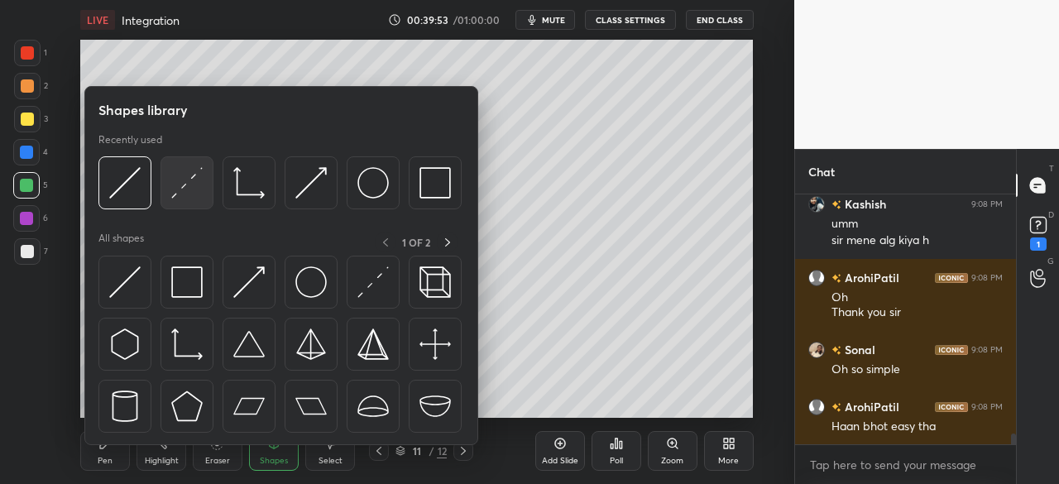
click at [199, 178] on img at bounding box center [186, 182] width 31 height 31
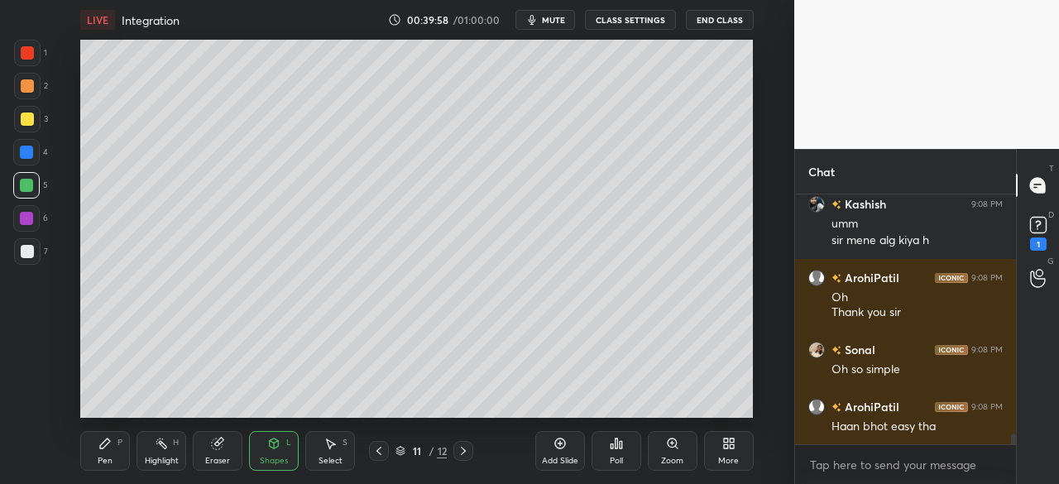
click at [113, 444] on div "Pen P" at bounding box center [105, 451] width 50 height 40
click at [33, 118] on div at bounding box center [27, 119] width 26 height 26
click at [34, 189] on div at bounding box center [26, 185] width 26 height 26
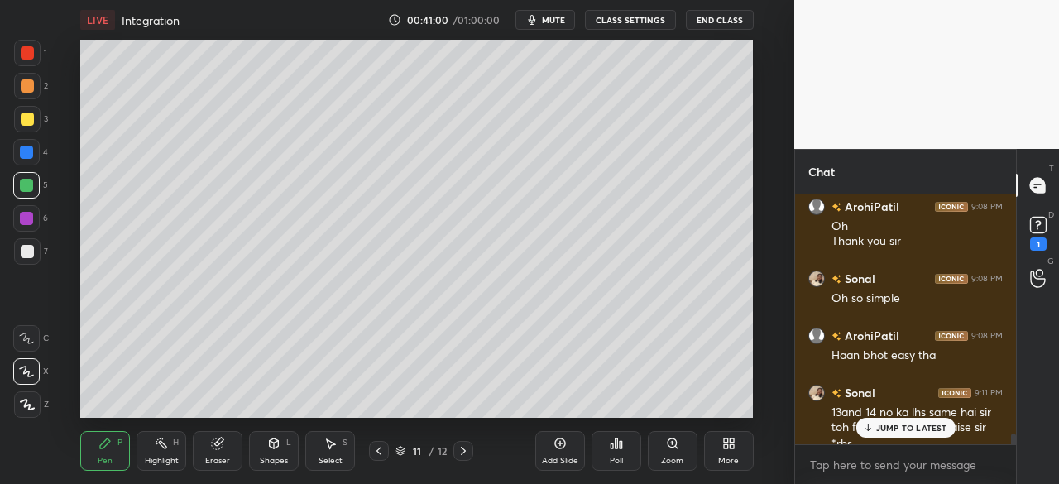
scroll to position [5736, 0]
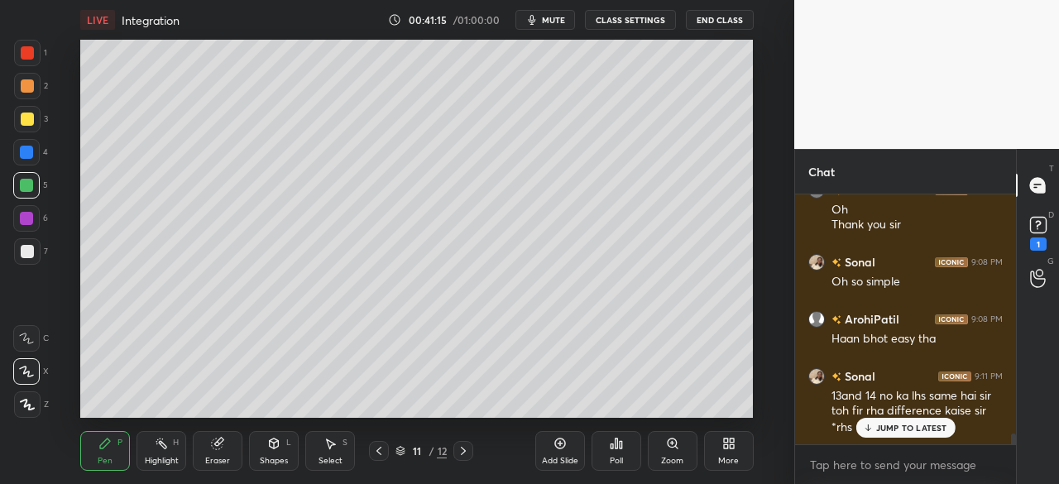
click at [26, 110] on div at bounding box center [27, 119] width 26 height 26
click at [595, 405] on div "Poll" at bounding box center [617, 451] width 50 height 93
click at [602, 406] on div "Poll" at bounding box center [617, 451] width 50 height 93
click at [612, 406] on div "Poll" at bounding box center [617, 451] width 50 height 93
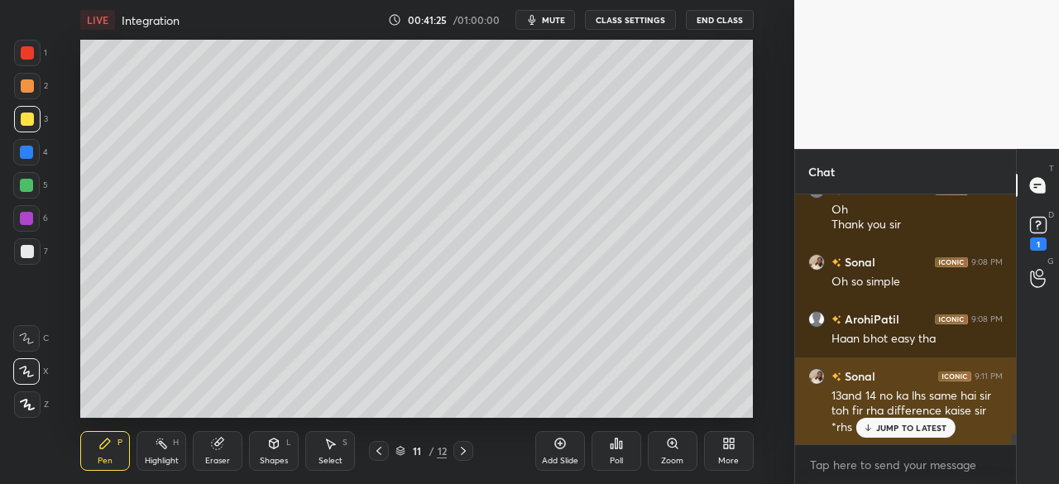
click at [905, 435] on div "JUMP TO LATEST" at bounding box center [905, 428] width 99 height 20
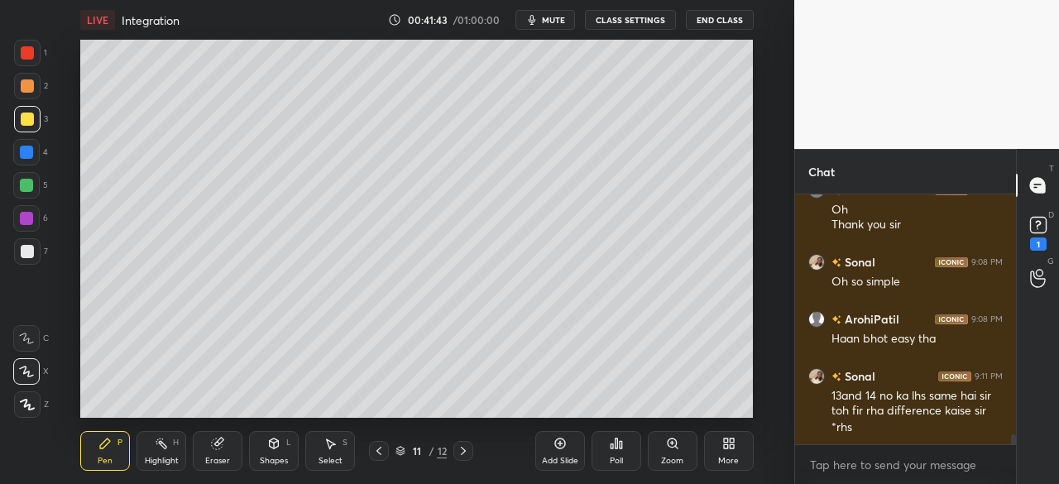
scroll to position [5824, 0]
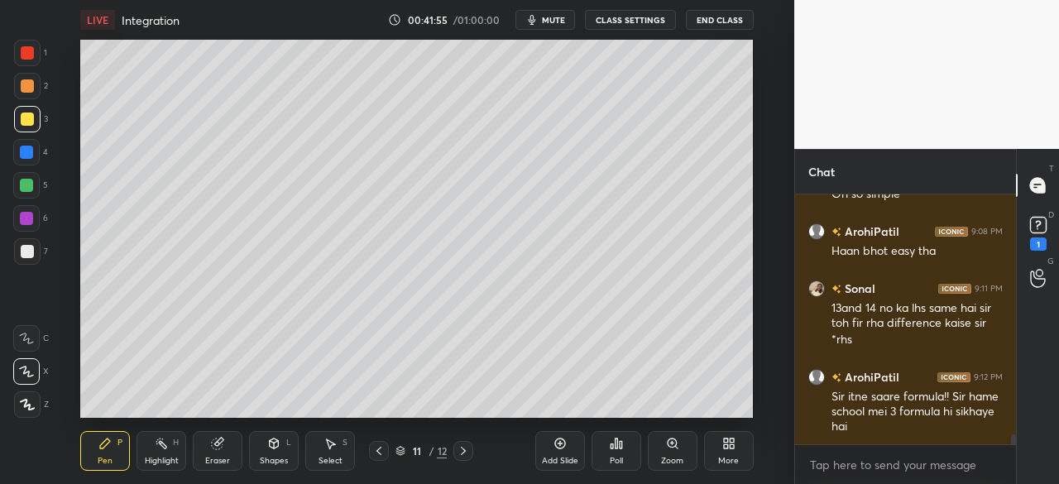
click at [1043, 229] on rect at bounding box center [1038, 226] width 16 height 16
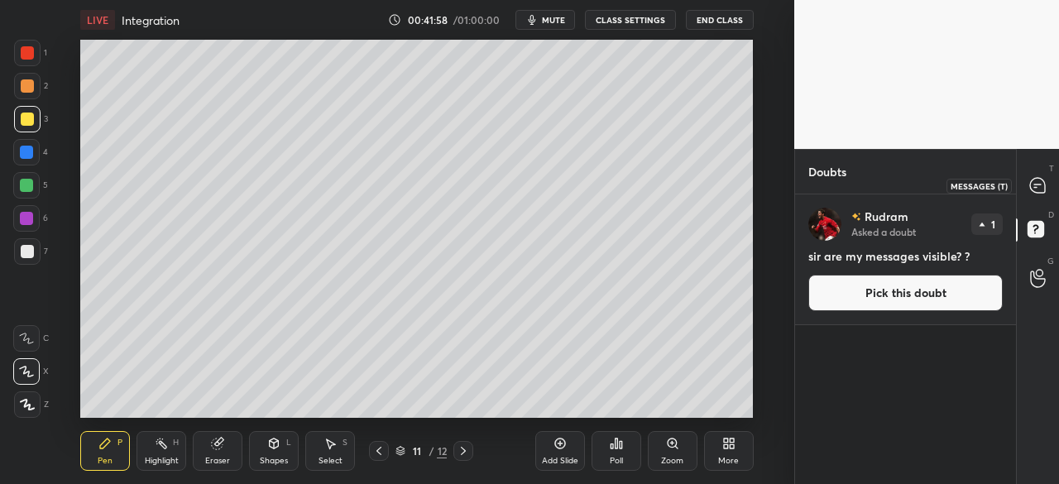
click at [1042, 179] on icon at bounding box center [1037, 185] width 15 height 15
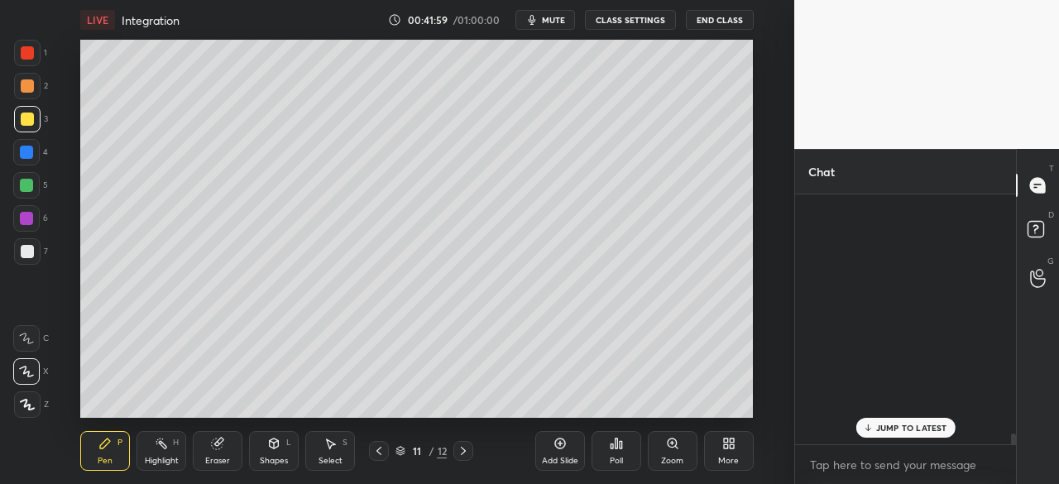
scroll to position [245, 216]
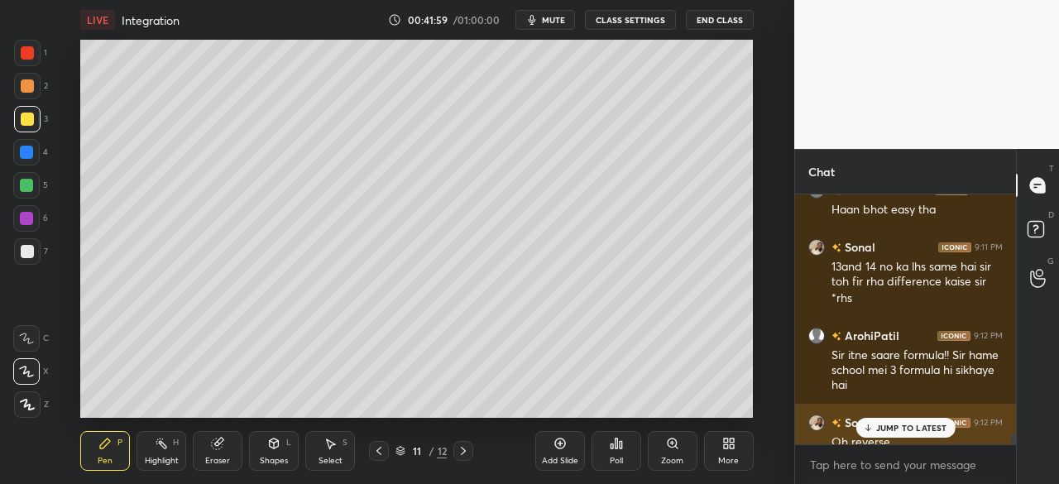
click at [872, 429] on icon at bounding box center [867, 428] width 11 height 10
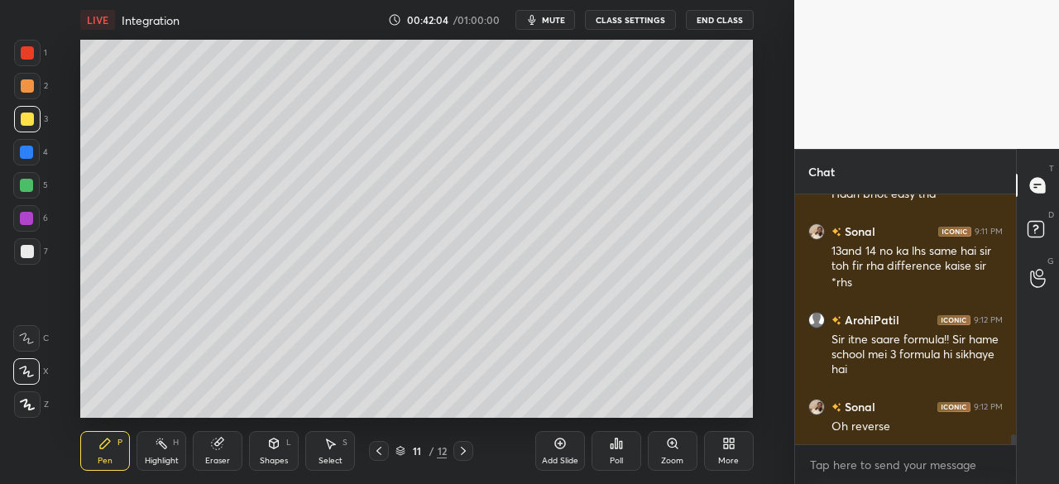
scroll to position [6132, 0]
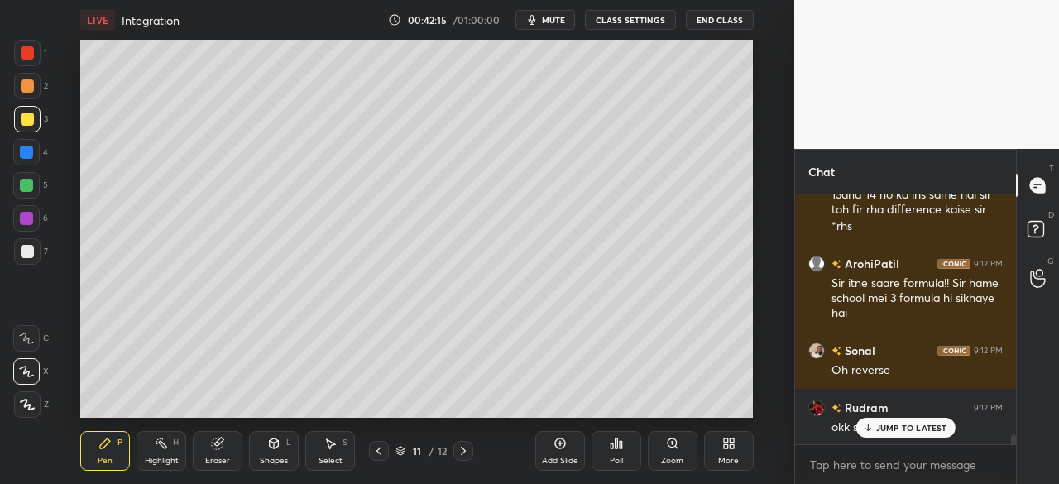
click at [892, 431] on p "JUMP TO LATEST" at bounding box center [911, 428] width 71 height 10
click at [571, 444] on div "Add Slide" at bounding box center [560, 451] width 50 height 40
click at [19, 177] on div at bounding box center [26, 185] width 26 height 26
click at [30, 222] on div at bounding box center [26, 218] width 13 height 13
click at [29, 122] on div at bounding box center [27, 119] width 13 height 13
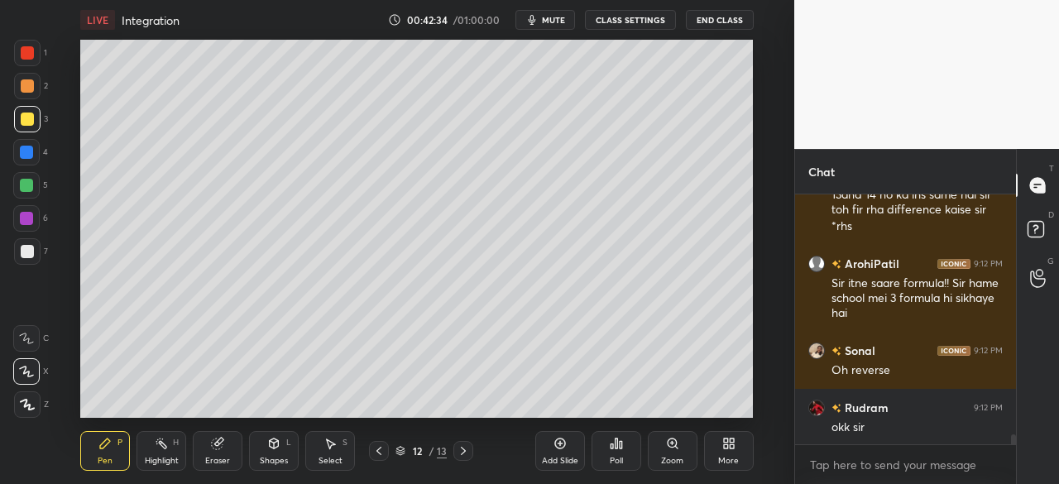
scroll to position [6190, 0]
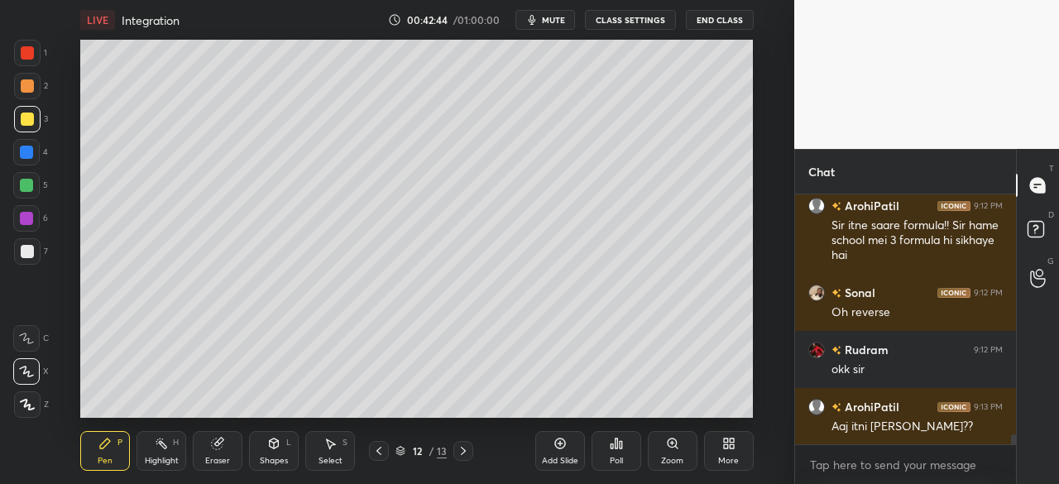
click at [26, 152] on div at bounding box center [26, 152] width 13 height 13
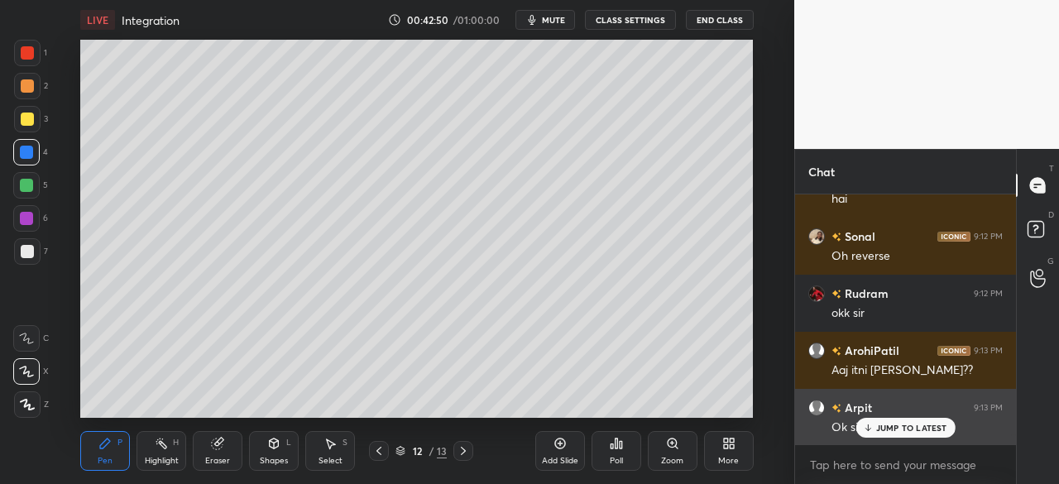
click at [895, 428] on p "JUMP TO LATEST" at bounding box center [911, 428] width 71 height 10
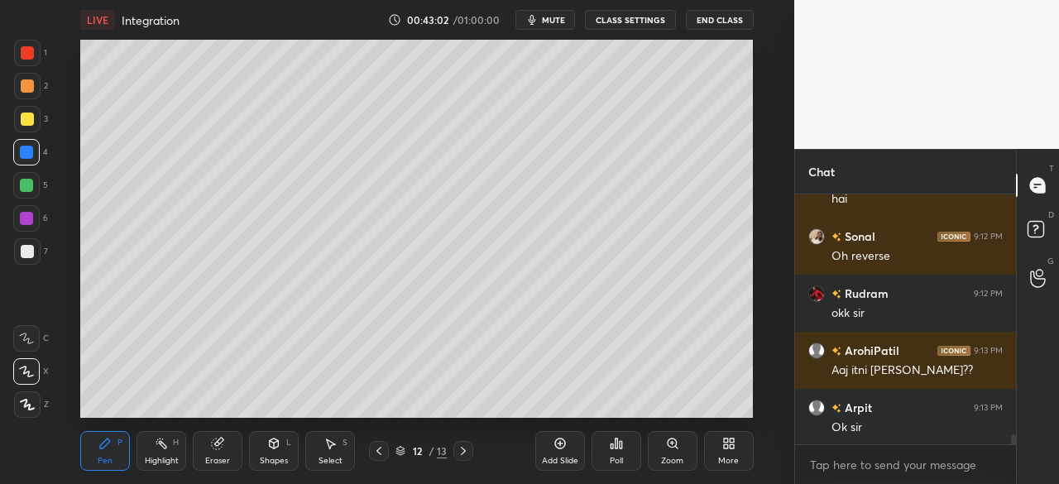
scroll to position [6263, 0]
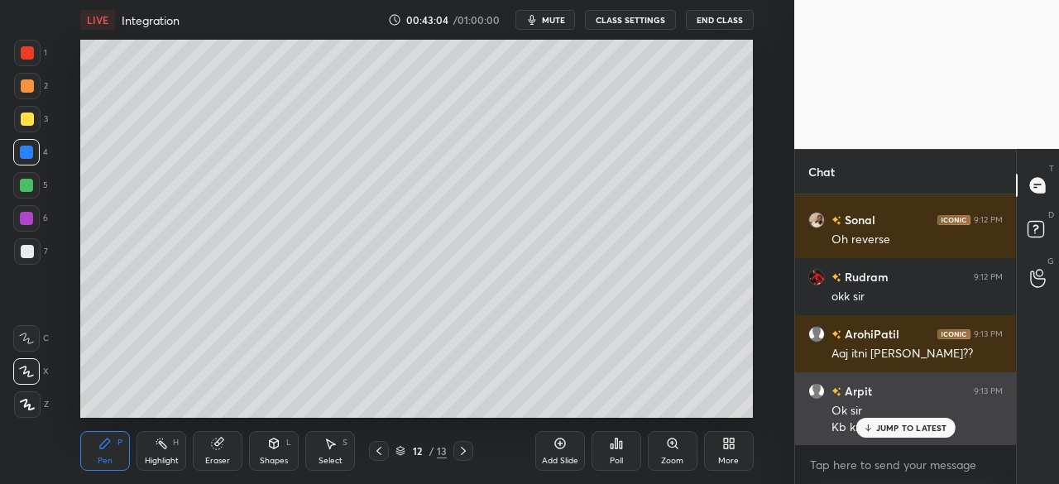
click at [905, 429] on p "JUMP TO LATEST" at bounding box center [911, 428] width 71 height 10
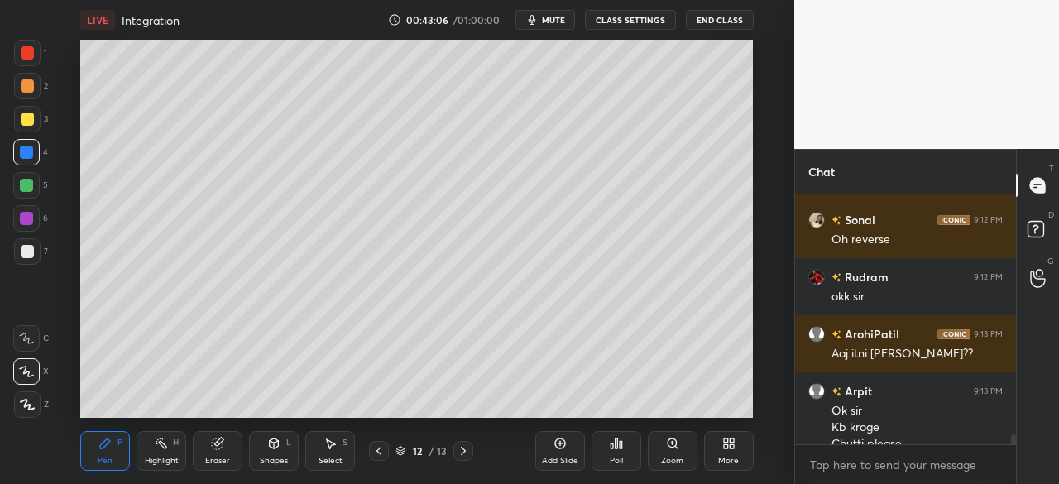
scroll to position [6279, 0]
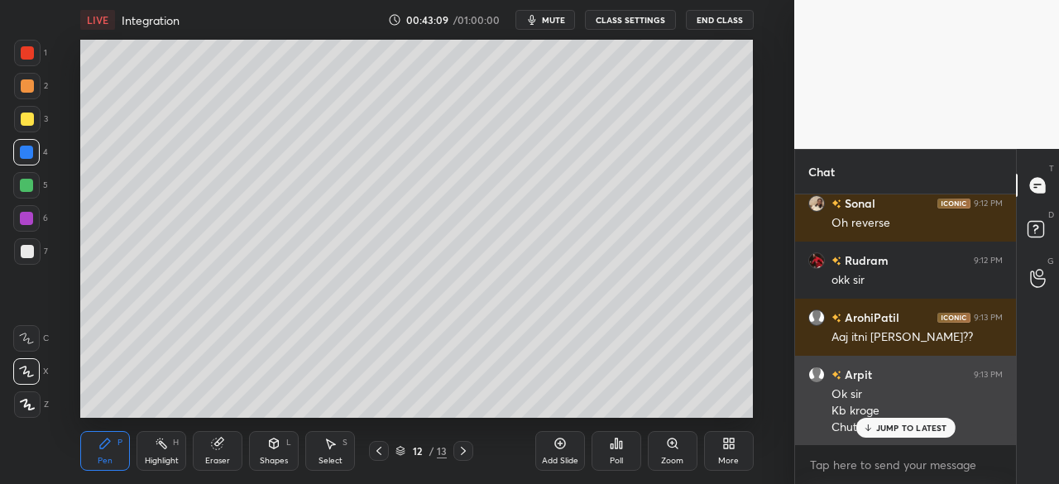
click at [886, 425] on p "JUMP TO LATEST" at bounding box center [911, 428] width 71 height 10
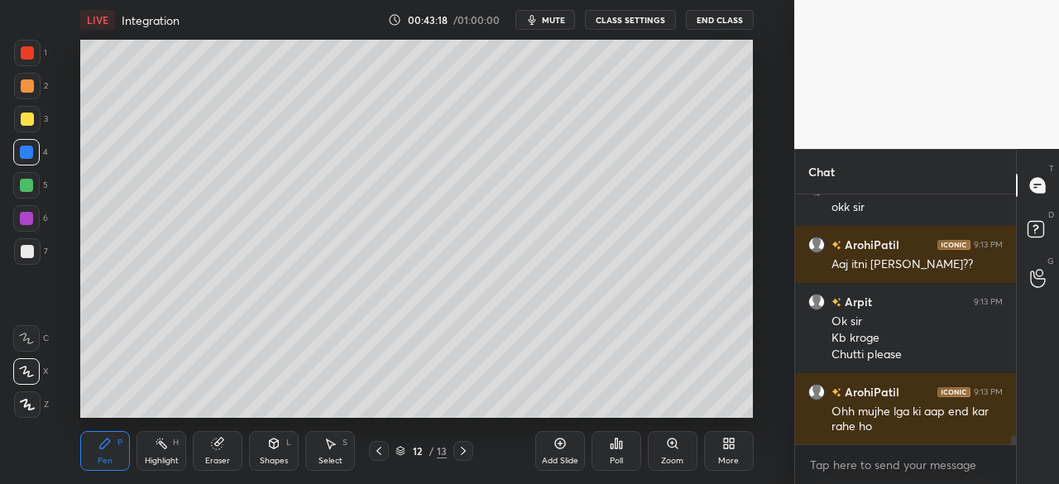
scroll to position [6408, 0]
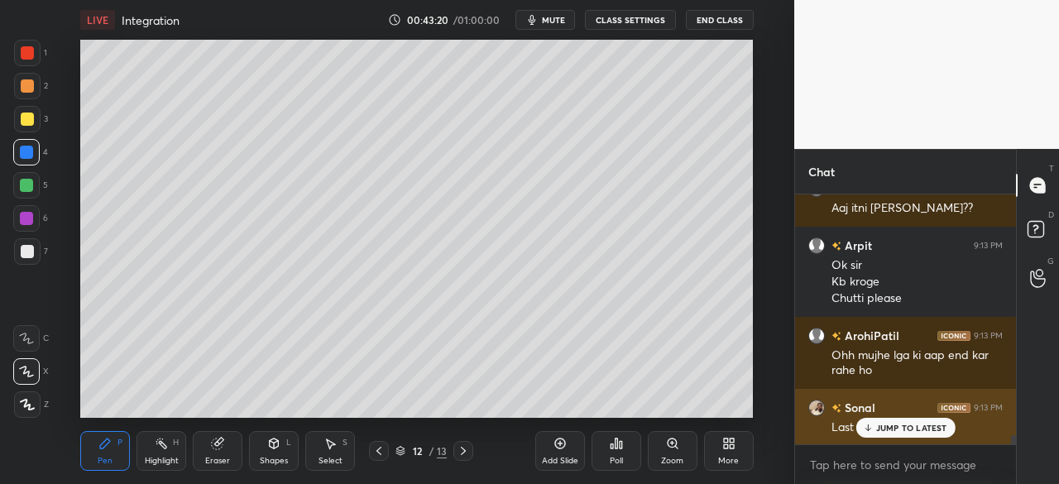
click at [916, 434] on div "JUMP TO LATEST" at bounding box center [905, 428] width 99 height 20
click at [919, 423] on div "Last slide" at bounding box center [917, 428] width 171 height 17
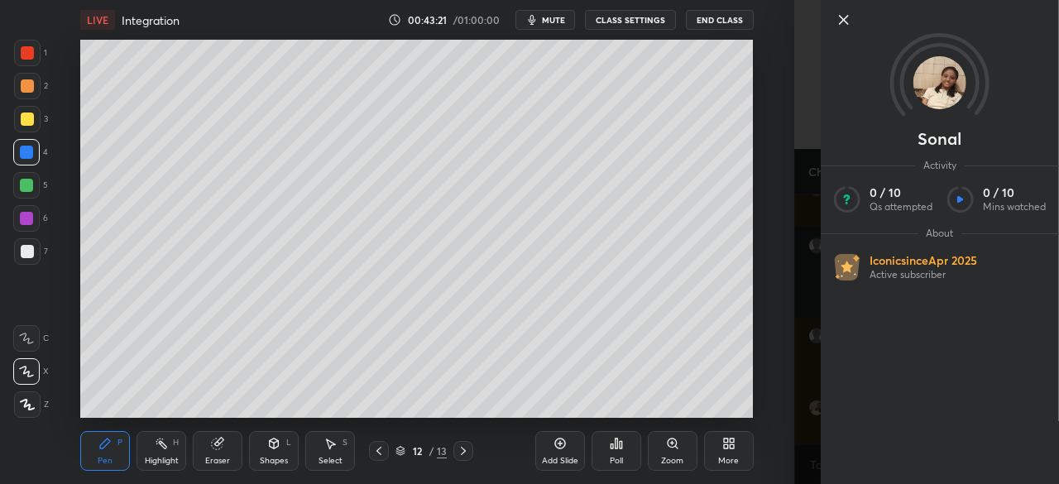
click at [910, 428] on div "[PERSON_NAME] Activity 0 / 10 Qs attempted 0 / 10 Mins watched About Iconic sin…" at bounding box center [926, 242] width 265 height 484
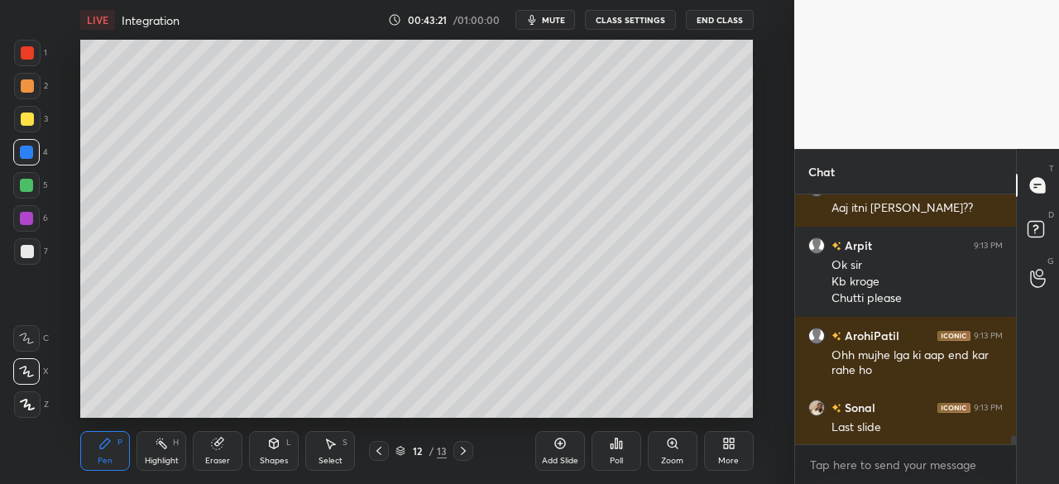
scroll to position [6466, 0]
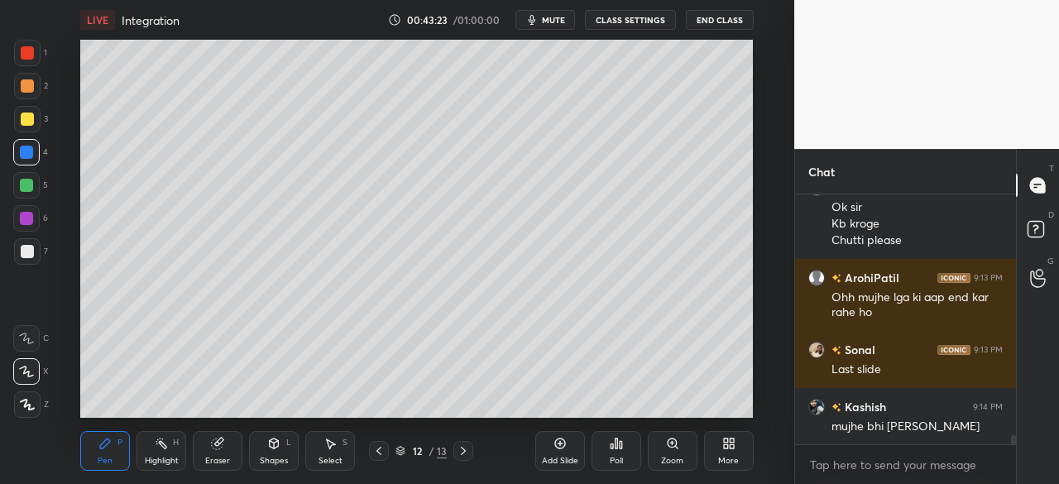
click at [379, 451] on icon at bounding box center [378, 450] width 13 height 13
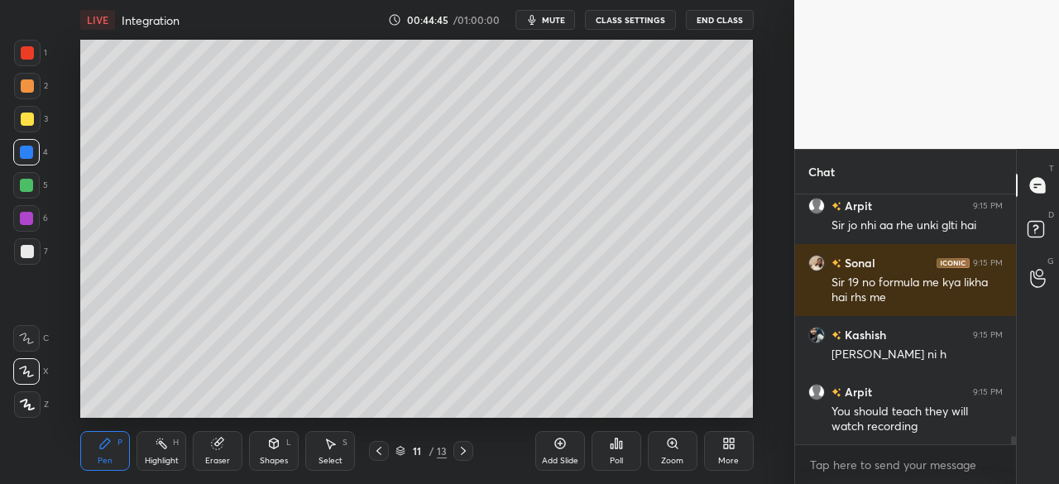
scroll to position [7367, 0]
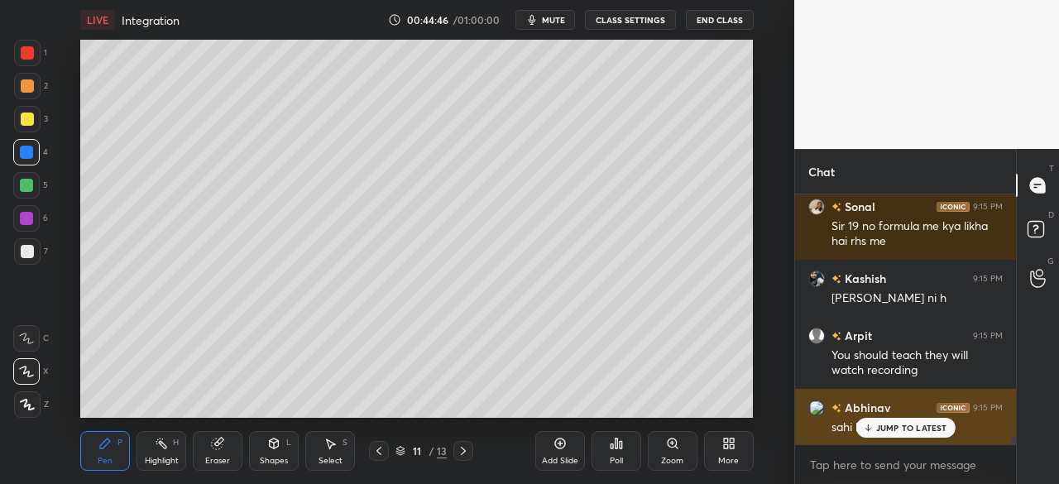
click at [893, 433] on p "JUMP TO LATEST" at bounding box center [911, 428] width 71 height 10
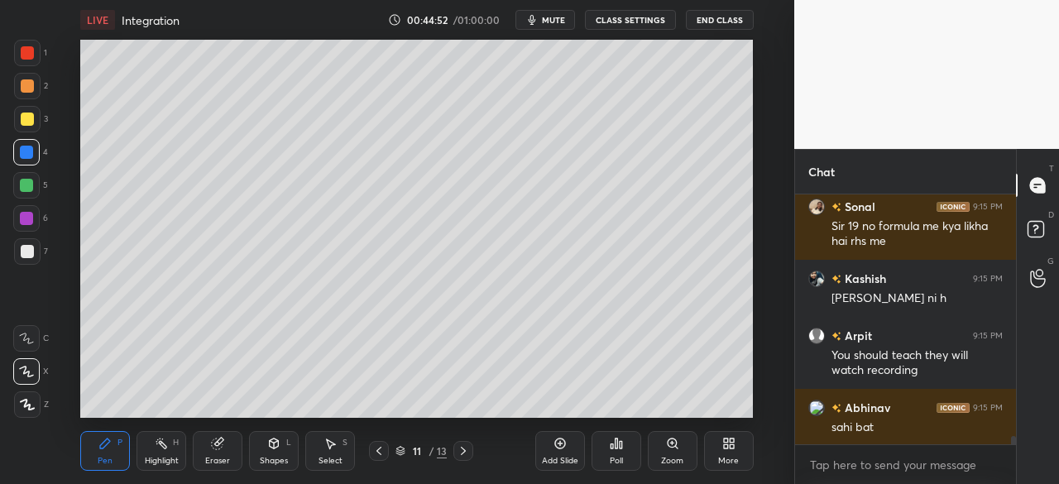
scroll to position [7424, 0]
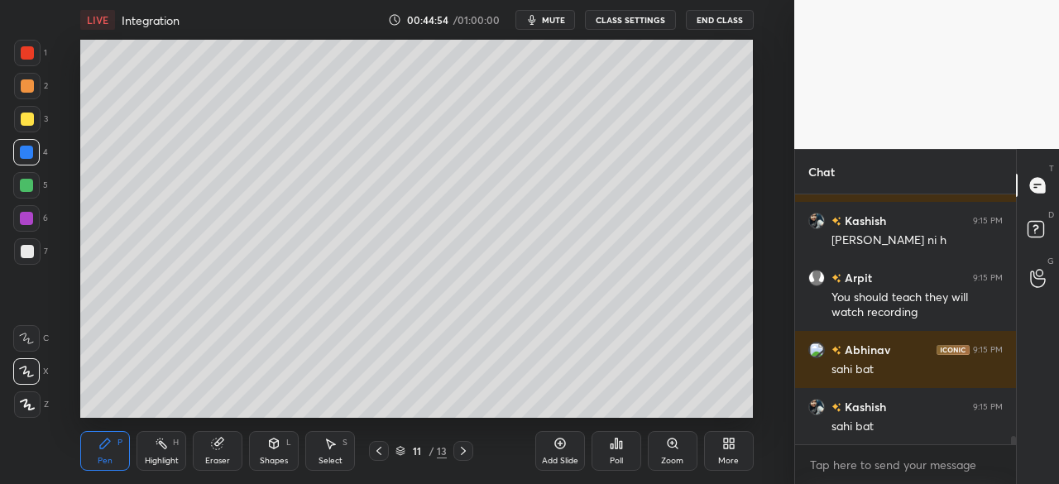
click at [459, 449] on icon at bounding box center [463, 450] width 13 height 13
click at [461, 448] on icon at bounding box center [463, 450] width 13 height 13
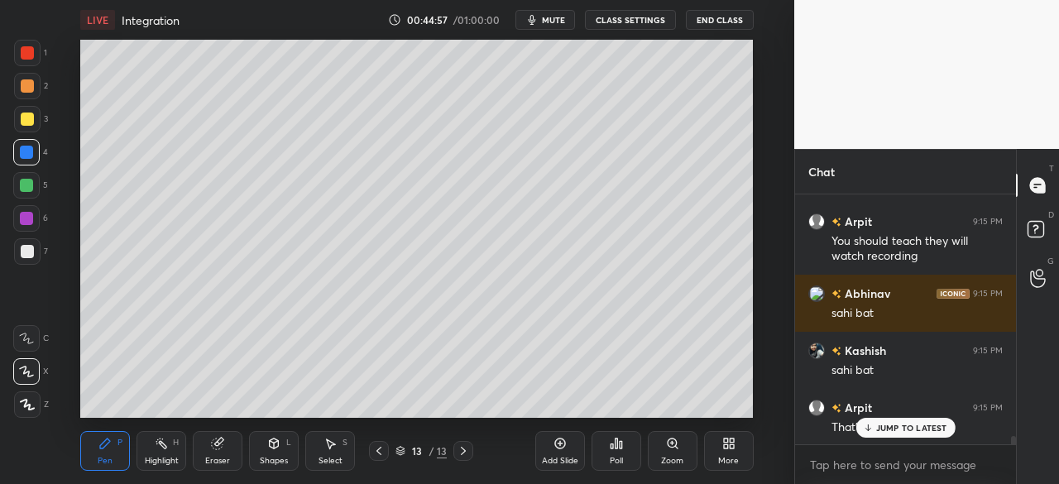
click at [378, 452] on icon at bounding box center [378, 450] width 13 height 13
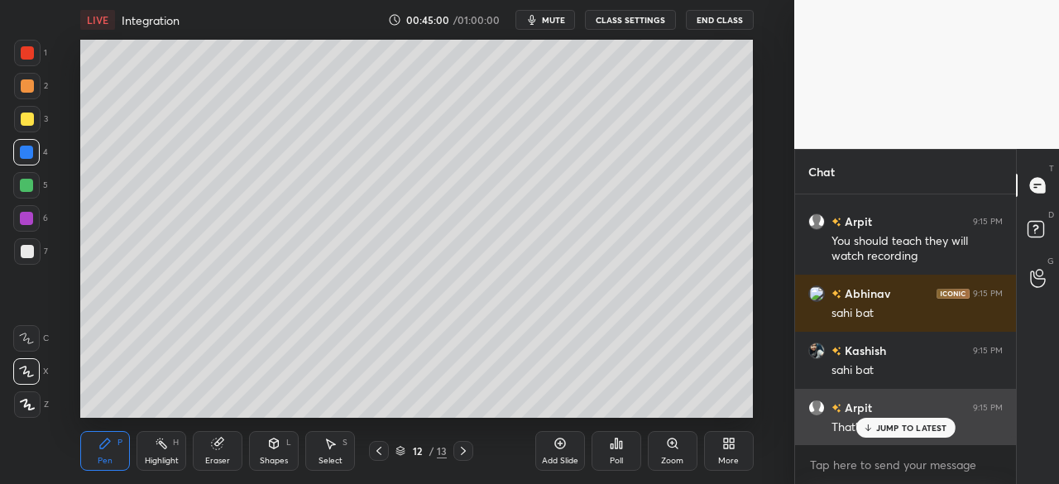
click at [887, 429] on p "JUMP TO LATEST" at bounding box center [911, 428] width 71 height 10
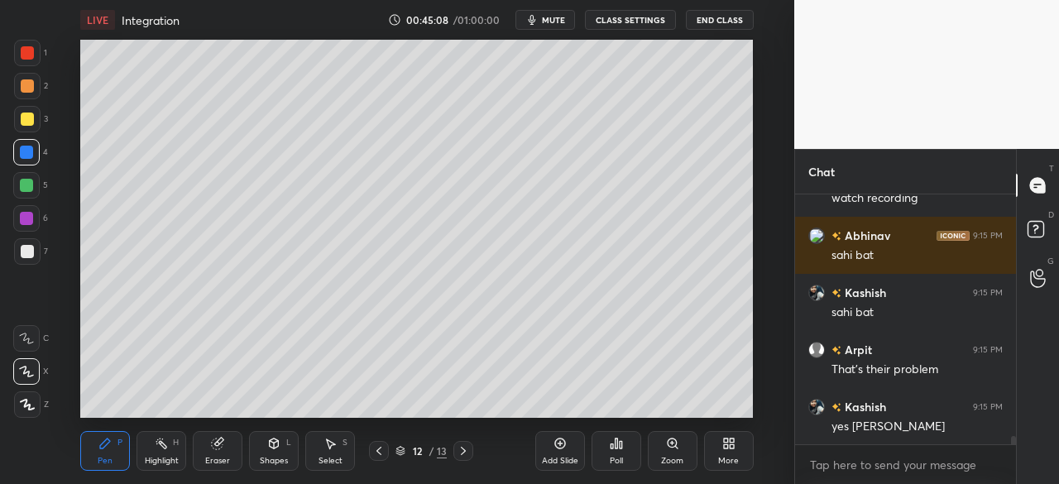
scroll to position [7610, 0]
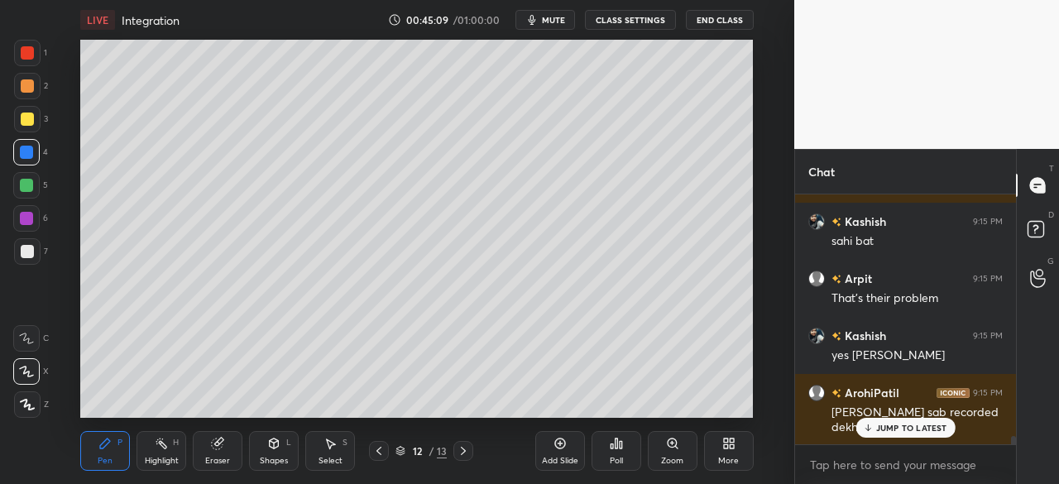
click at [551, 441] on div "Add Slide" at bounding box center [560, 451] width 50 height 40
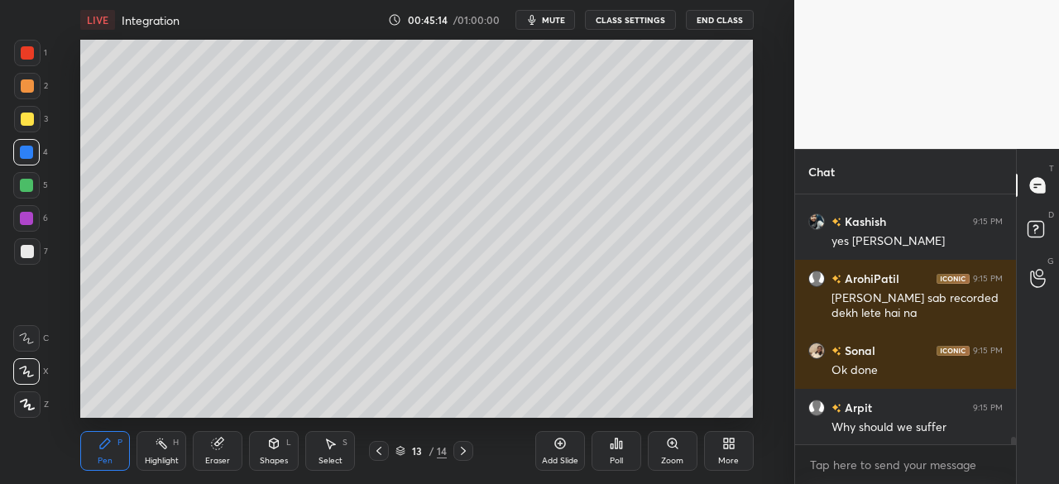
scroll to position [7782, 0]
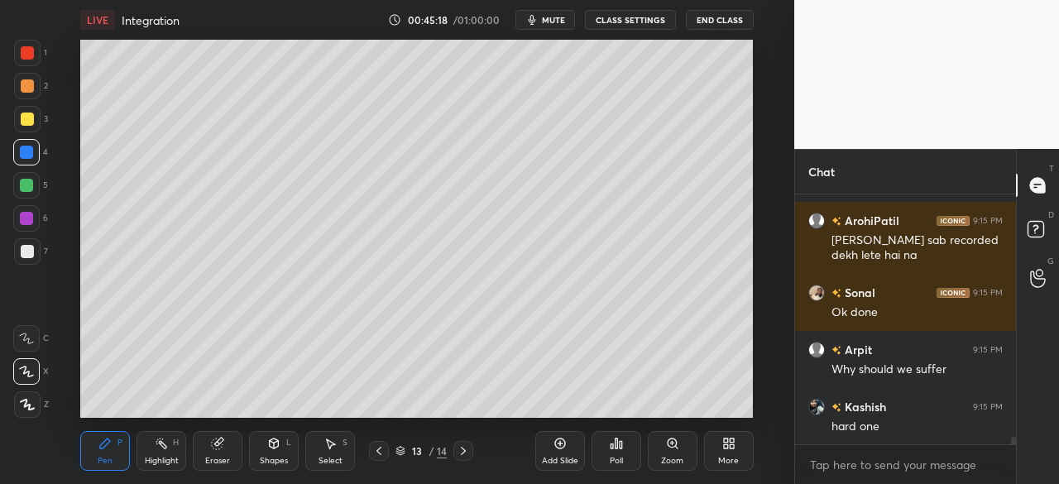
click at [22, 186] on div at bounding box center [26, 185] width 13 height 13
click at [204, 437] on div "Eraser" at bounding box center [218, 451] width 50 height 40
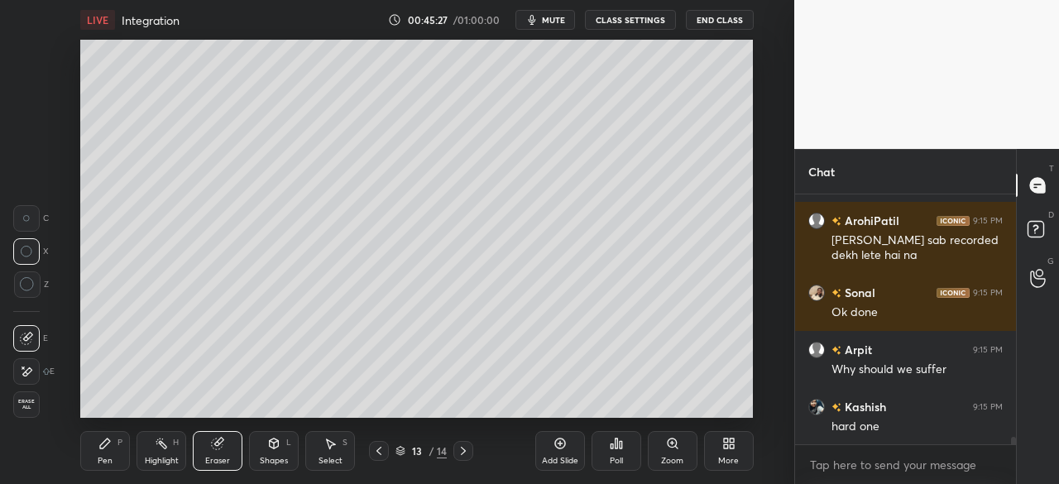
click at [275, 429] on div "Pen P Highlight H Eraser Shapes L Select S 13 / 14 Add Slide Poll Zoom More" at bounding box center [416, 451] width 673 height 66
click at [268, 434] on div "Shapes L" at bounding box center [274, 451] width 50 height 40
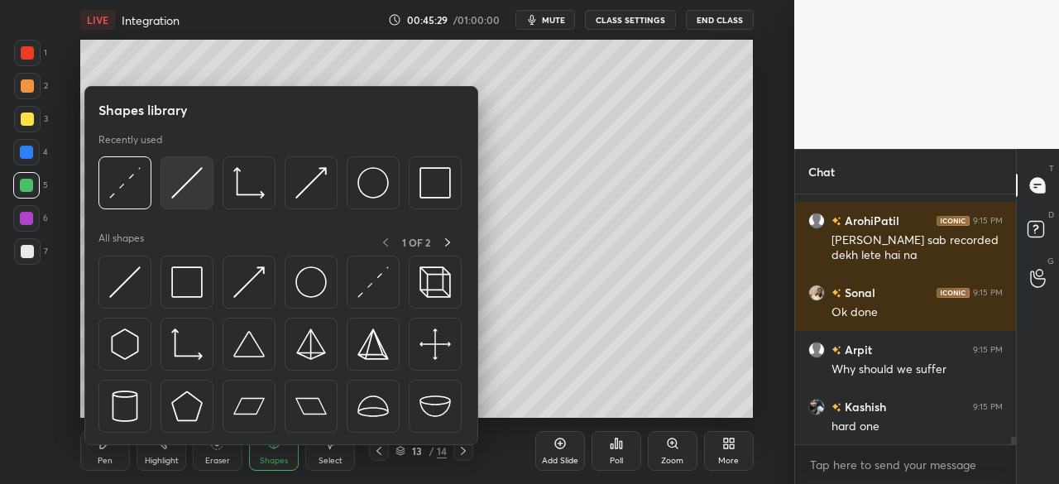
click at [196, 191] on img at bounding box center [186, 182] width 31 height 31
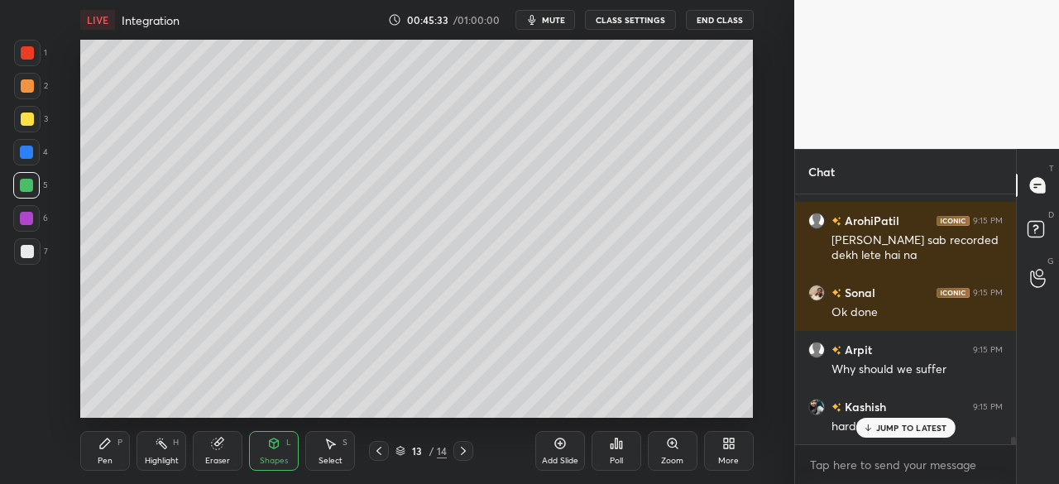
scroll to position [7838, 0]
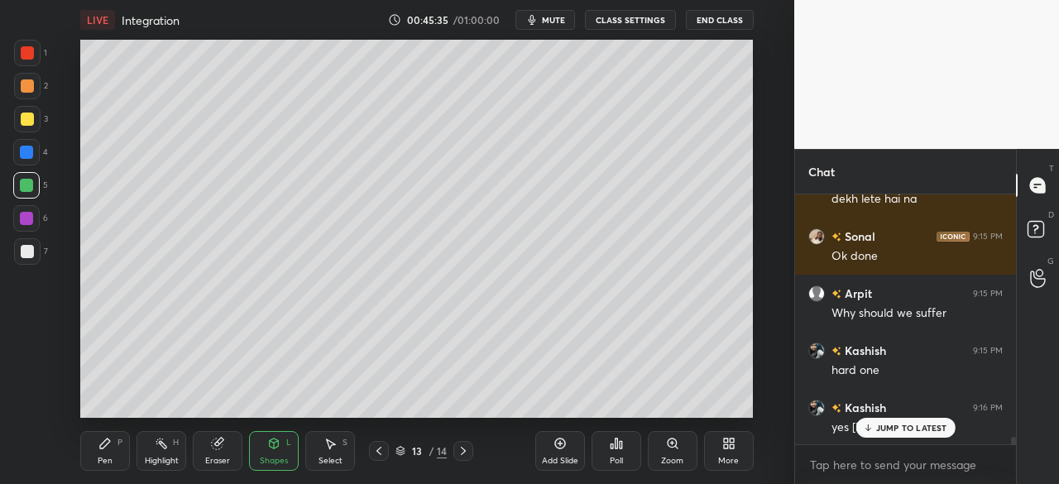
click at [25, 217] on div at bounding box center [26, 218] width 13 height 13
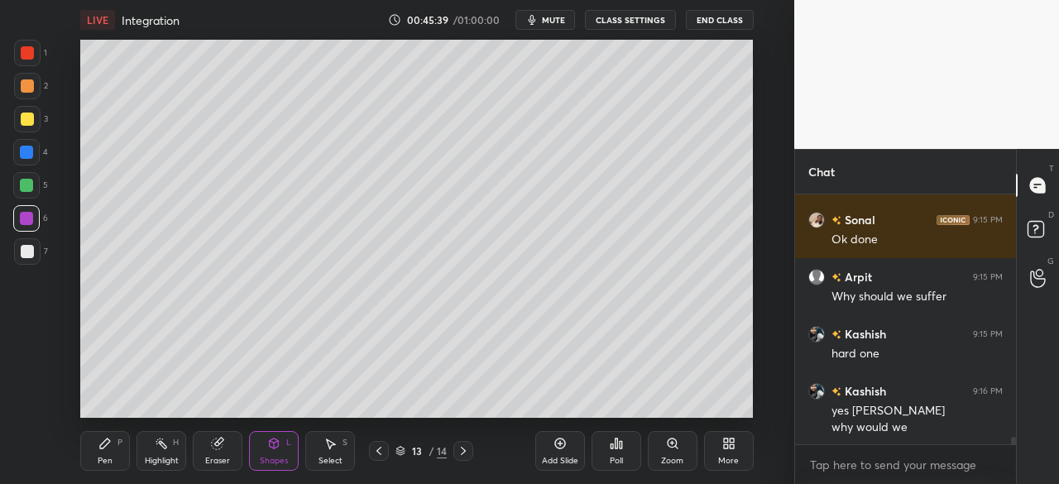
scroll to position [7913, 0]
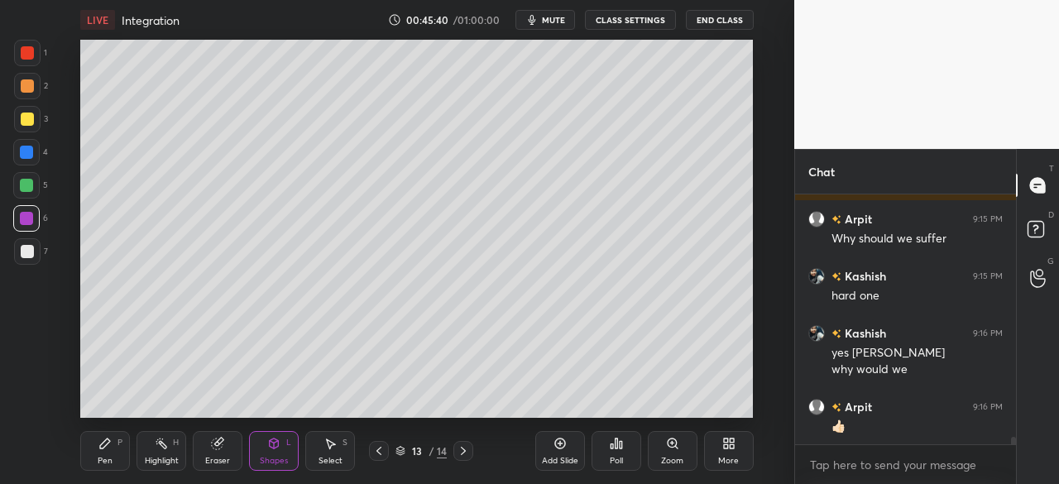
click at [28, 122] on div at bounding box center [27, 119] width 13 height 13
click at [101, 453] on div "Pen P" at bounding box center [105, 451] width 50 height 40
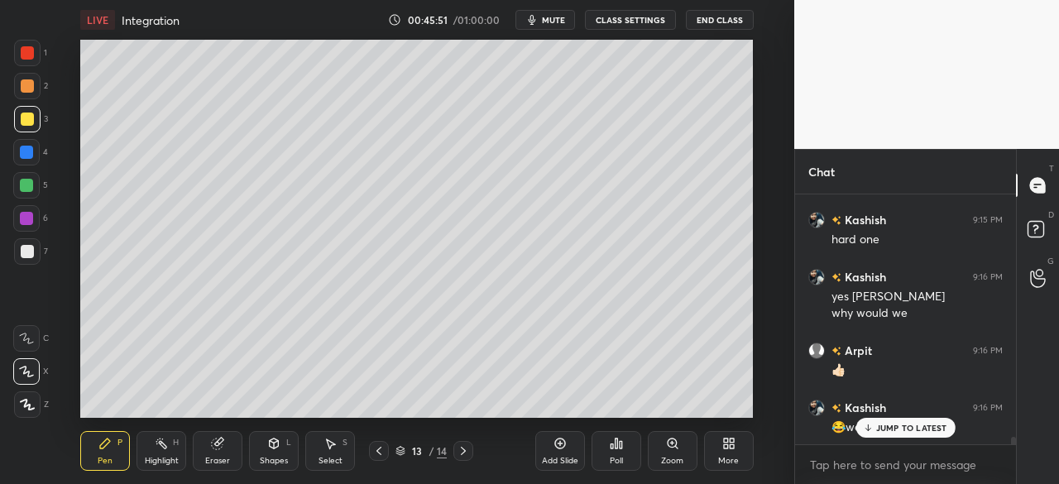
scroll to position [7985, 0]
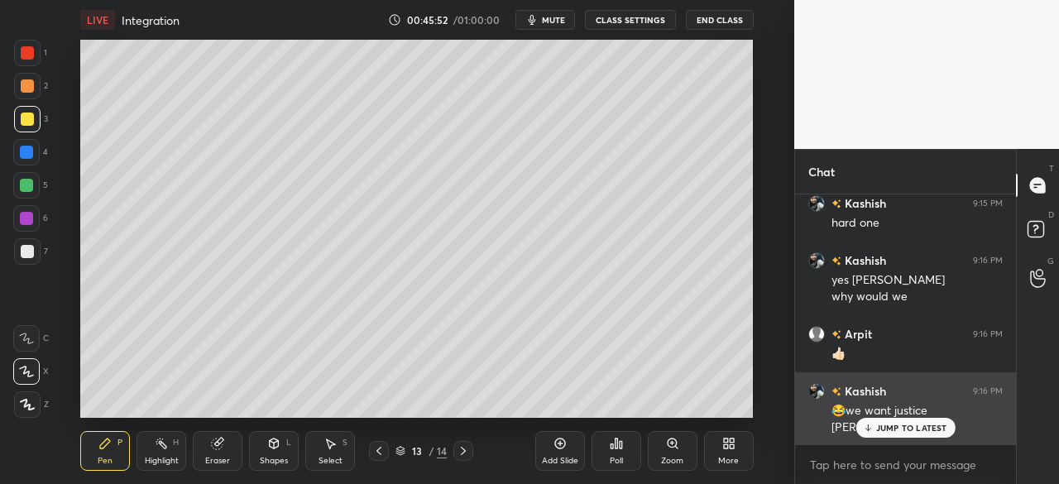
click at [902, 423] on p "JUMP TO LATEST" at bounding box center [911, 428] width 71 height 10
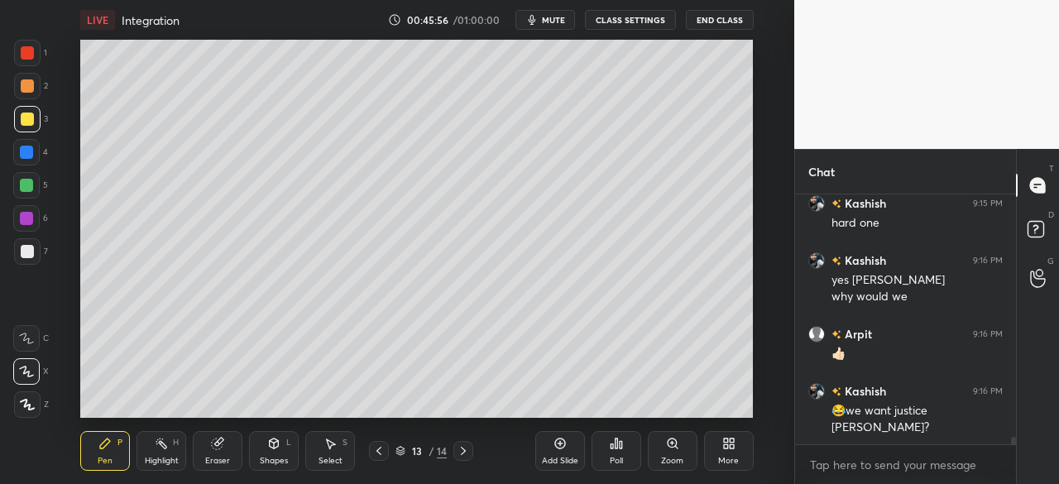
click at [29, 183] on div at bounding box center [26, 185] width 13 height 13
click at [23, 151] on div at bounding box center [26, 152] width 13 height 13
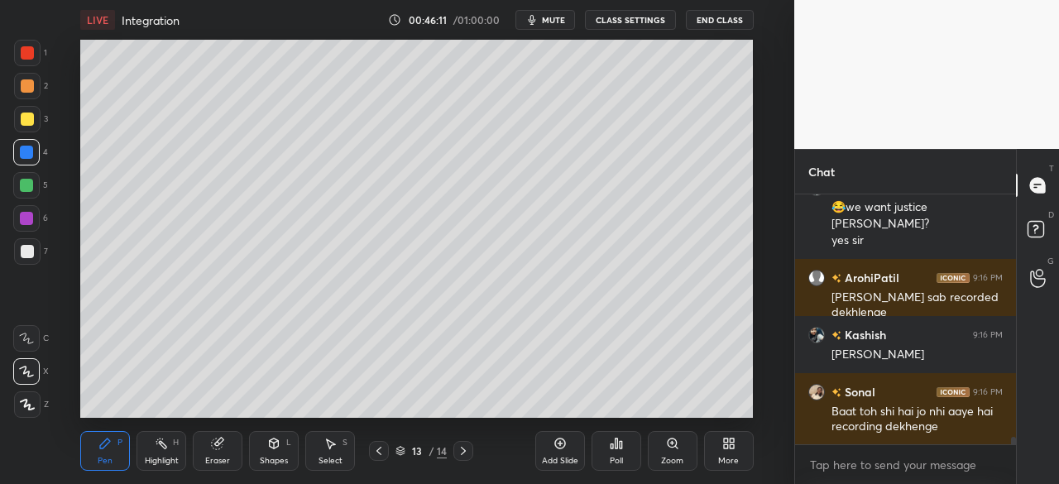
scroll to position [8245, 0]
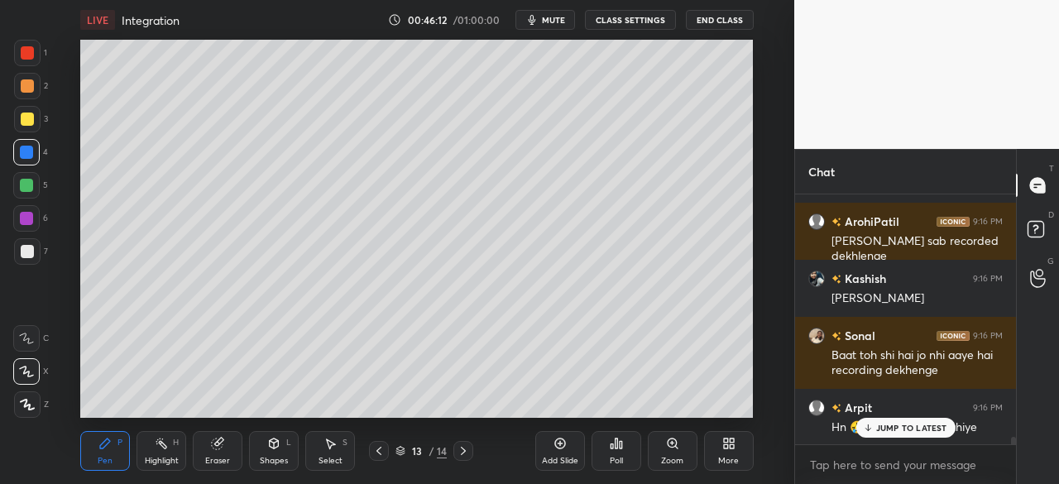
click at [30, 252] on div at bounding box center [27, 251] width 13 height 13
click at [212, 443] on icon at bounding box center [217, 444] width 11 height 11
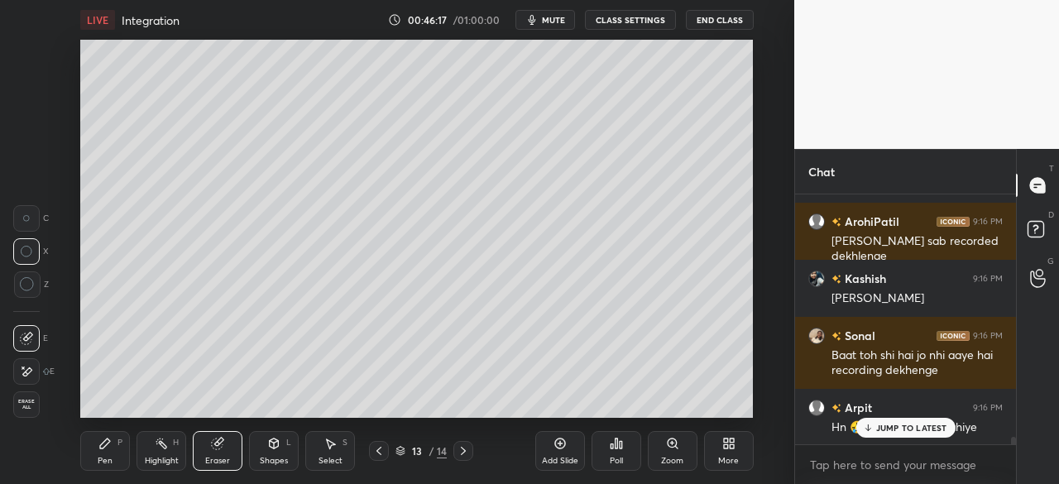
click at [102, 443] on icon at bounding box center [104, 443] width 13 height 13
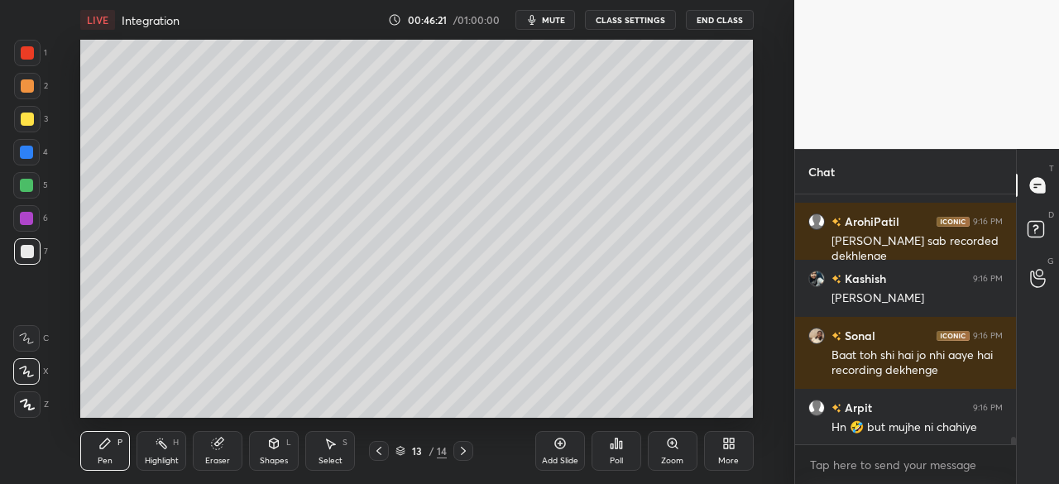
scroll to position [8303, 0]
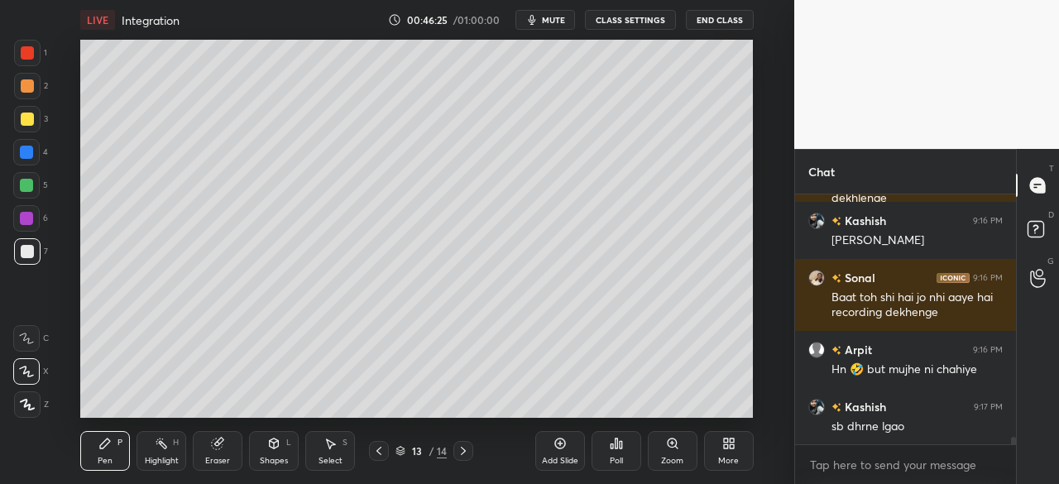
click at [32, 216] on div at bounding box center [26, 218] width 13 height 13
click at [29, 150] on div at bounding box center [26, 152] width 13 height 13
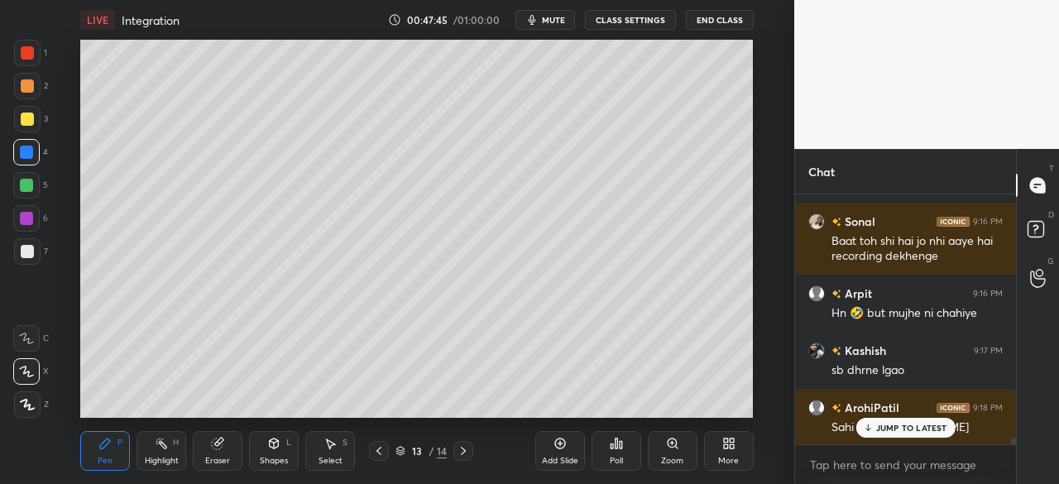
click at [213, 445] on icon at bounding box center [217, 444] width 11 height 11
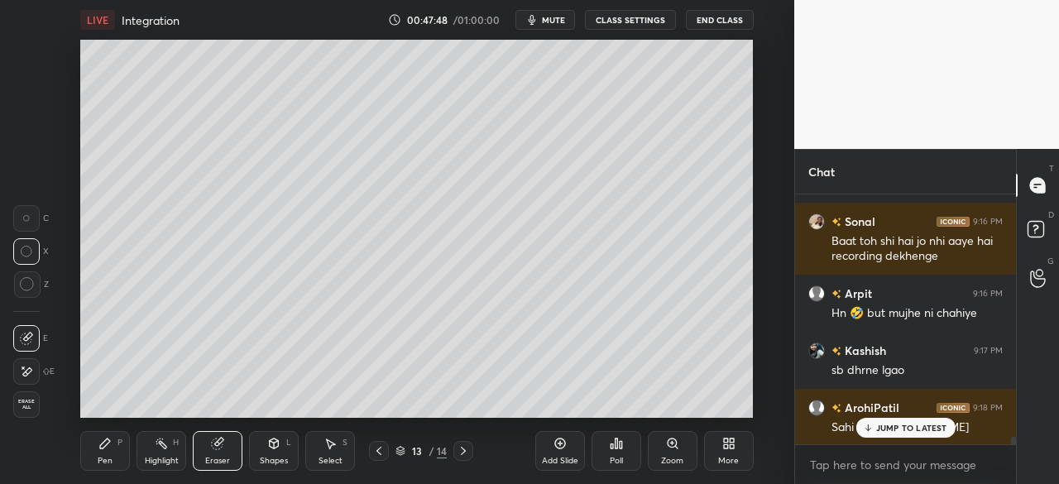
click at [98, 452] on div "Pen P" at bounding box center [105, 451] width 50 height 40
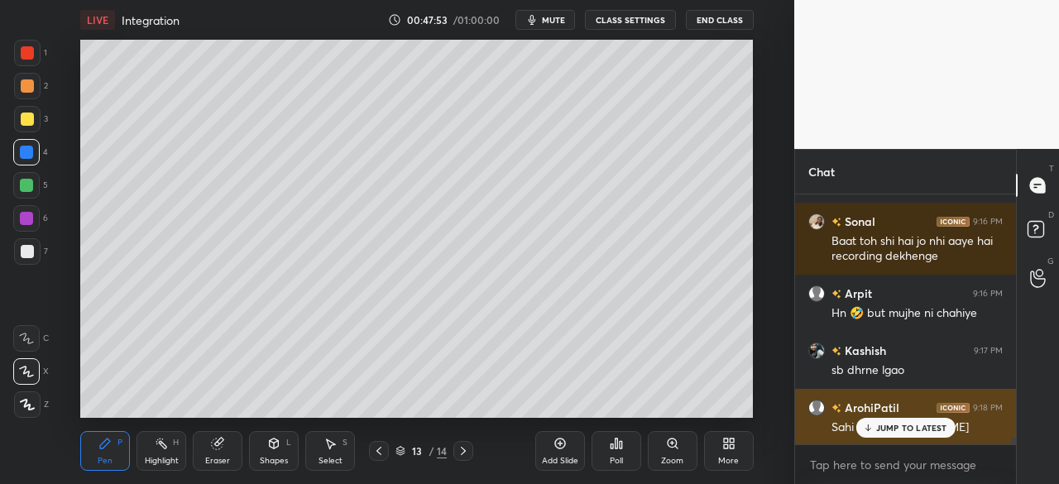
click at [873, 431] on icon at bounding box center [867, 428] width 11 height 10
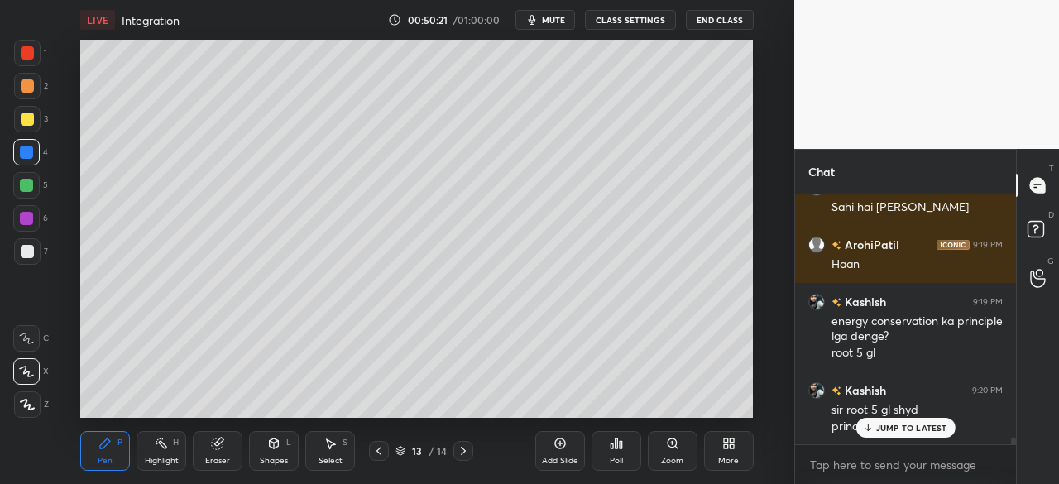
scroll to position [8800, 0]
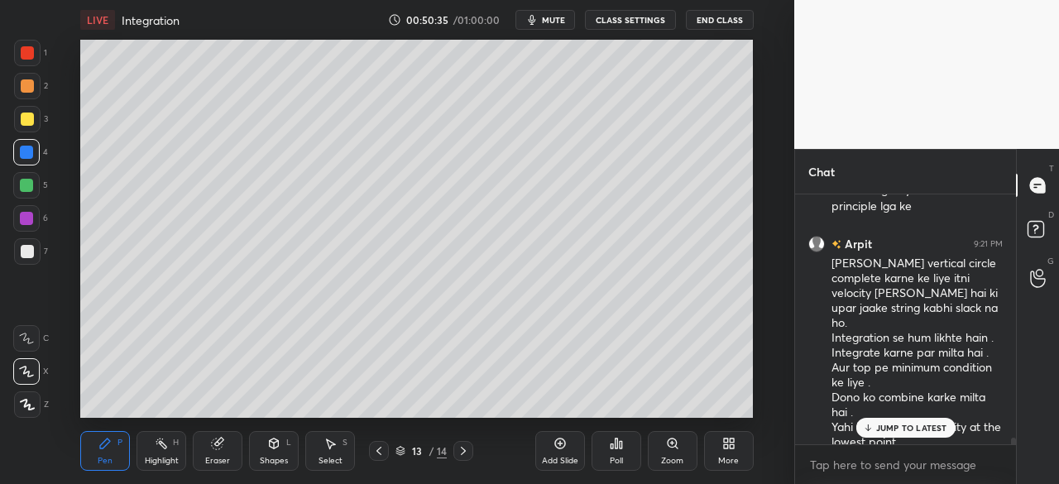
click at [899, 429] on p "JUMP TO LATEST" at bounding box center [911, 428] width 71 height 10
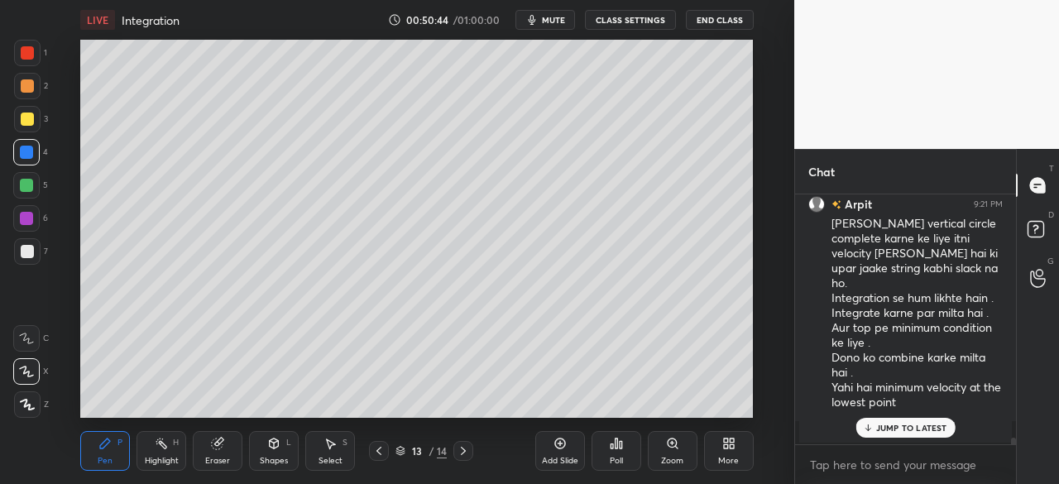
click at [904, 427] on p "JUMP TO LATEST" at bounding box center [911, 428] width 71 height 10
click at [25, 247] on div at bounding box center [27, 251] width 13 height 13
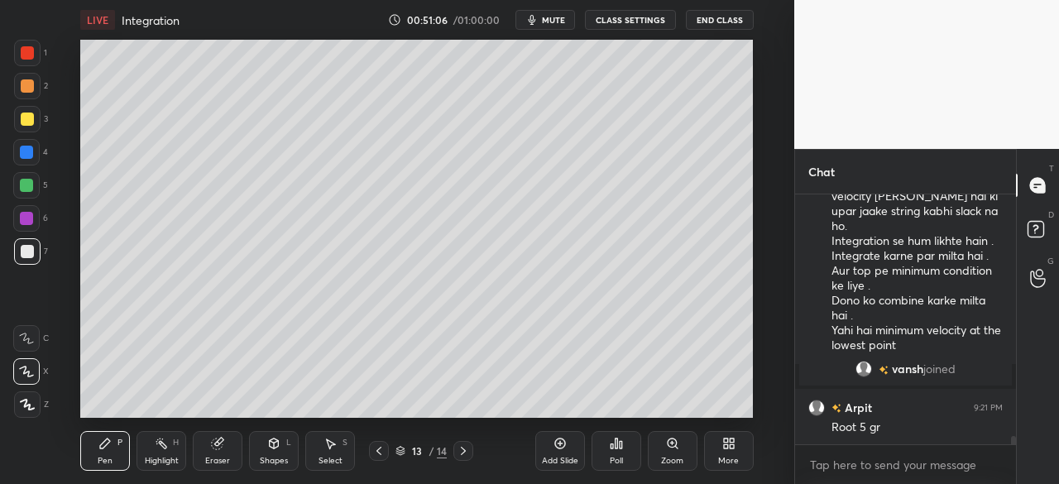
click at [25, 120] on div at bounding box center [27, 119] width 13 height 13
click at [33, 143] on div at bounding box center [26, 152] width 26 height 26
click at [28, 181] on div at bounding box center [26, 185] width 13 height 13
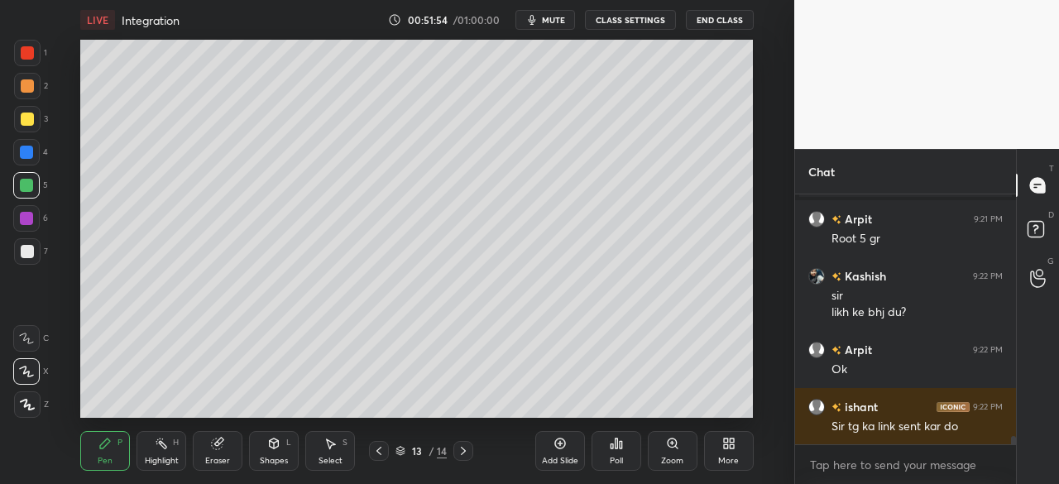
scroll to position [7572, 0]
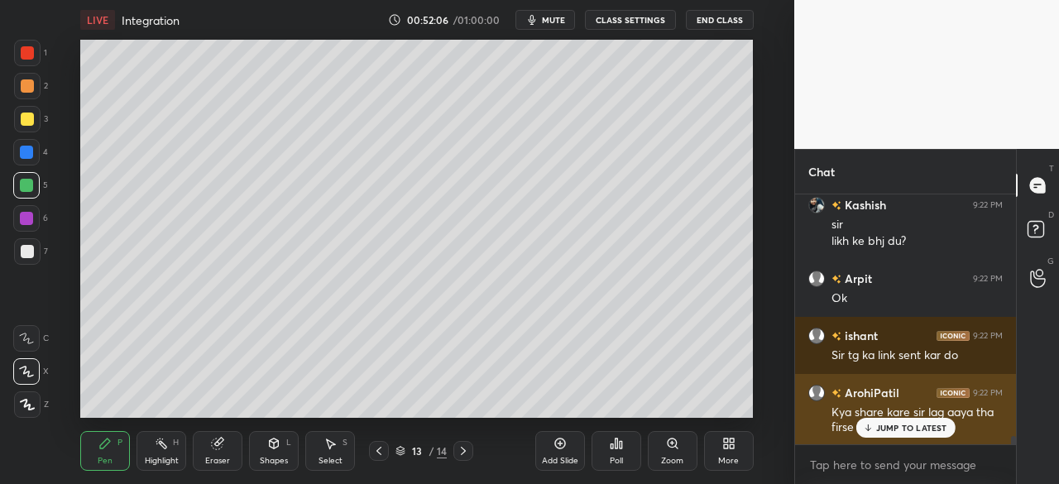
click at [902, 425] on p "JUMP TO LATEST" at bounding box center [911, 428] width 71 height 10
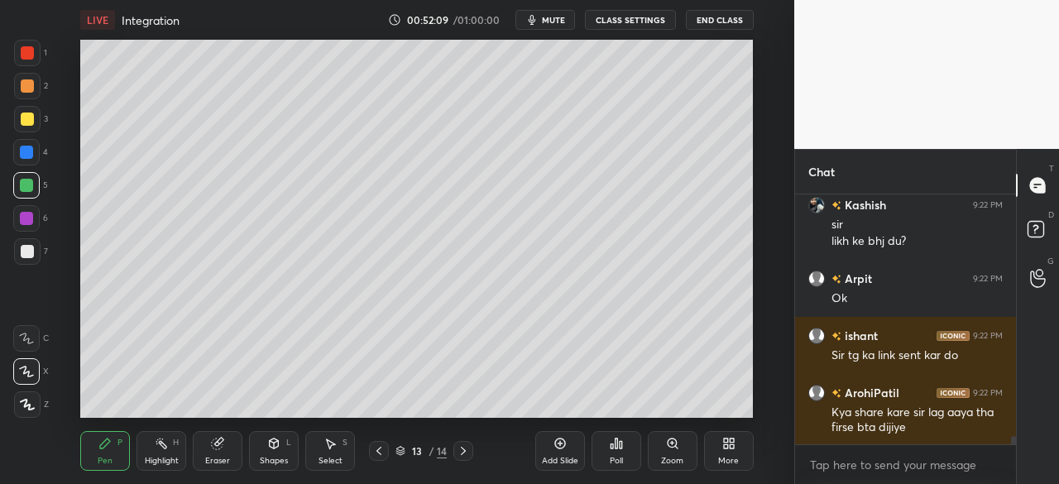
scroll to position [7630, 0]
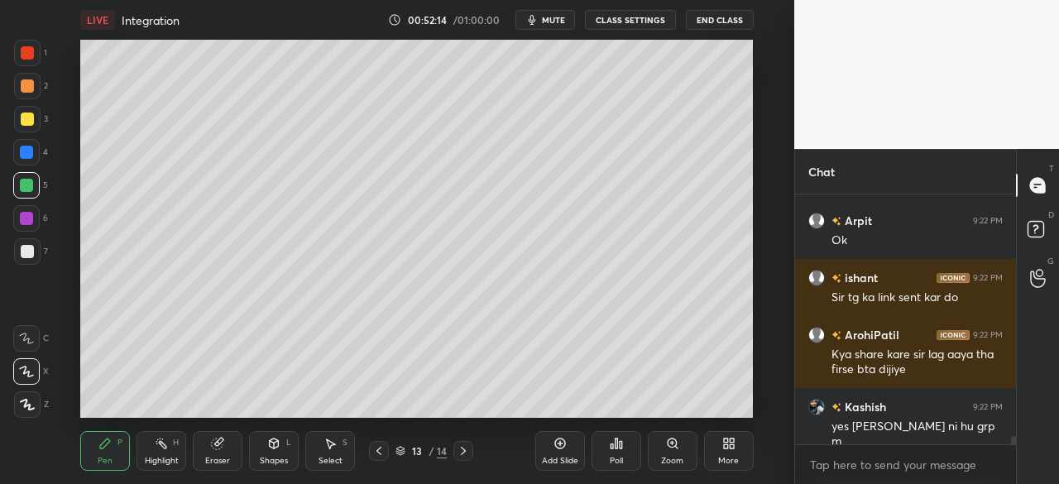
click at [25, 212] on div at bounding box center [26, 218] width 13 height 13
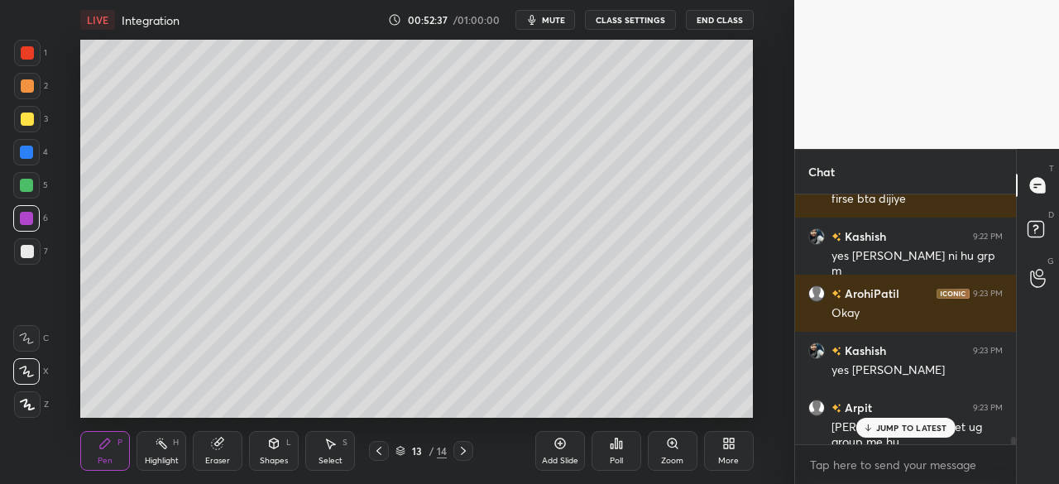
scroll to position [7817, 0]
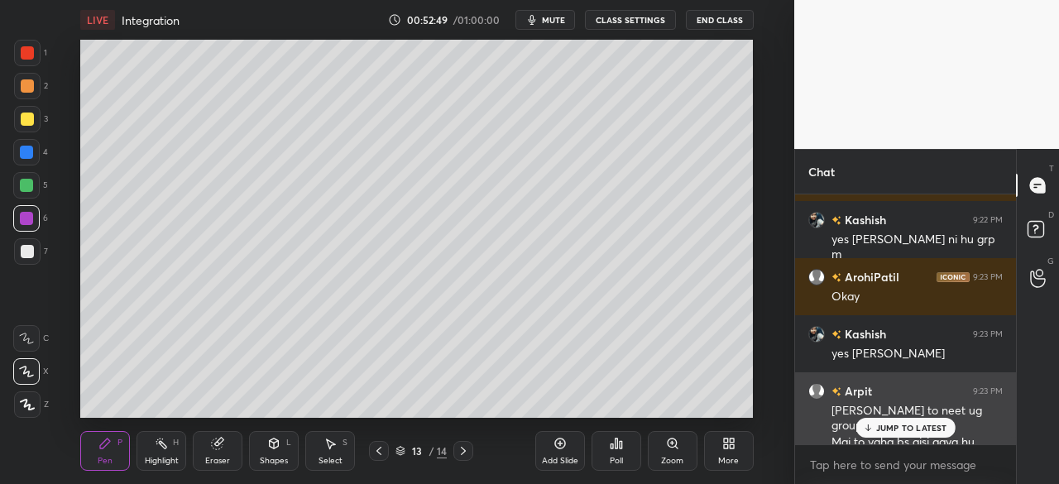
click at [893, 429] on p "JUMP TO LATEST" at bounding box center [911, 428] width 71 height 10
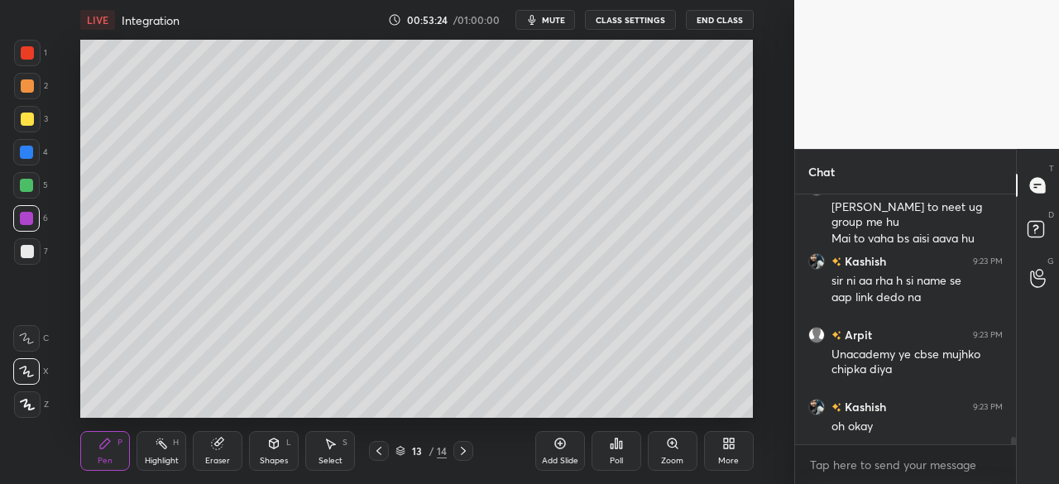
scroll to position [8060, 0]
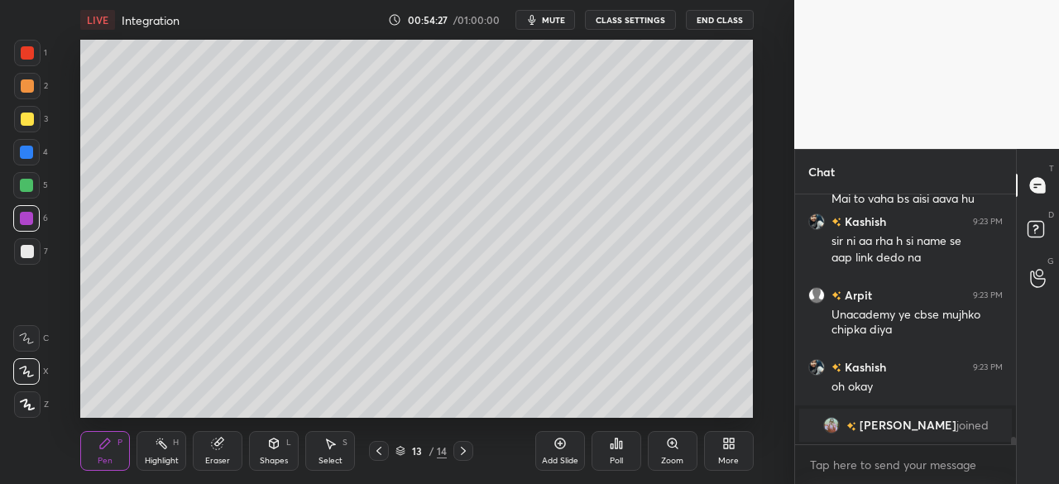
click at [857, 458] on body "1 2 3 4 5 6 7 C X Z C X Z E E Erase all H H LIVE Integration 00:54:27 / 01:00:0…" at bounding box center [529, 242] width 1059 height 484
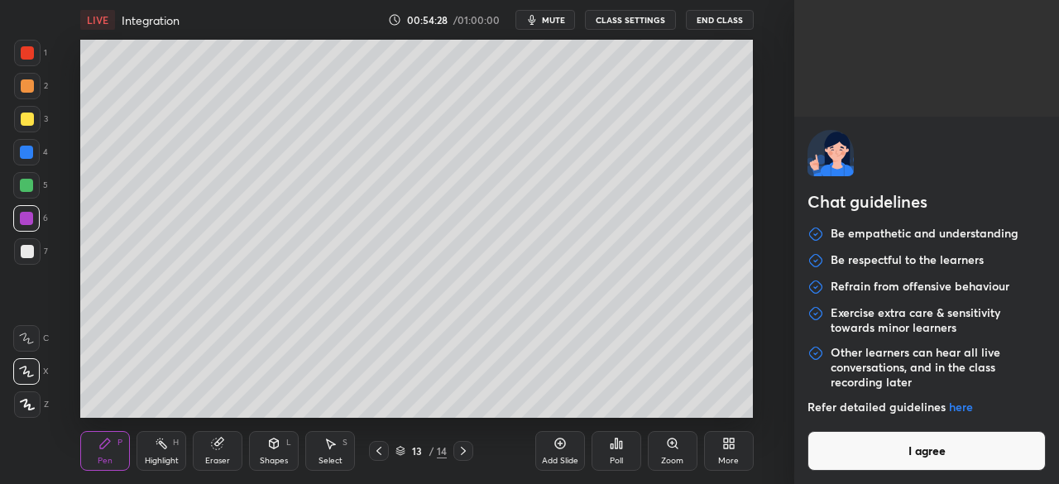
click at [874, 449] on button "I agree" at bounding box center [927, 451] width 238 height 40
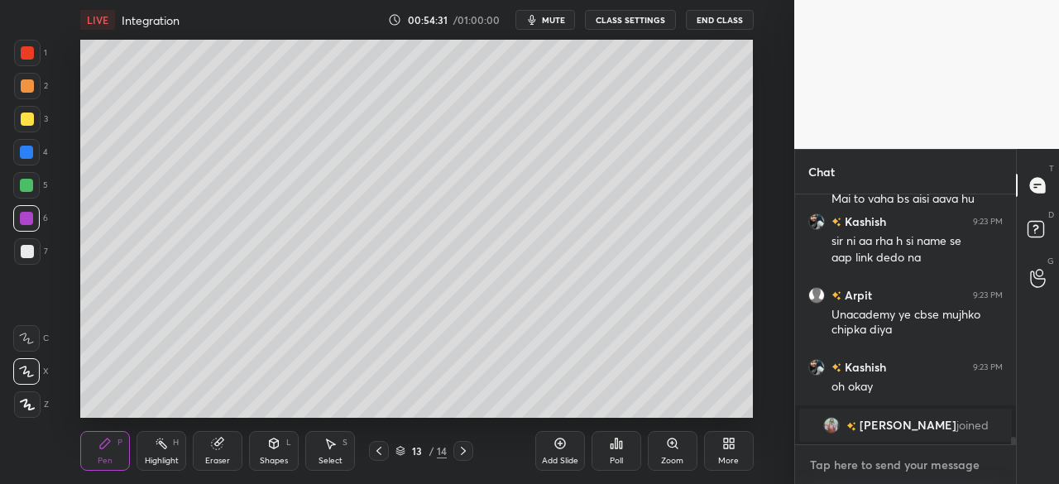
paste textarea "[URL][DOMAIN_NAME]"
type textarea "[URL][DOMAIN_NAME]"
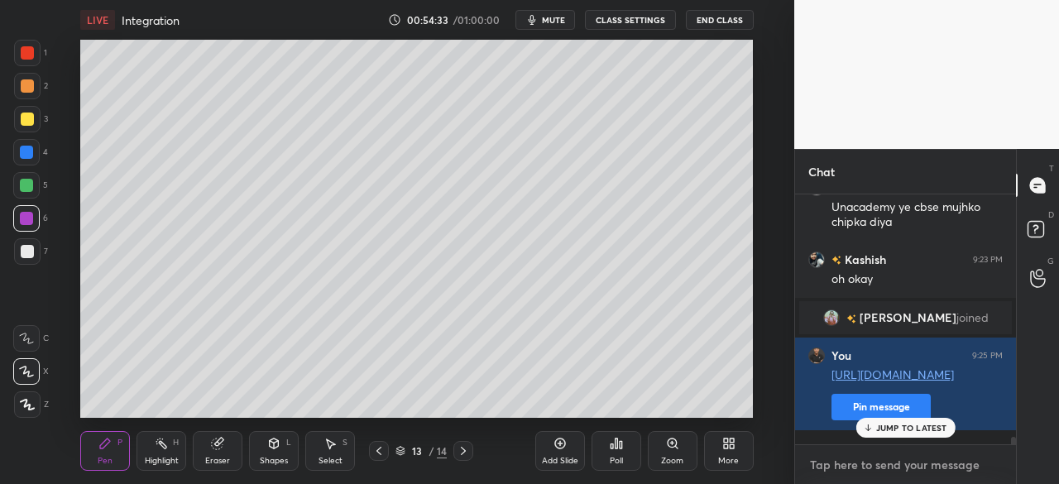
scroll to position [8040, 0]
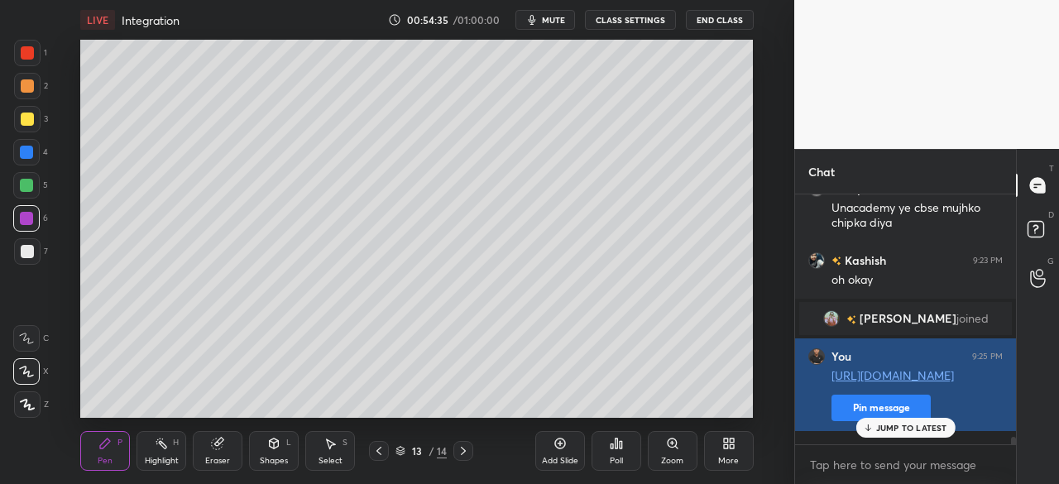
click at [843, 421] on button "Pin message" at bounding box center [881, 408] width 99 height 26
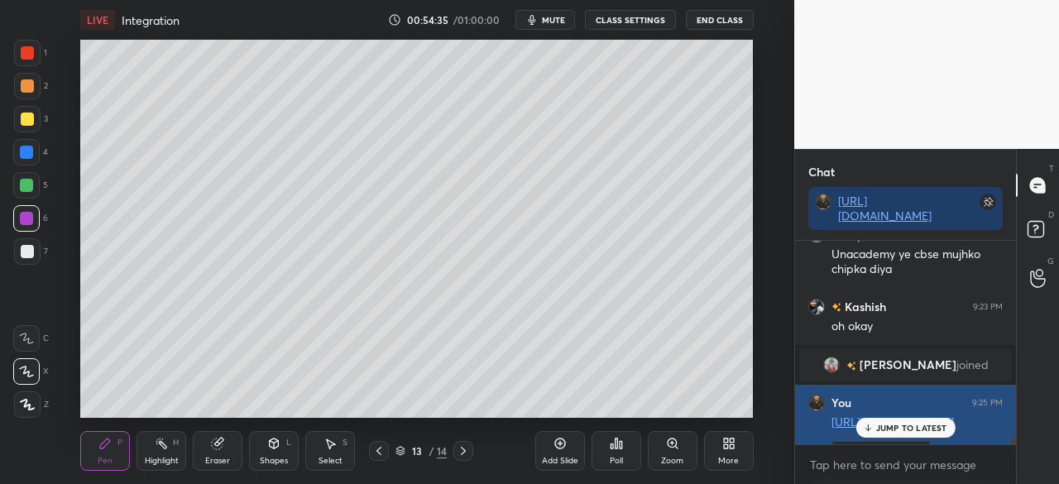
scroll to position [238, 216]
click at [893, 430] on p "JUMP TO LATEST" at bounding box center [911, 428] width 71 height 10
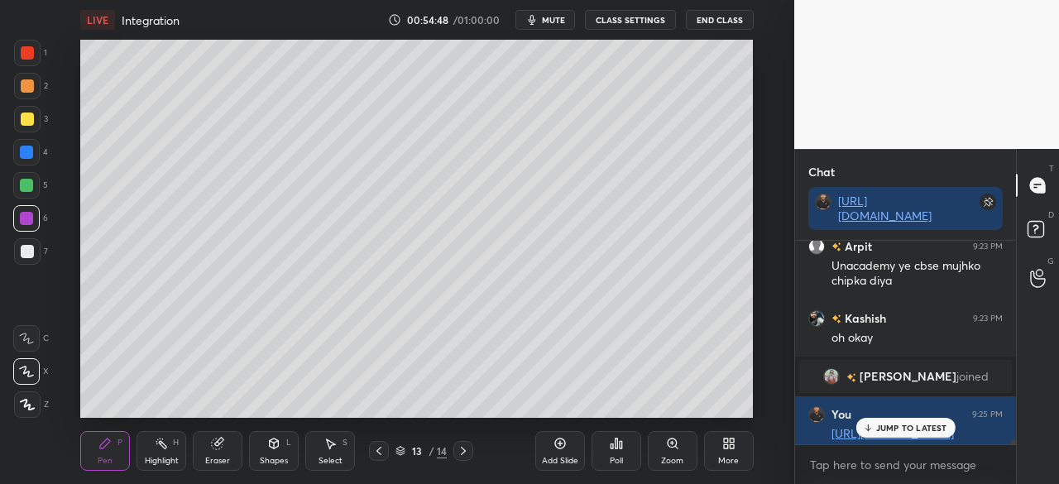
scroll to position [8086, 0]
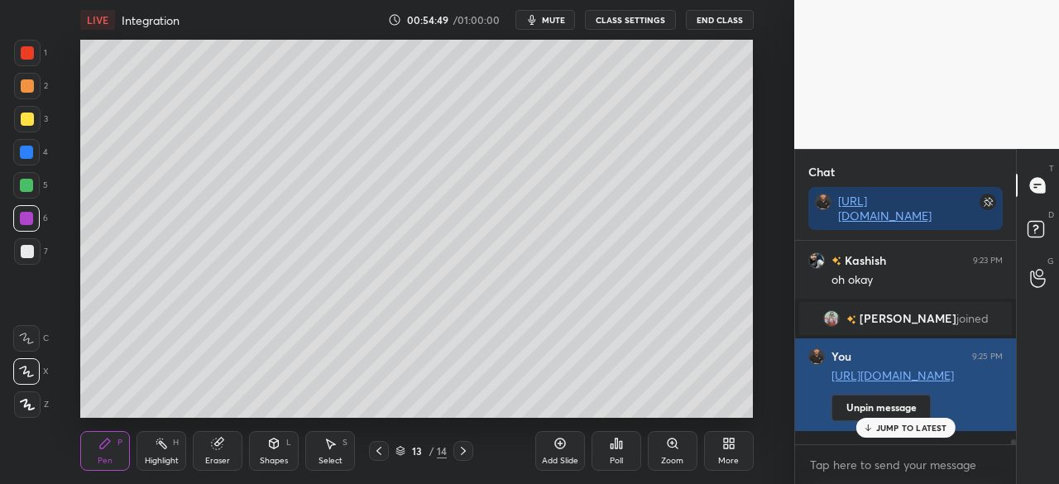
click at [897, 425] on p "JUMP TO LATEST" at bounding box center [911, 428] width 71 height 10
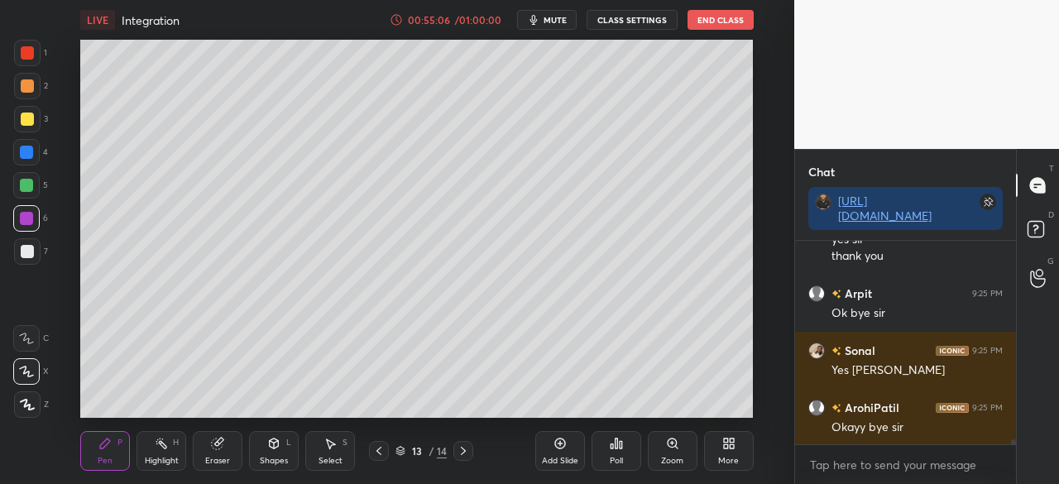
scroll to position [8389, 0]
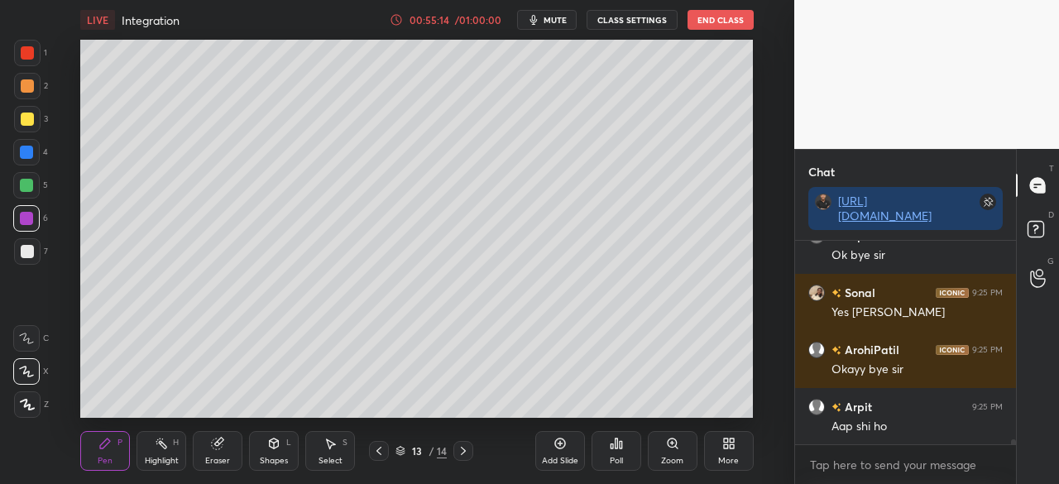
click at [728, 21] on button "End Class" at bounding box center [721, 20] width 66 height 20
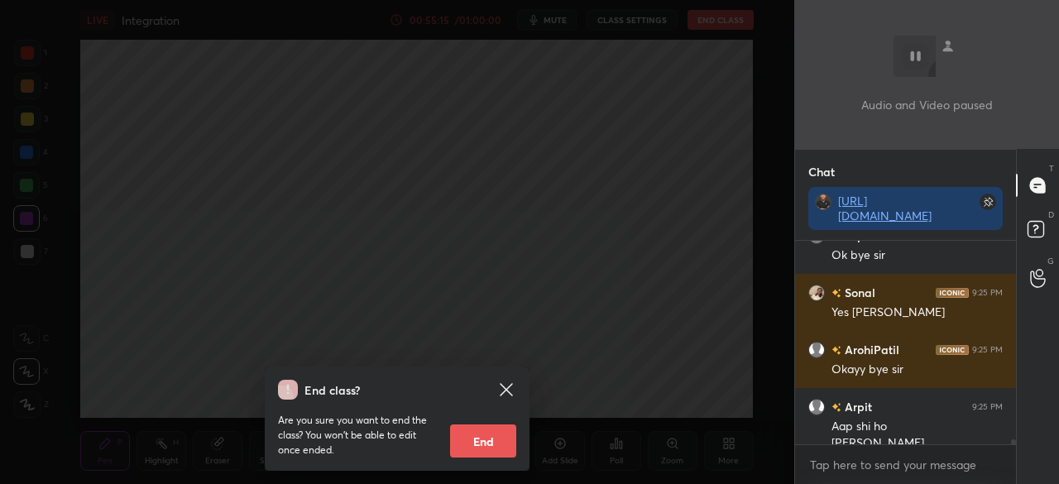
scroll to position [8406, 0]
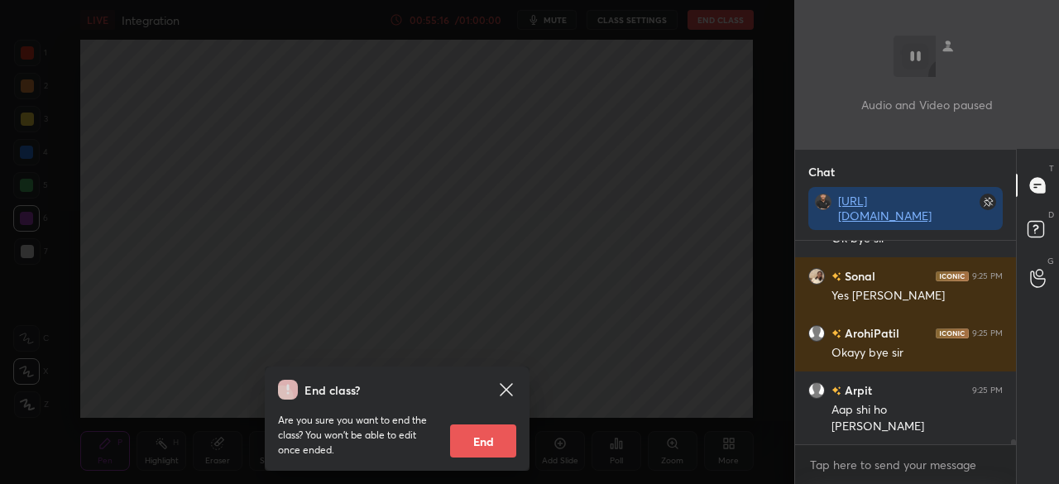
click at [483, 447] on button "End" at bounding box center [483, 441] width 66 height 33
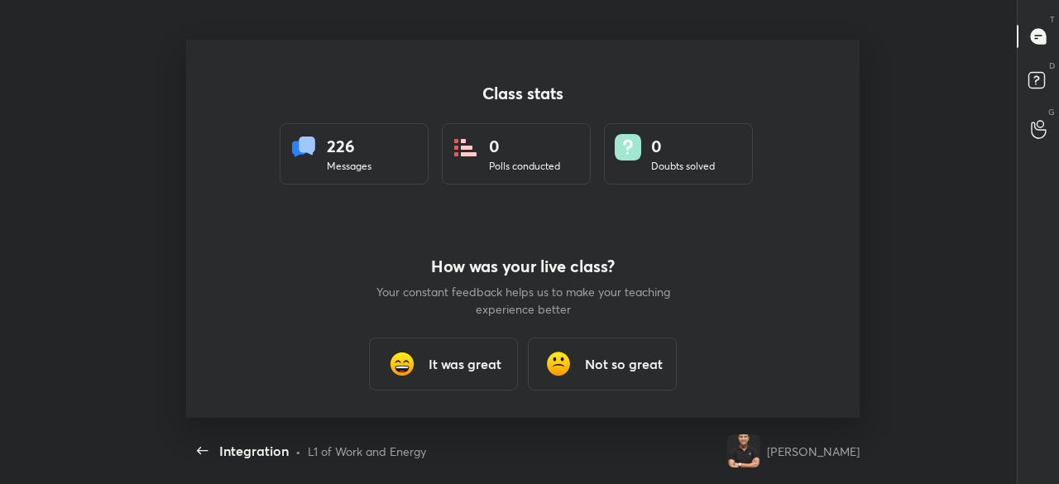
scroll to position [378, 1046]
click at [458, 348] on div "It was great" at bounding box center [443, 364] width 149 height 53
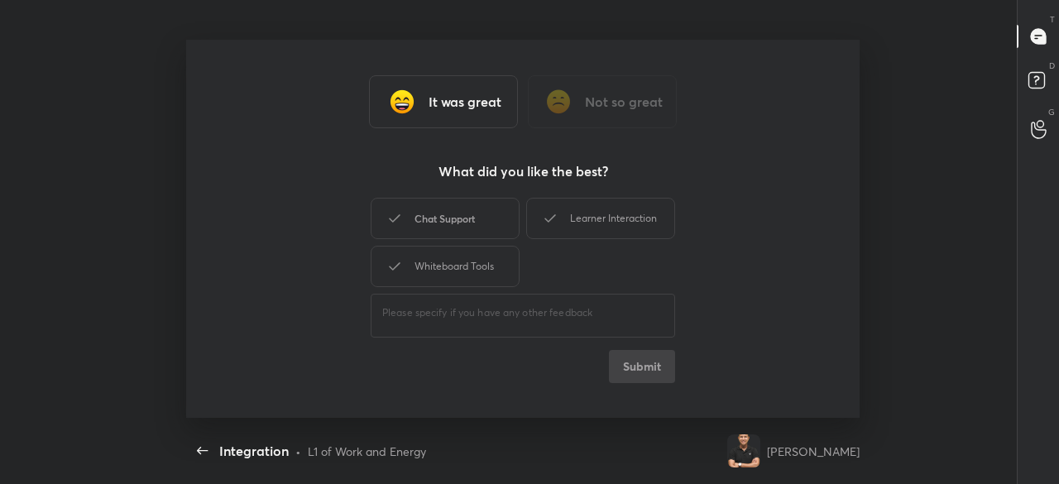
click at [475, 219] on div "Chat Support" at bounding box center [445, 218] width 149 height 41
click at [589, 213] on div "Learner Interaction" at bounding box center [600, 218] width 149 height 41
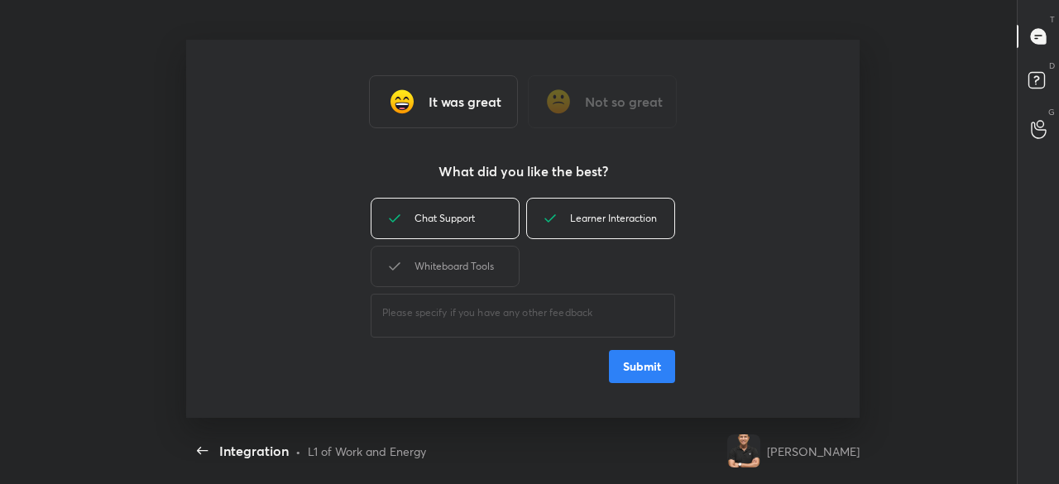
click at [642, 372] on button "Submit" at bounding box center [642, 366] width 66 height 33
